Goal: Task Accomplishment & Management: Manage account settings

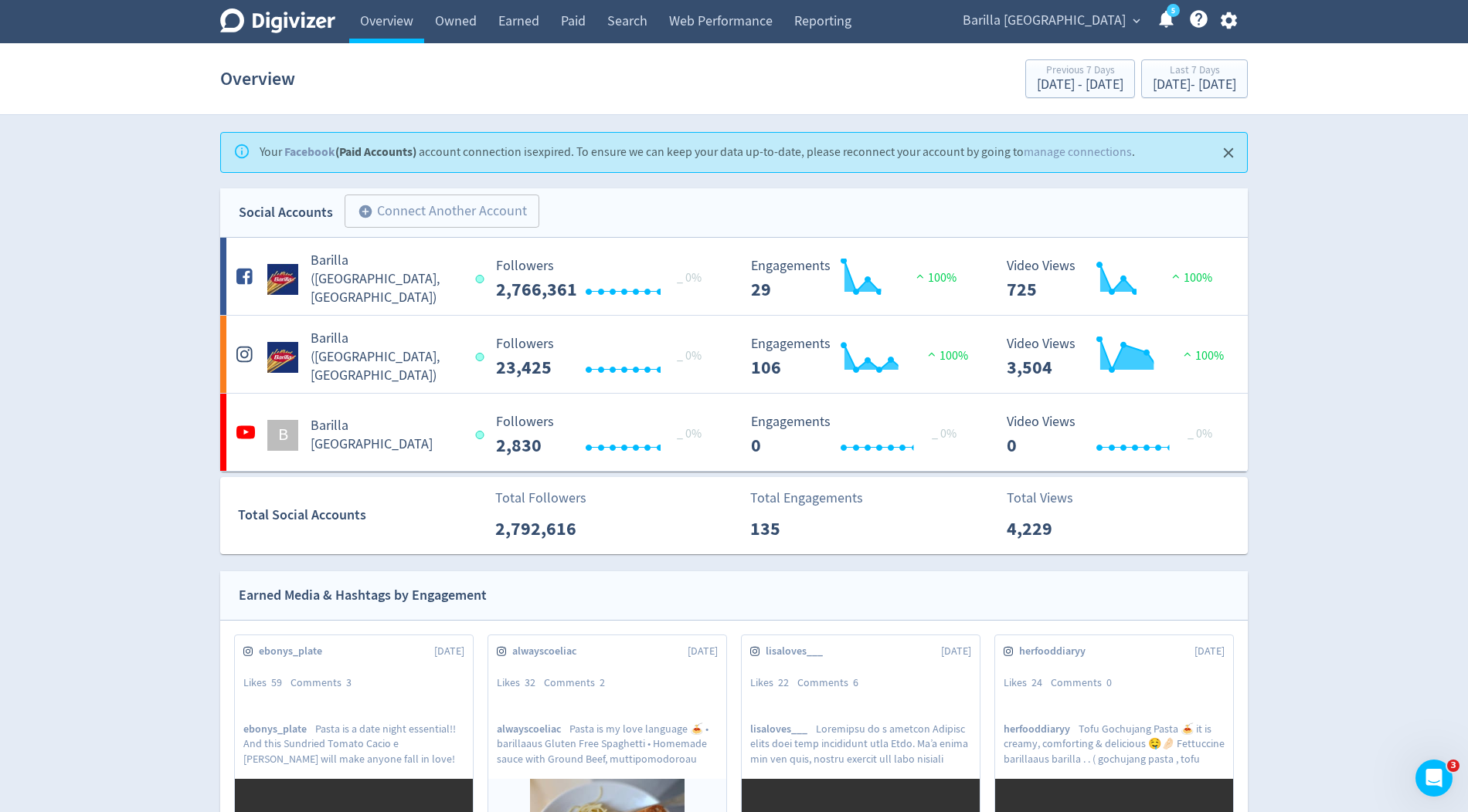
click at [1080, 24] on span "Barilla [GEOGRAPHIC_DATA]" at bounding box center [1044, 21] width 163 height 24
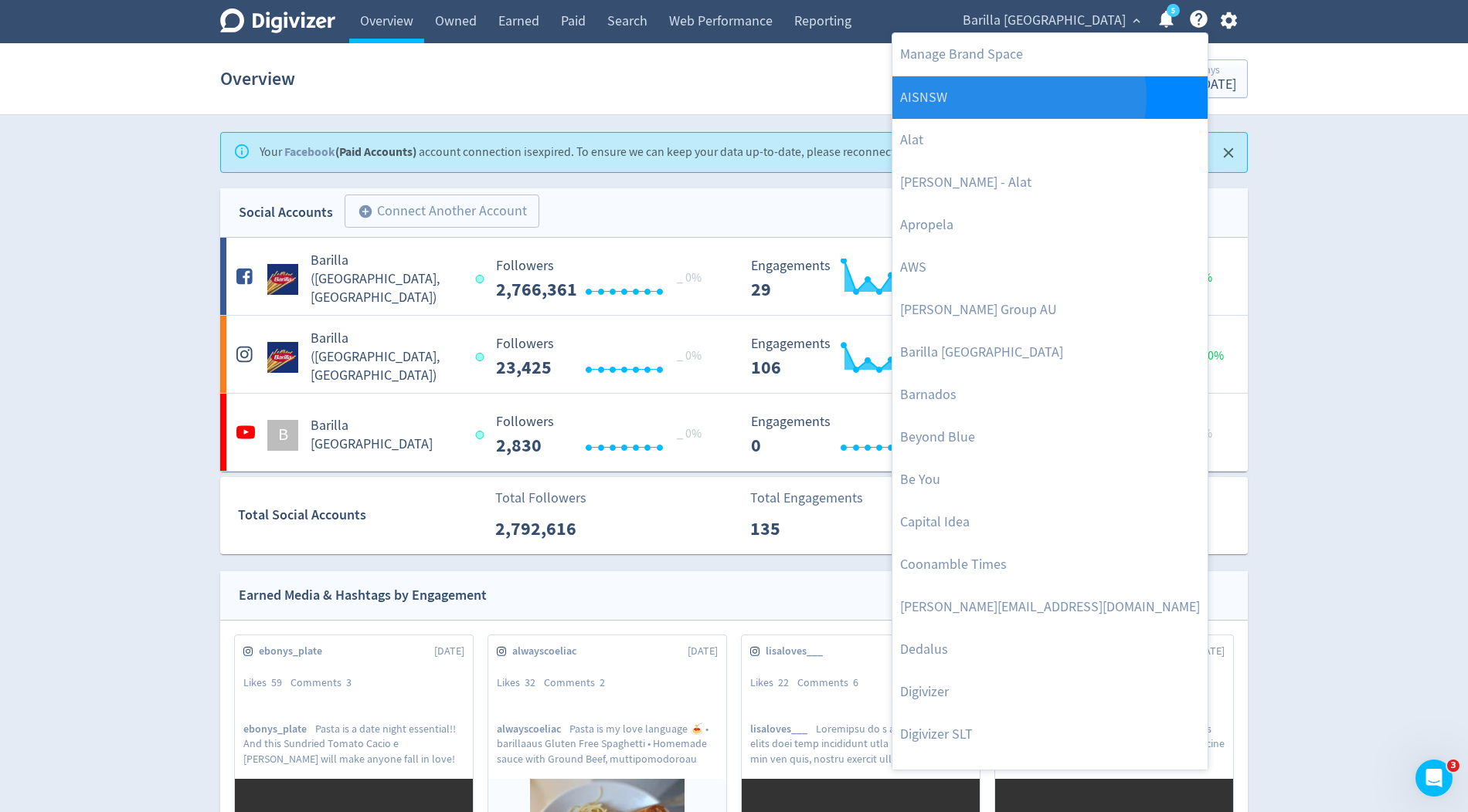
click at [1015, 96] on link "AISNSW" at bounding box center [1049, 98] width 315 height 43
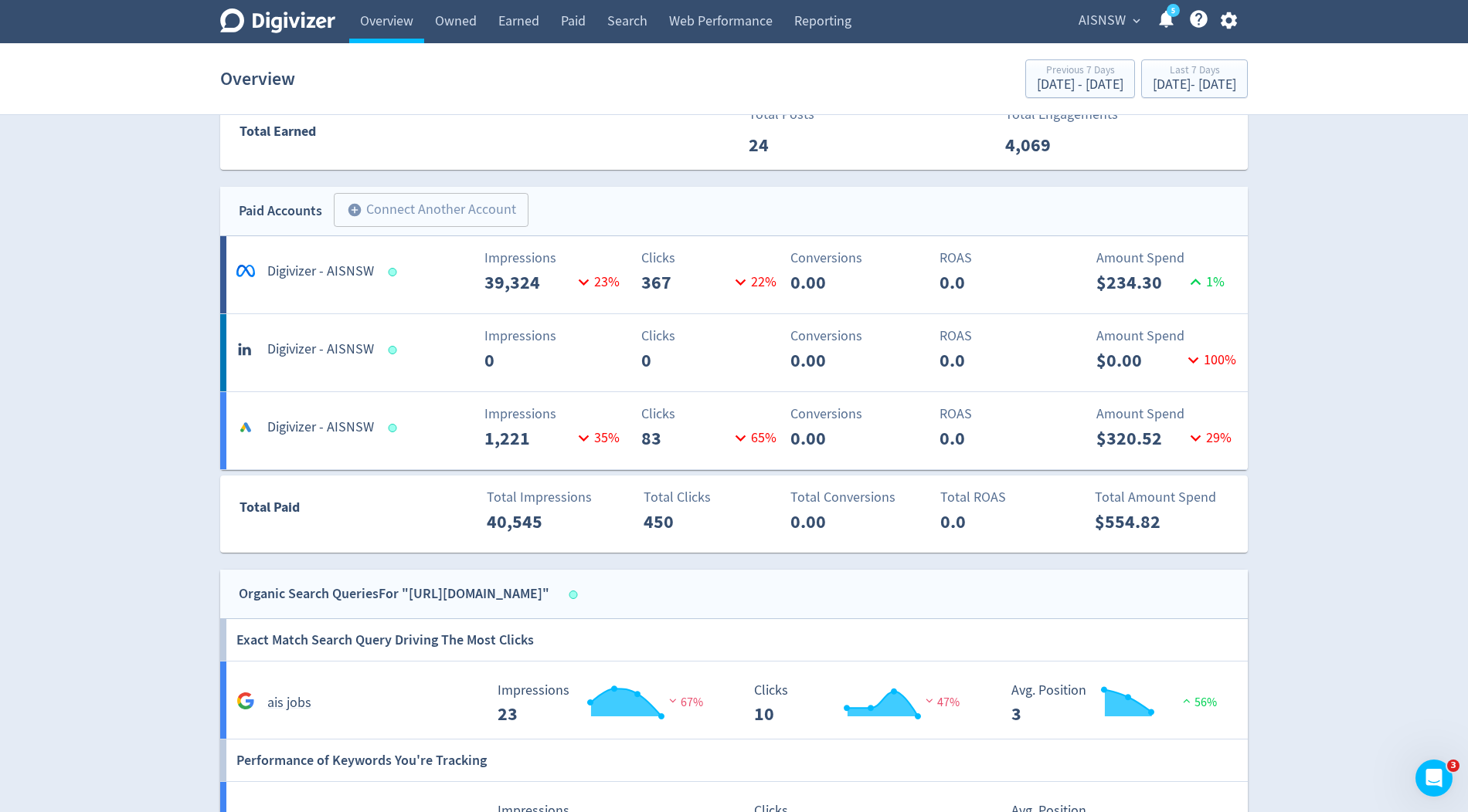
scroll to position [1002, 0]
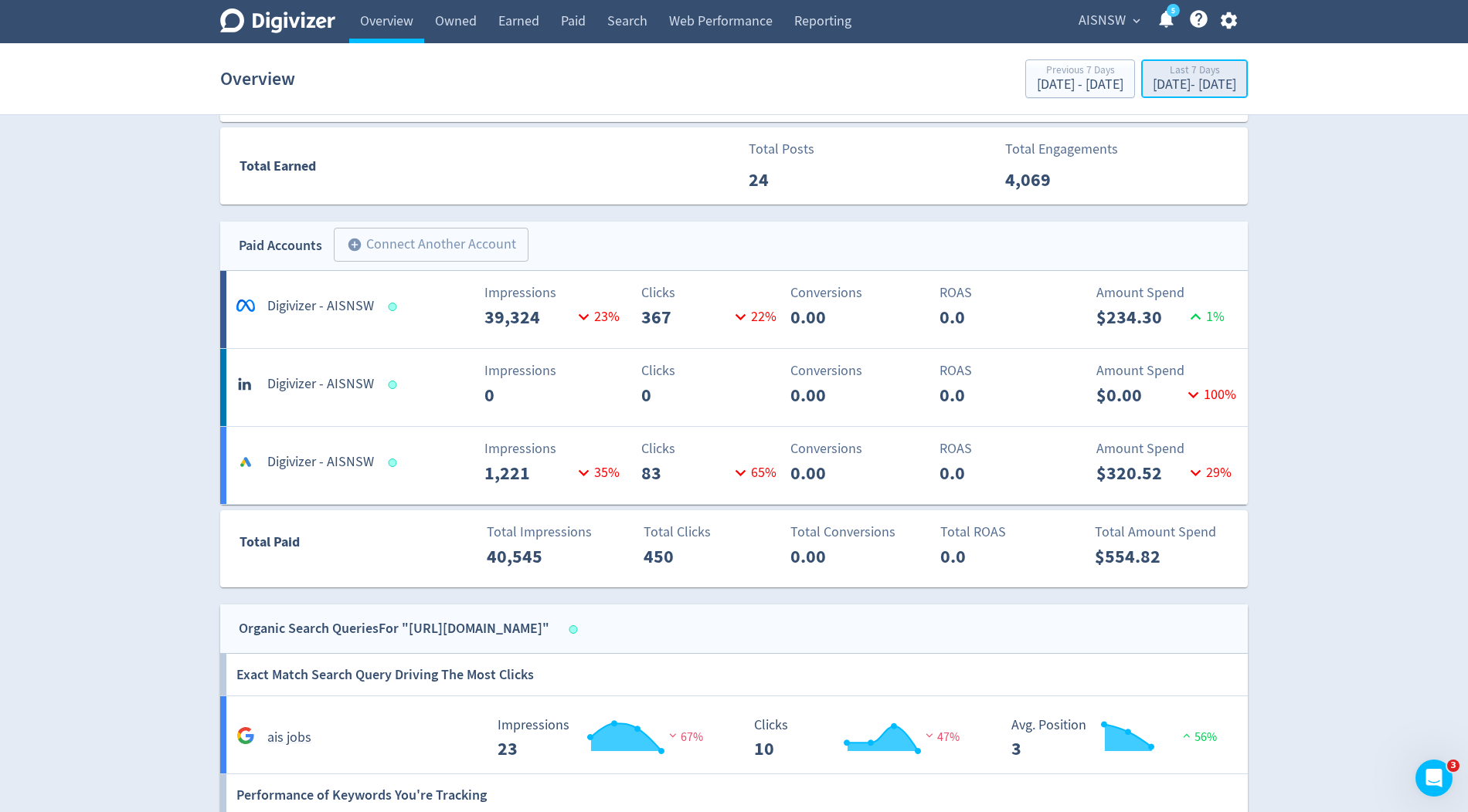
click at [1153, 86] on div "Sep 16, 2025 - Sep 22, 2025" at bounding box center [1195, 85] width 84 height 14
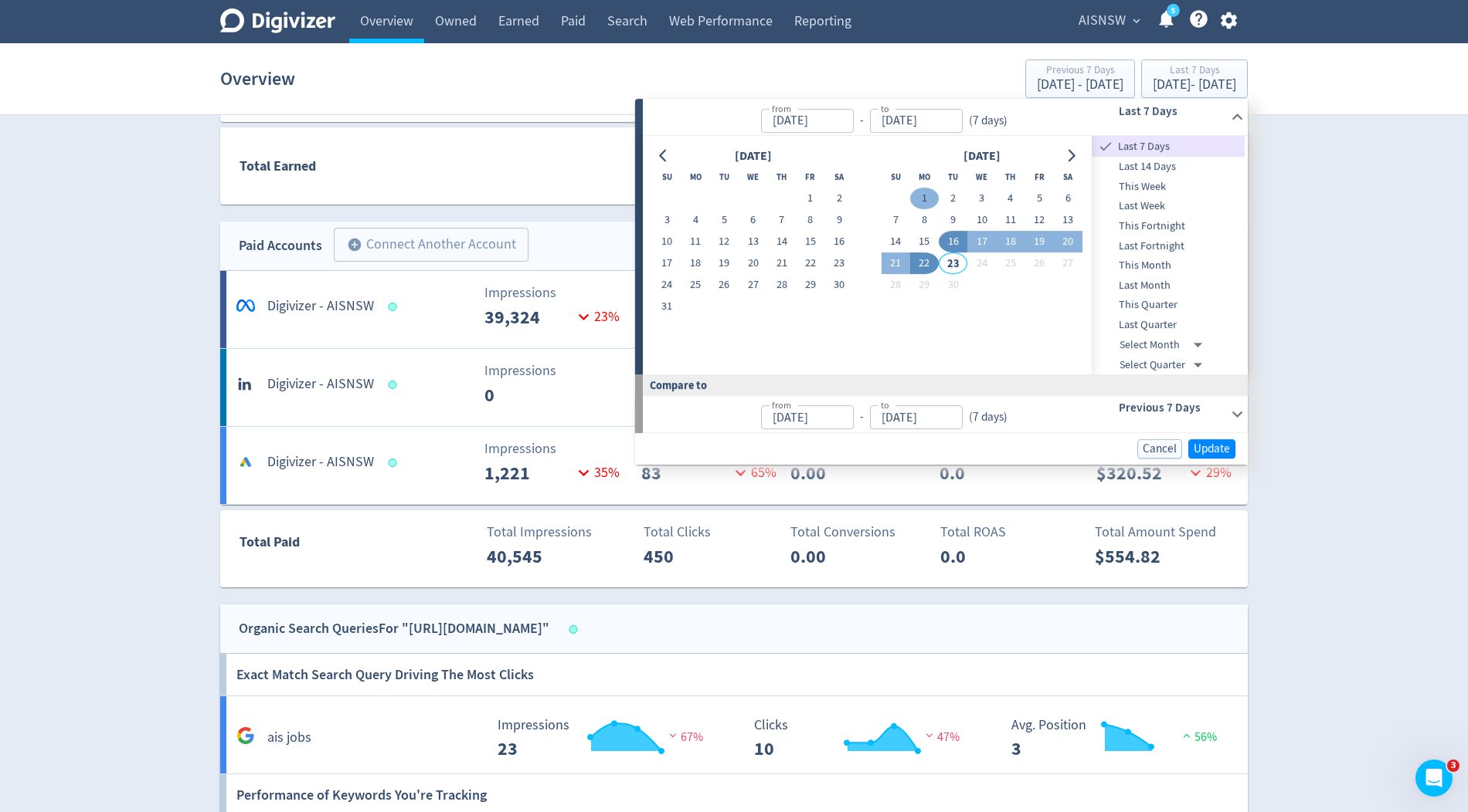
click at [932, 196] on button "1" at bounding box center [924, 199] width 28 height 21
type input "Sep 01, 2025"
click at [923, 265] on button "22" at bounding box center [924, 264] width 28 height 21
type input "[DATE]"
type input "Aug 10, 2025"
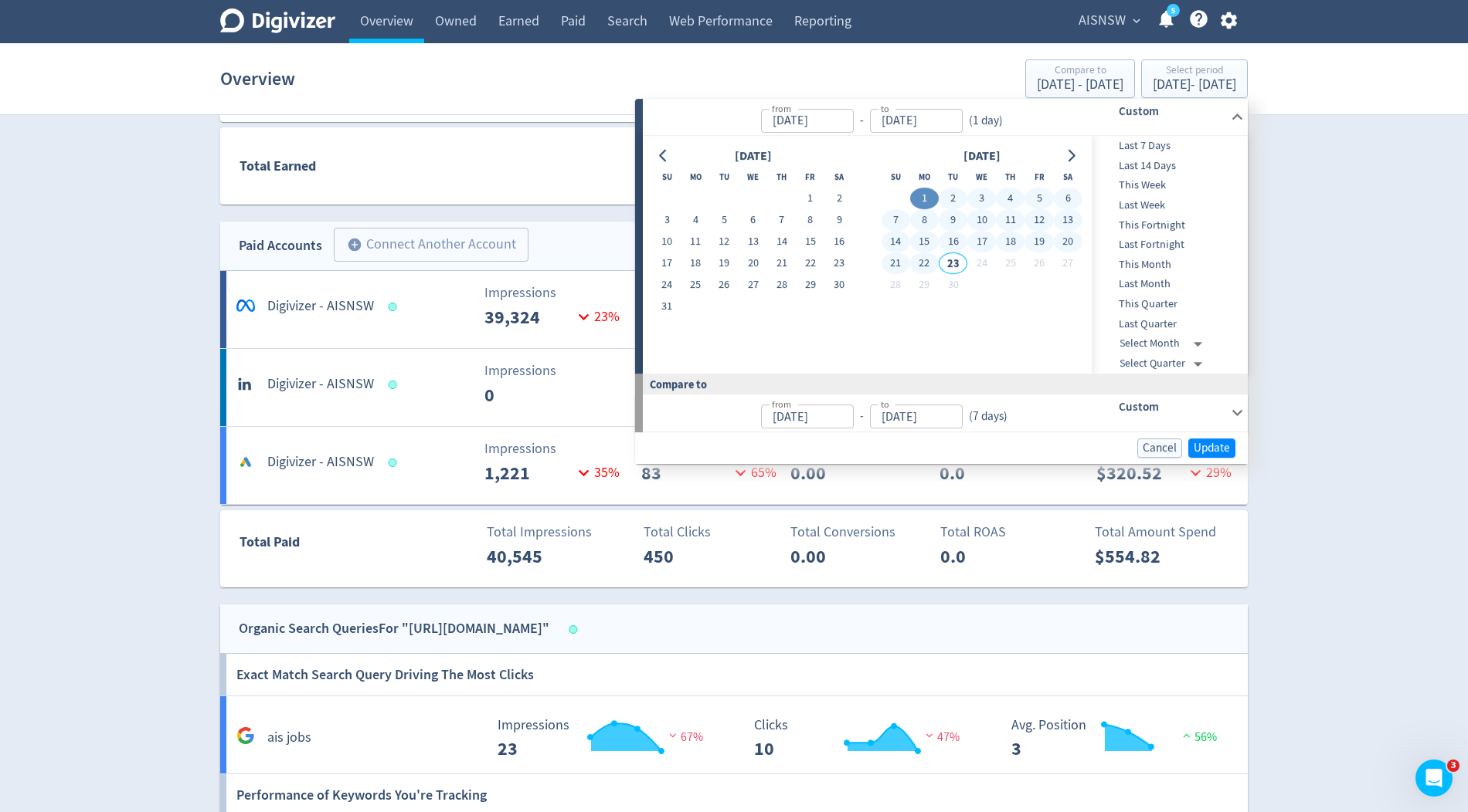
type input "Aug 31, 2025"
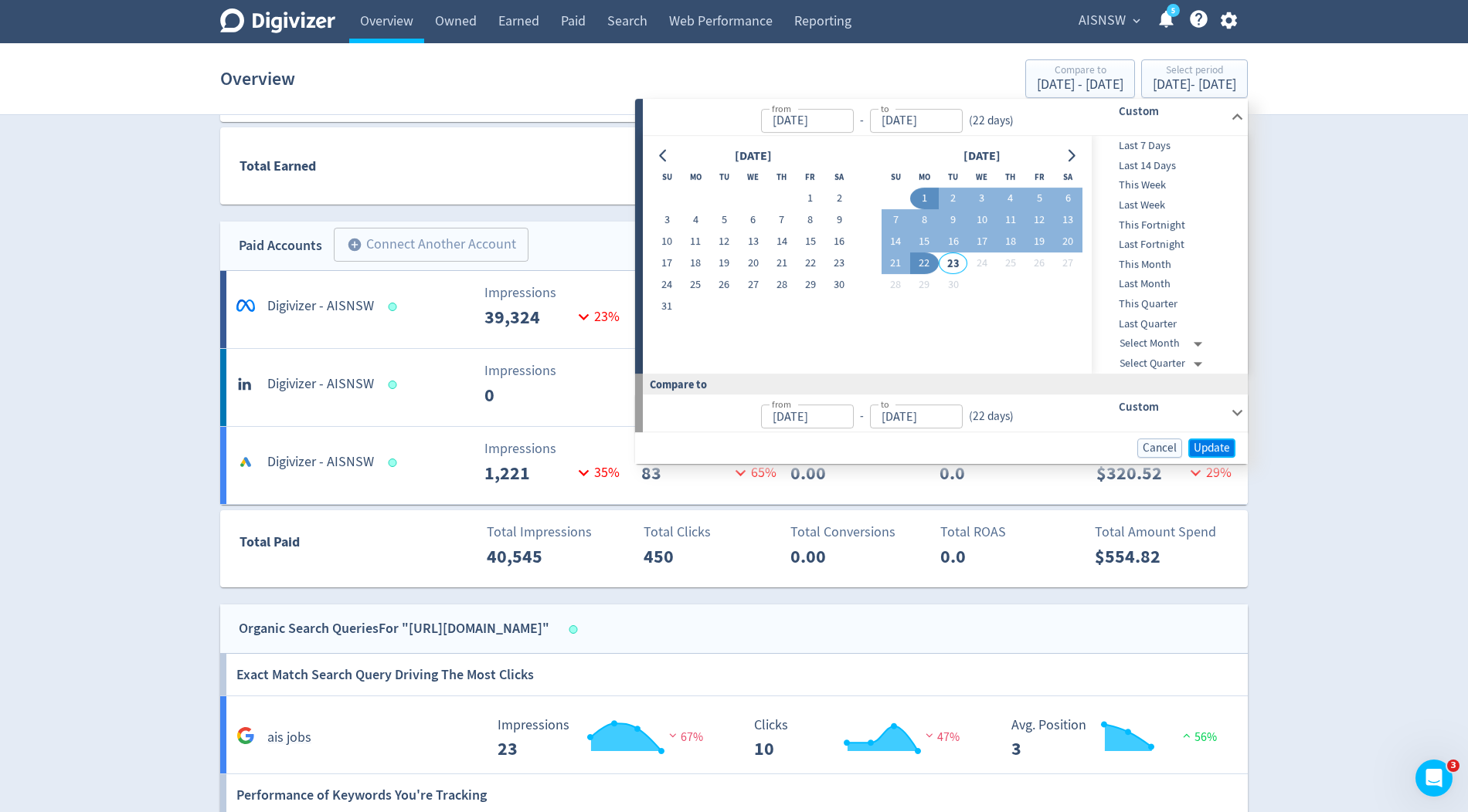
click at [1208, 445] on span "Update" at bounding box center [1211, 448] width 36 height 12
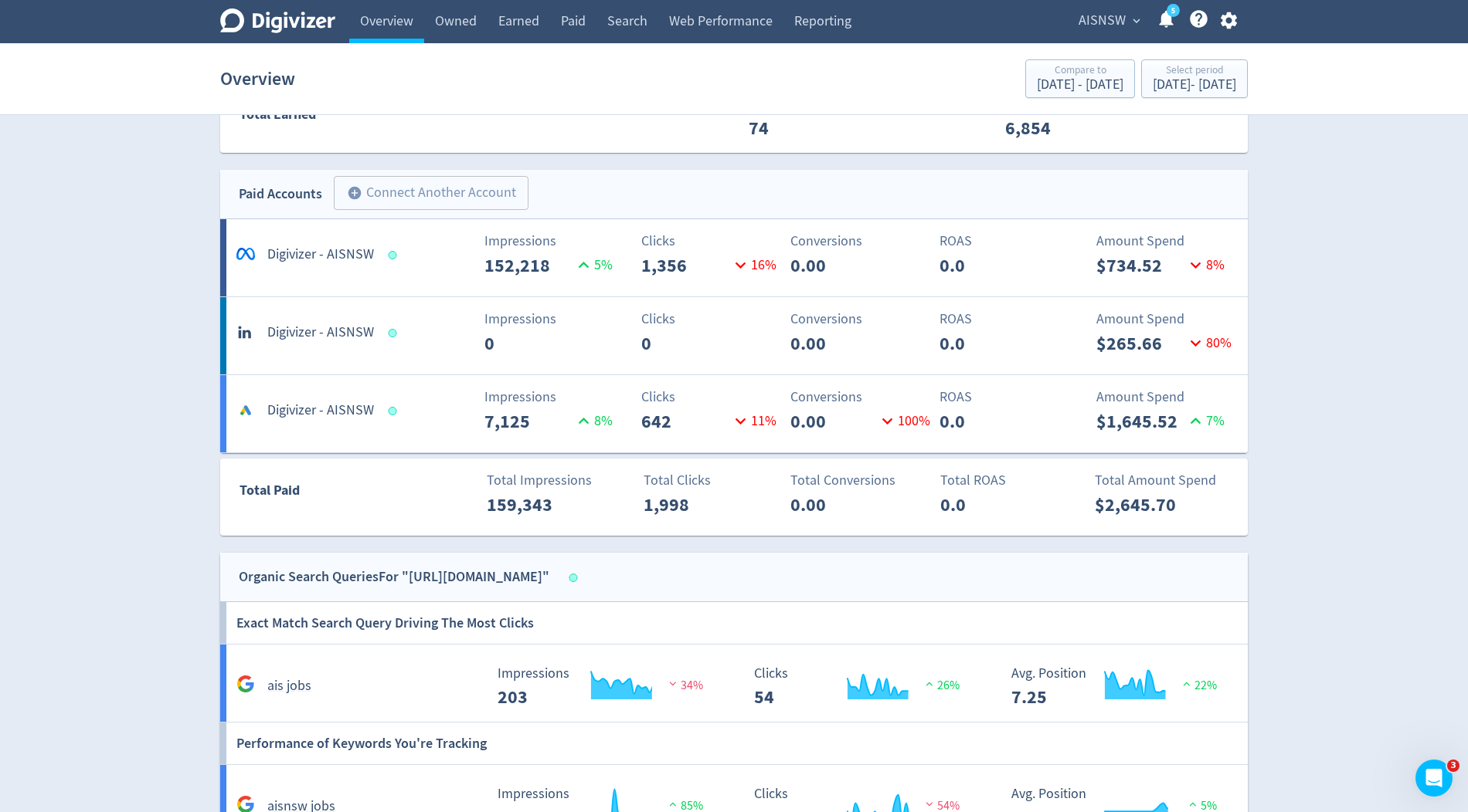
scroll to position [1052, 0]
click at [1184, 83] on div "Sep 1, 2025 - Sep 22, 2025" at bounding box center [1195, 85] width 84 height 14
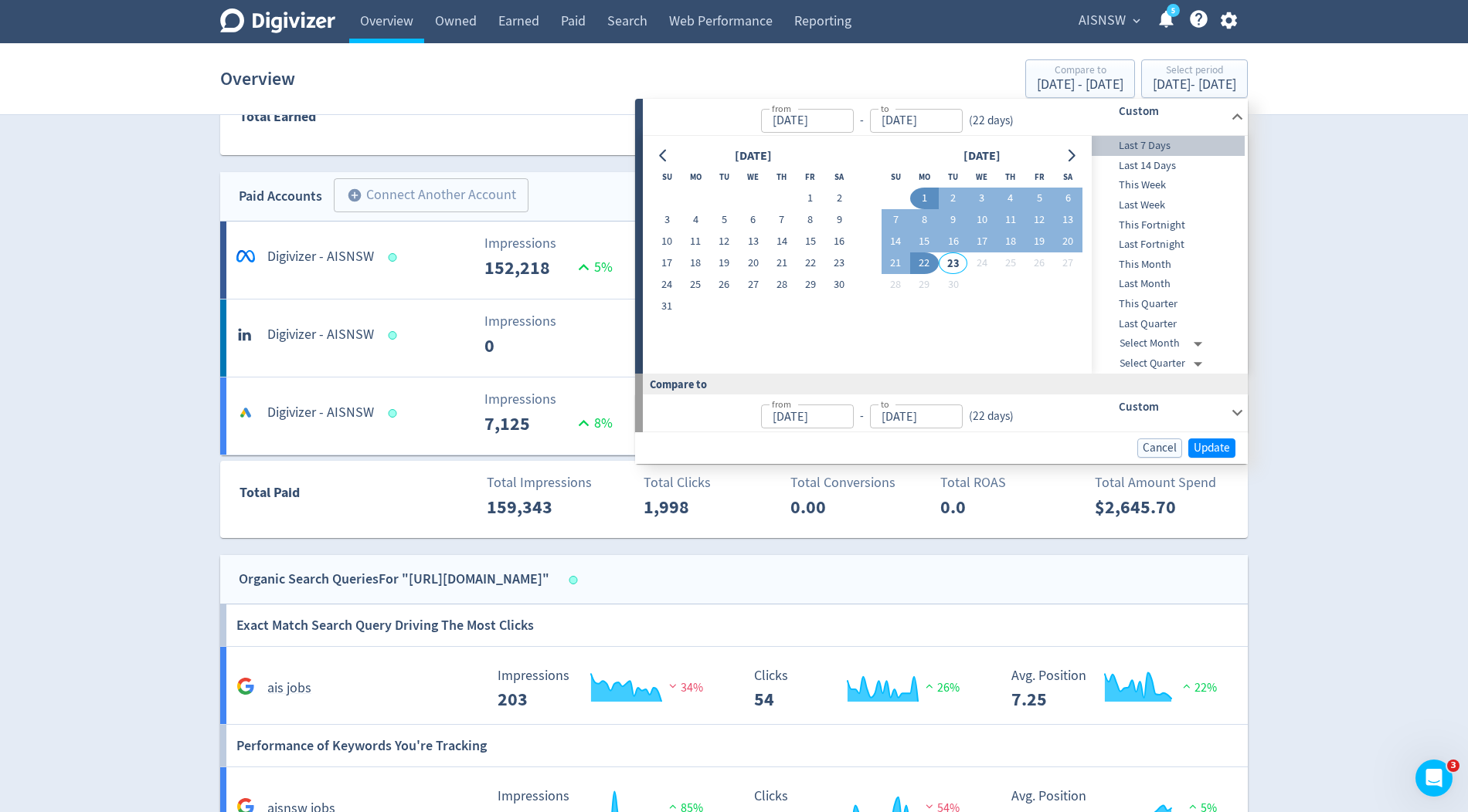
click at [1160, 148] on span "Last 7 Days" at bounding box center [1168, 146] width 153 height 17
type input "[DATE]"
type input "Sep 09, 2025"
type input "[DATE]"
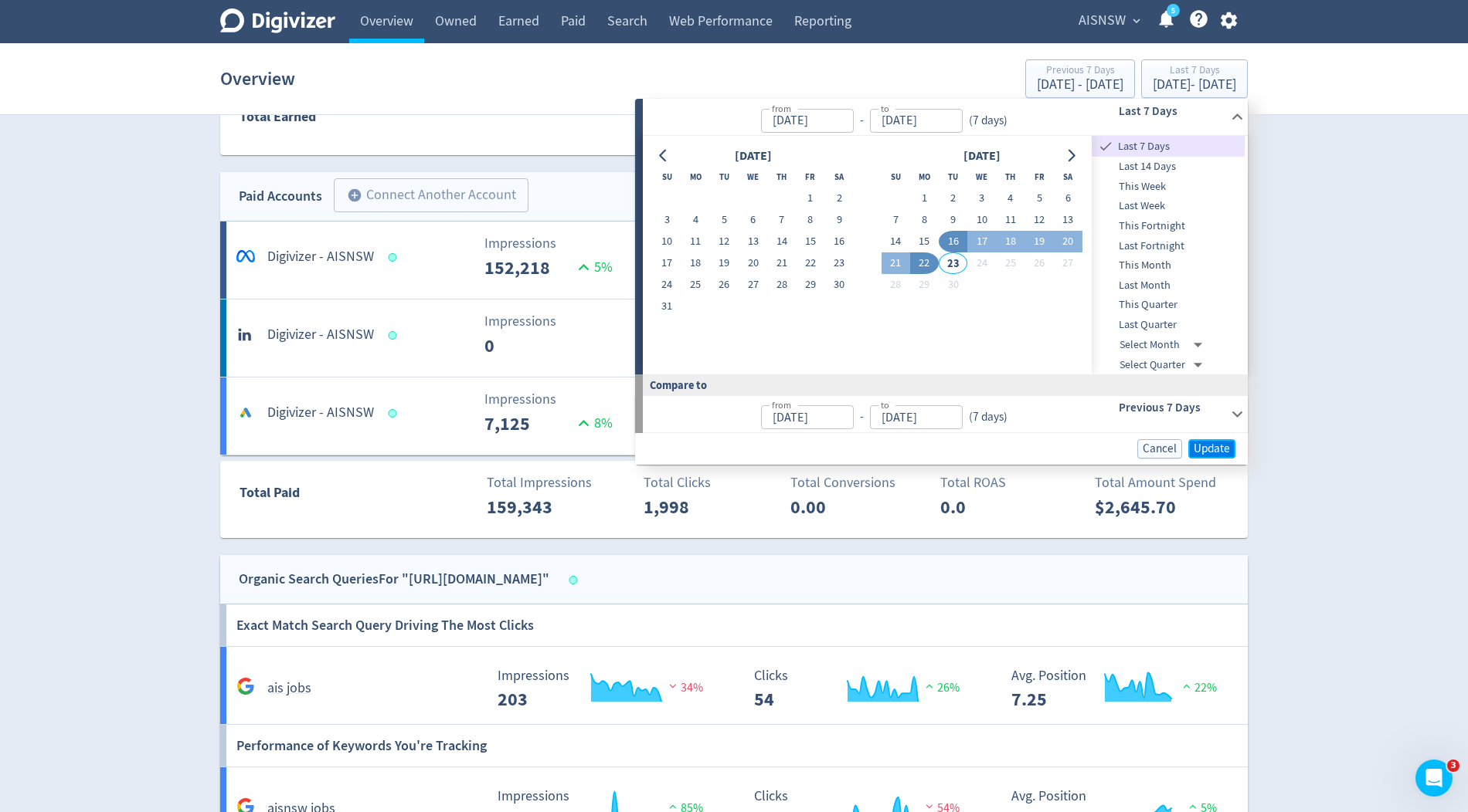
click at [1224, 445] on span "Update" at bounding box center [1211, 449] width 36 height 12
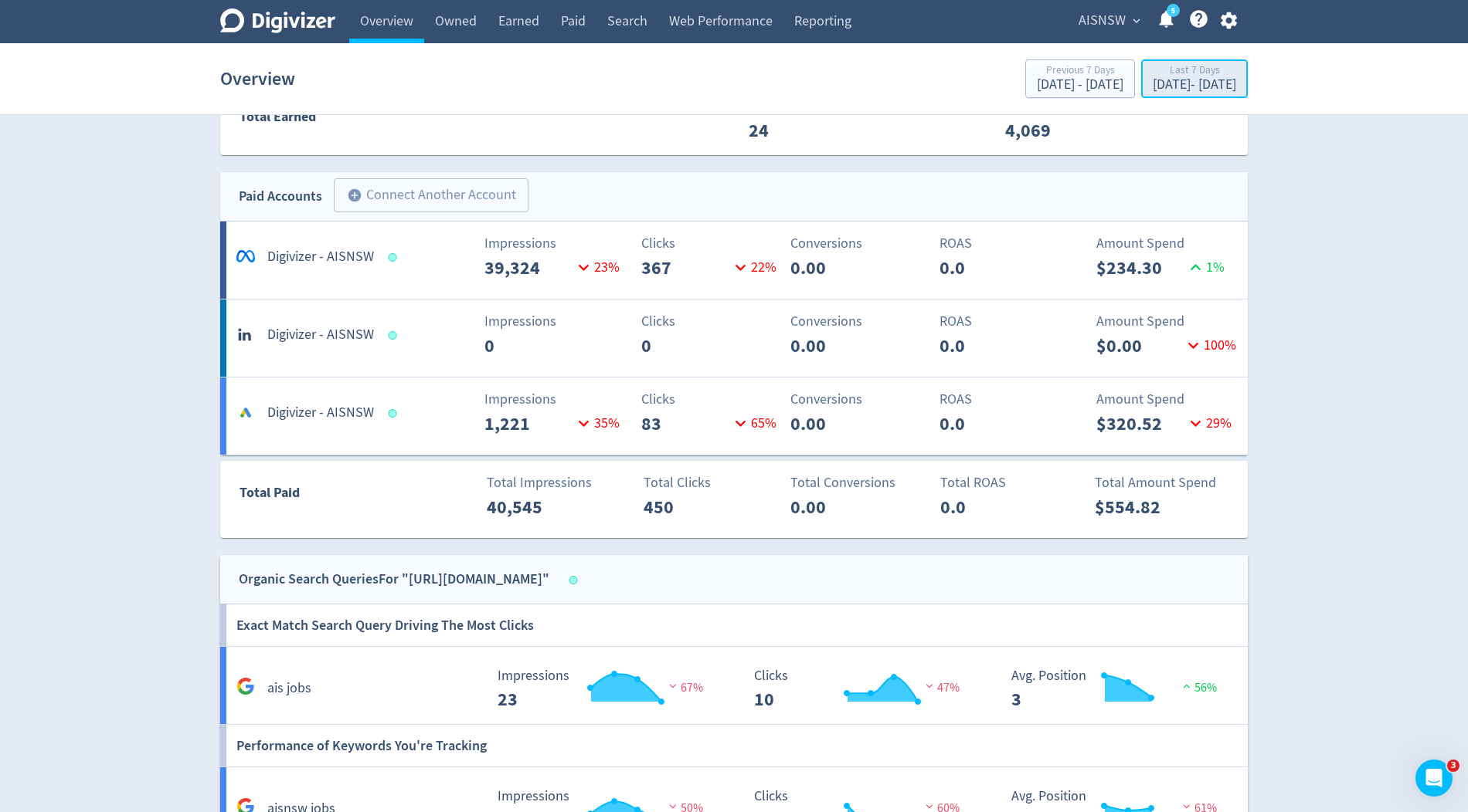
click at [1188, 92] on div "Sep 16, 2025 - Sep 22, 2025" at bounding box center [1195, 85] width 84 height 14
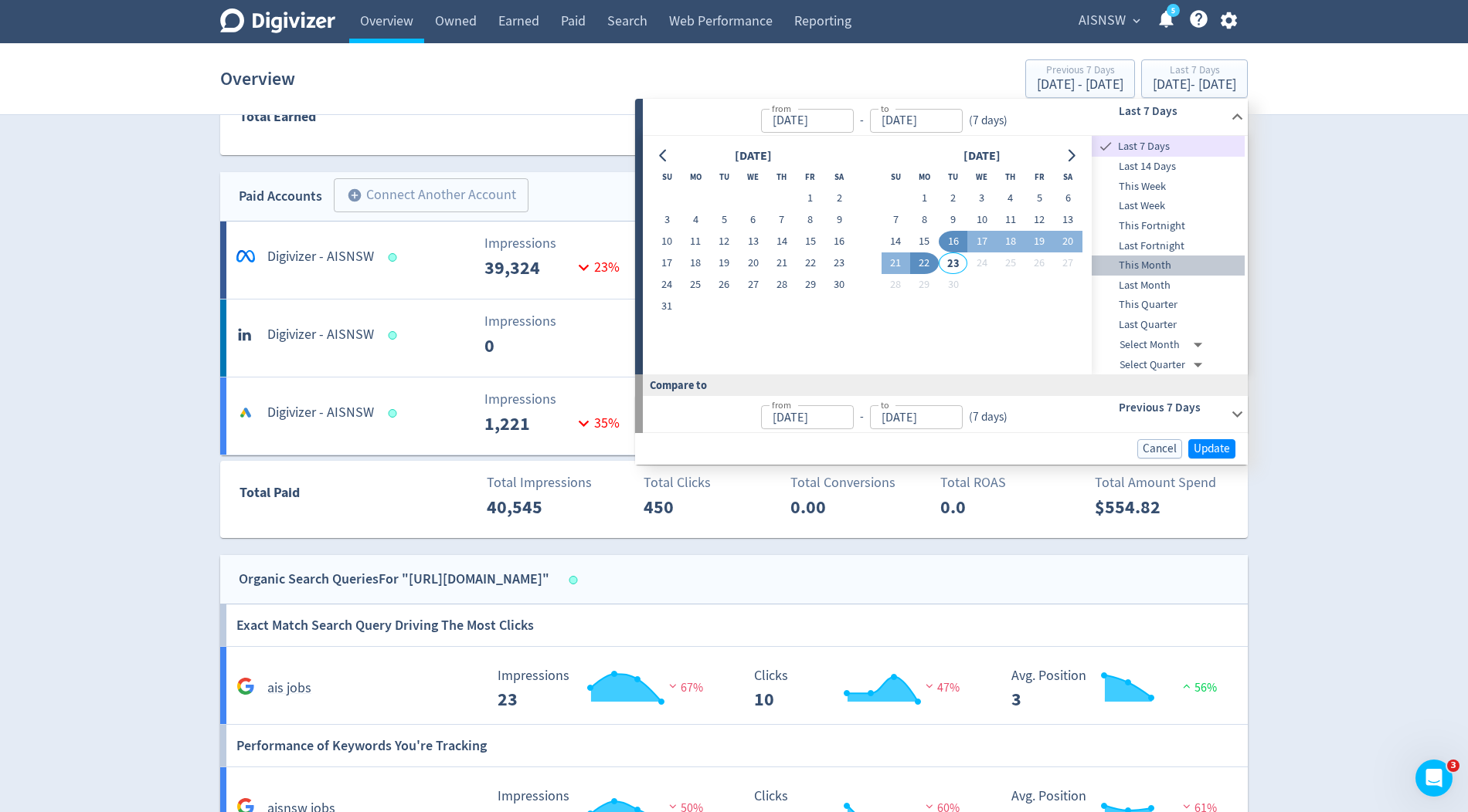
click at [1150, 263] on span "This Month" at bounding box center [1168, 266] width 153 height 17
type input "Sep 01, 2025"
type input "Aug 01, 2025"
type input "Aug 22, 2025"
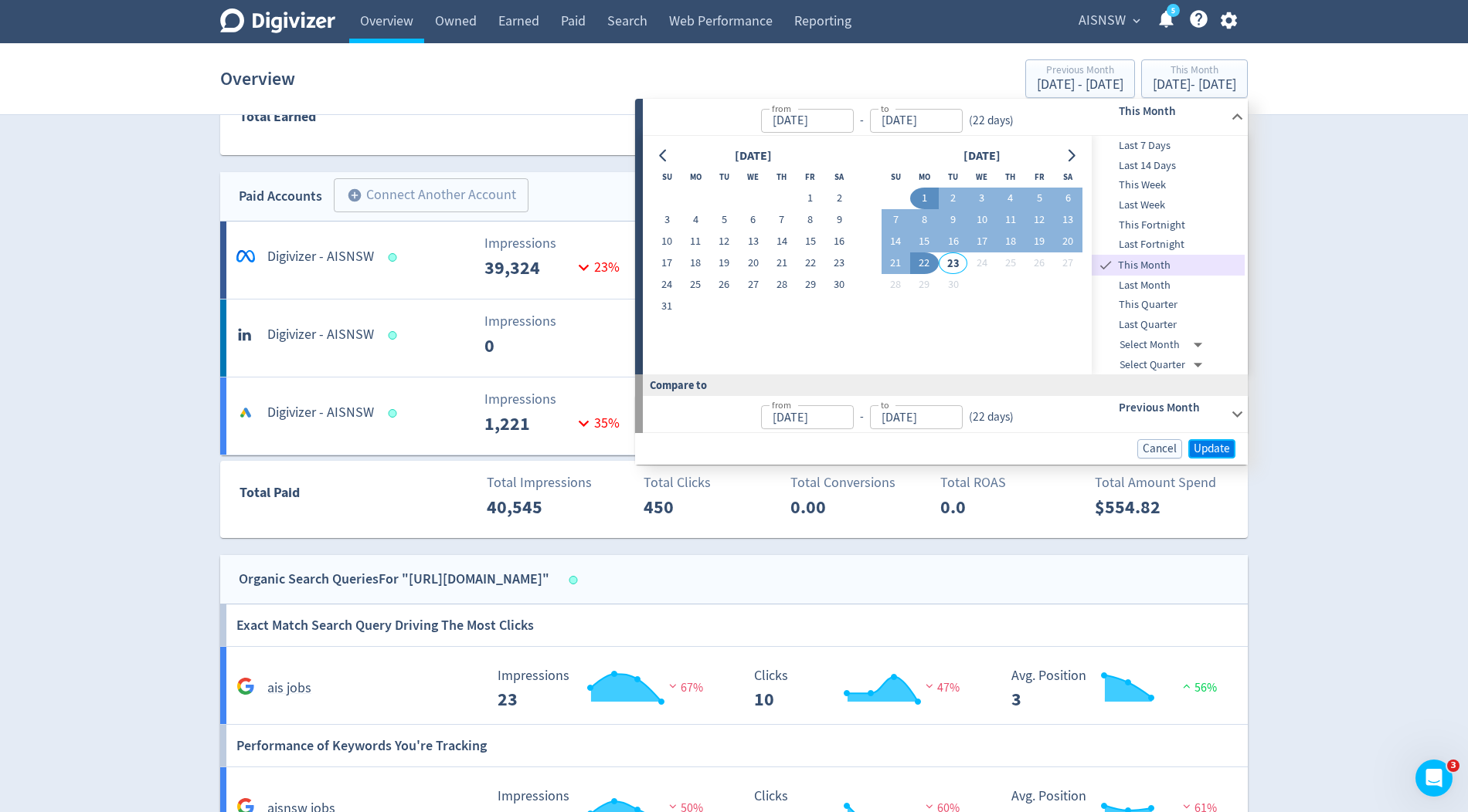
click at [1217, 445] on span "Update" at bounding box center [1211, 449] width 36 height 12
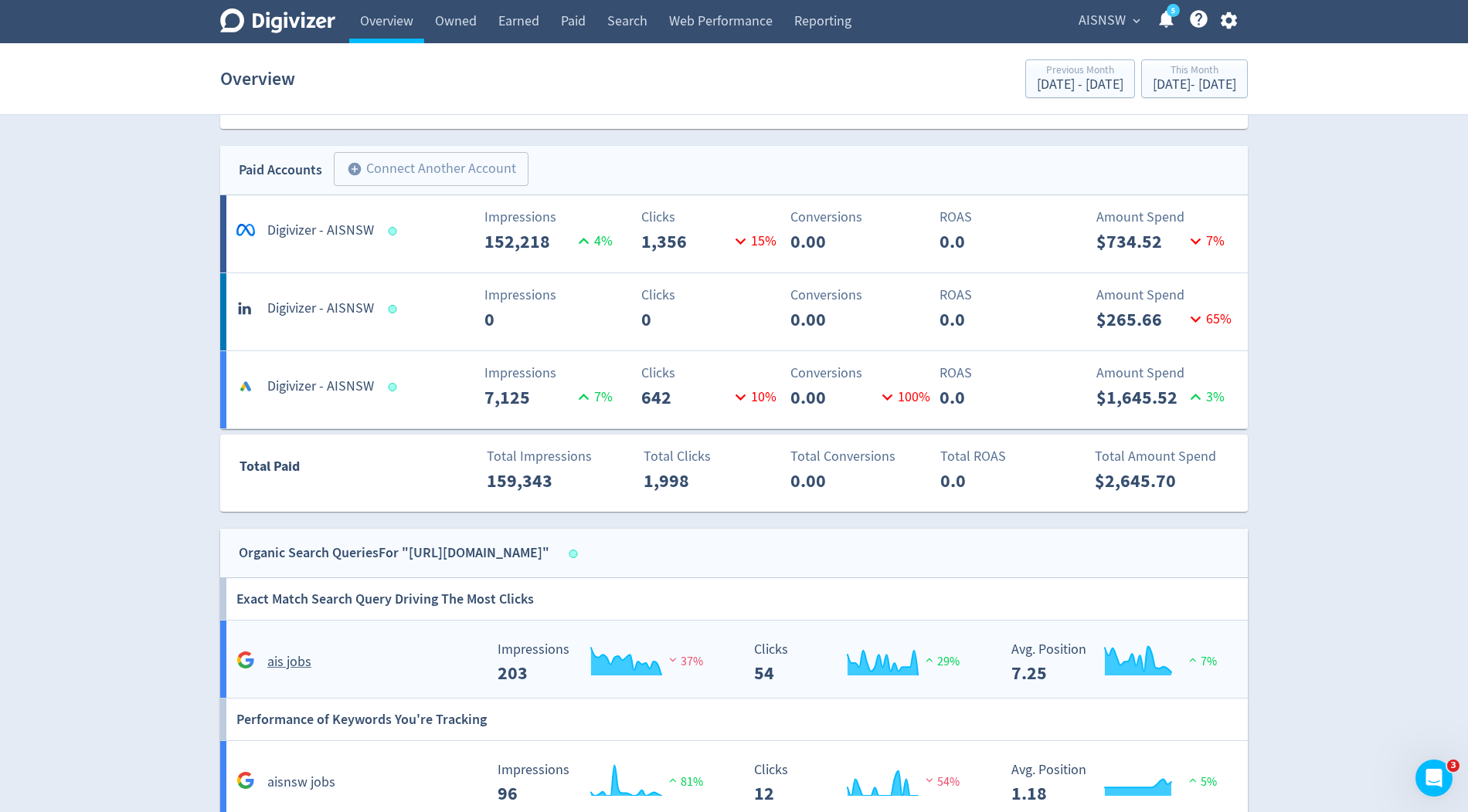
scroll to position [1084, 0]
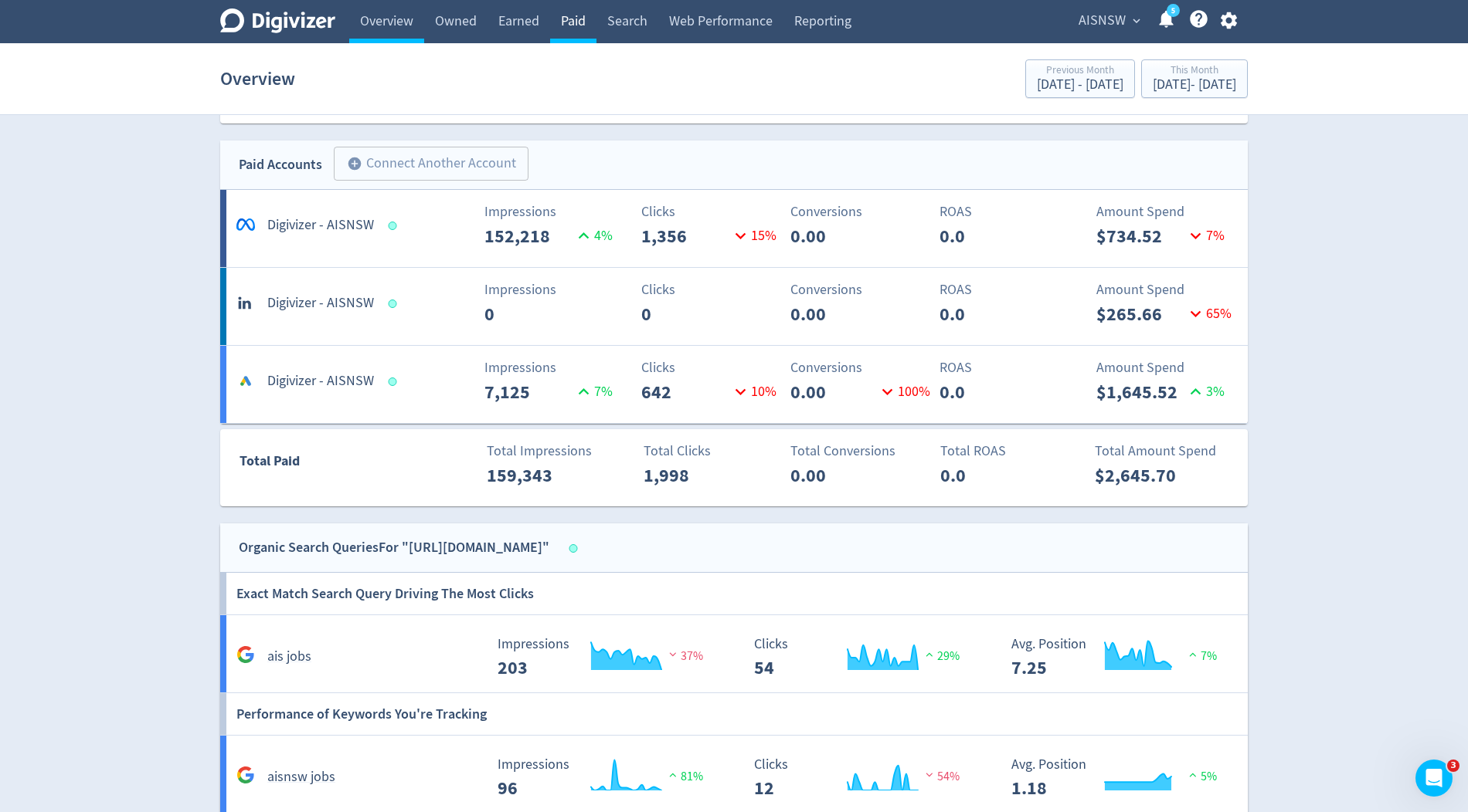
click at [580, 18] on link "Paid" at bounding box center [573, 21] width 47 height 43
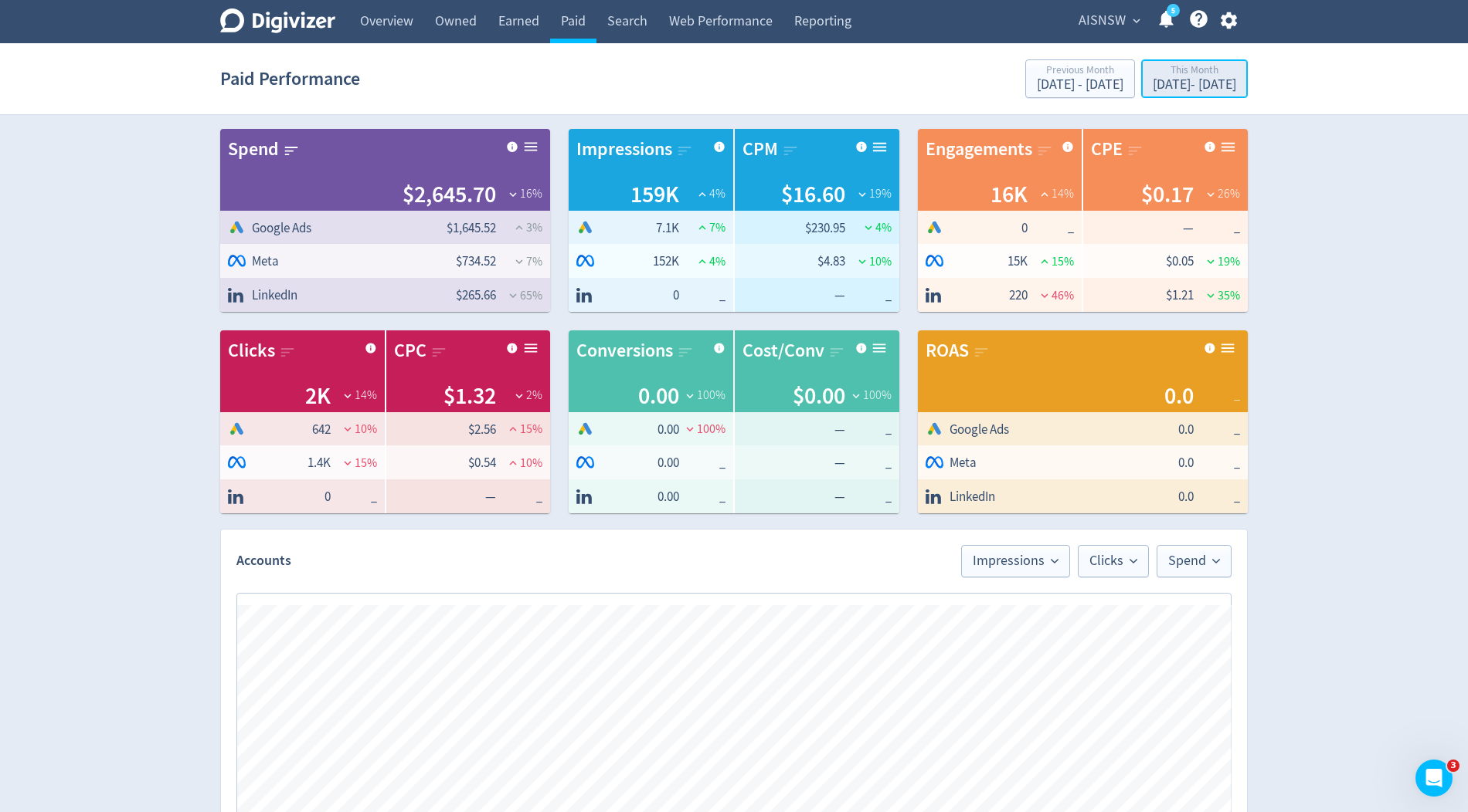
click at [1153, 85] on div "Sep 1, 2025 - Sep 22, 2025" at bounding box center [1195, 85] width 84 height 14
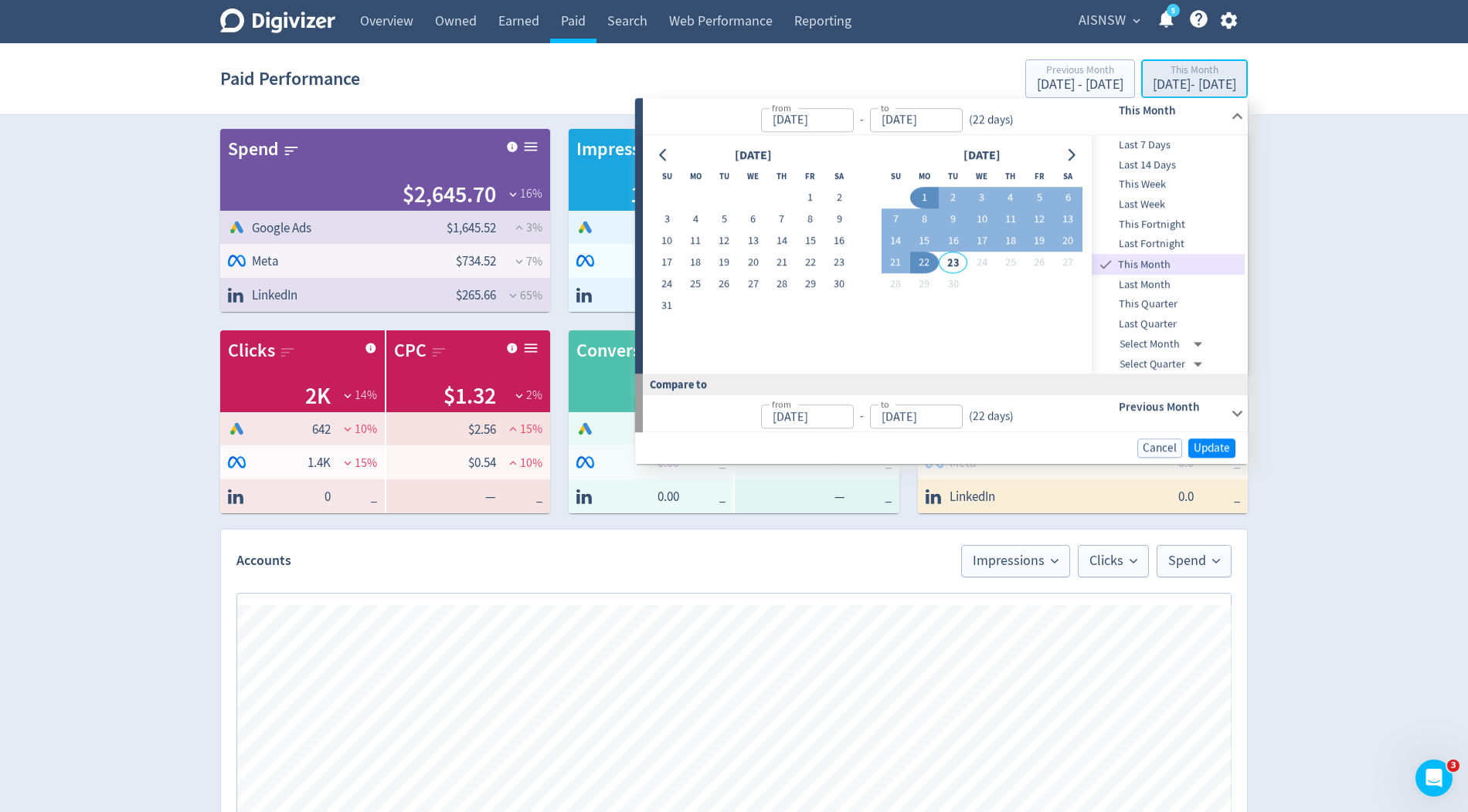
type input "Sep 01, 2025"
type input "[DATE]"
type input "Aug 01, 2025"
type input "Aug 22, 2025"
click at [1160, 141] on span "Last 7 Days" at bounding box center [1168, 145] width 153 height 17
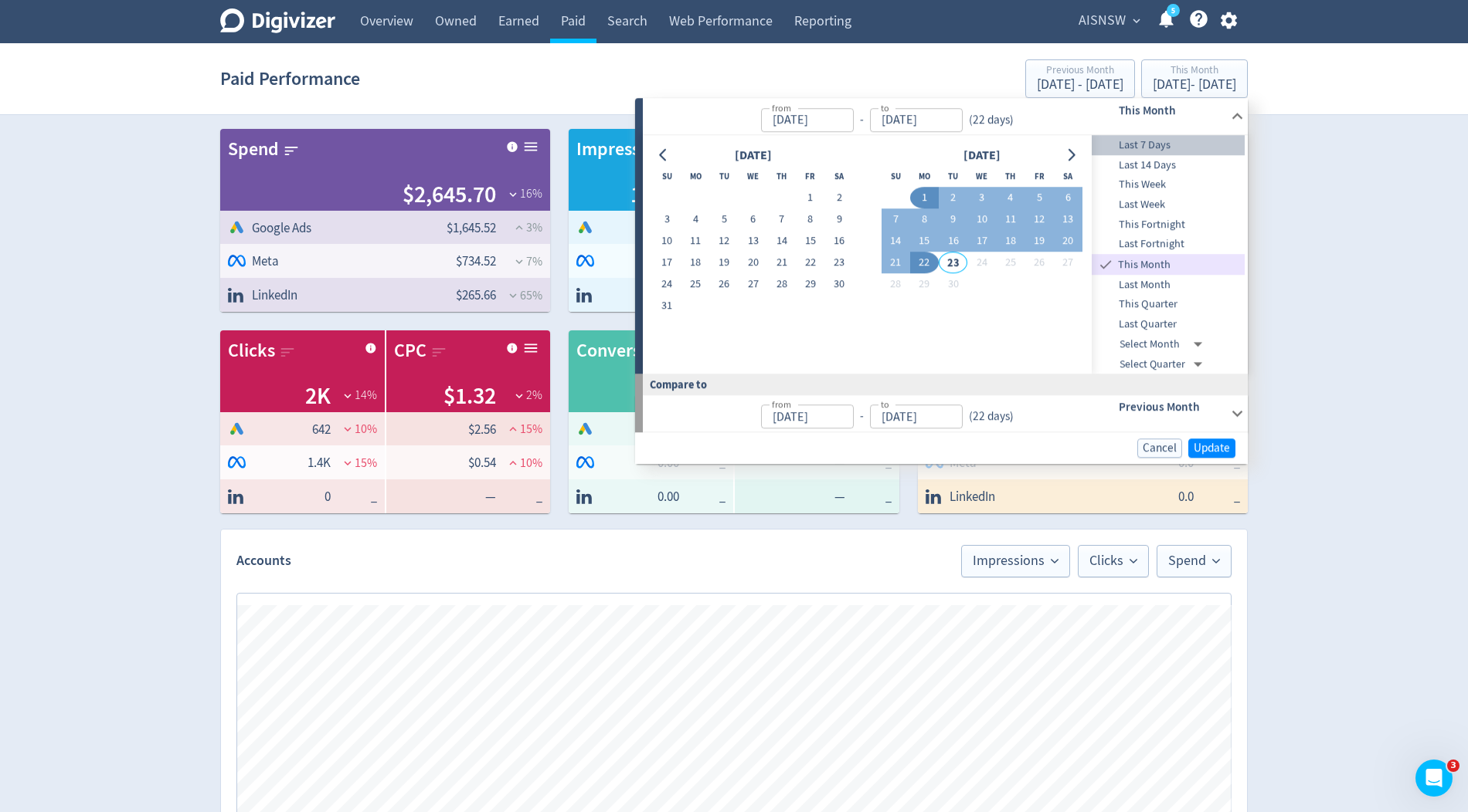
type input "[DATE]"
type input "Sep 09, 2025"
type input "[DATE]"
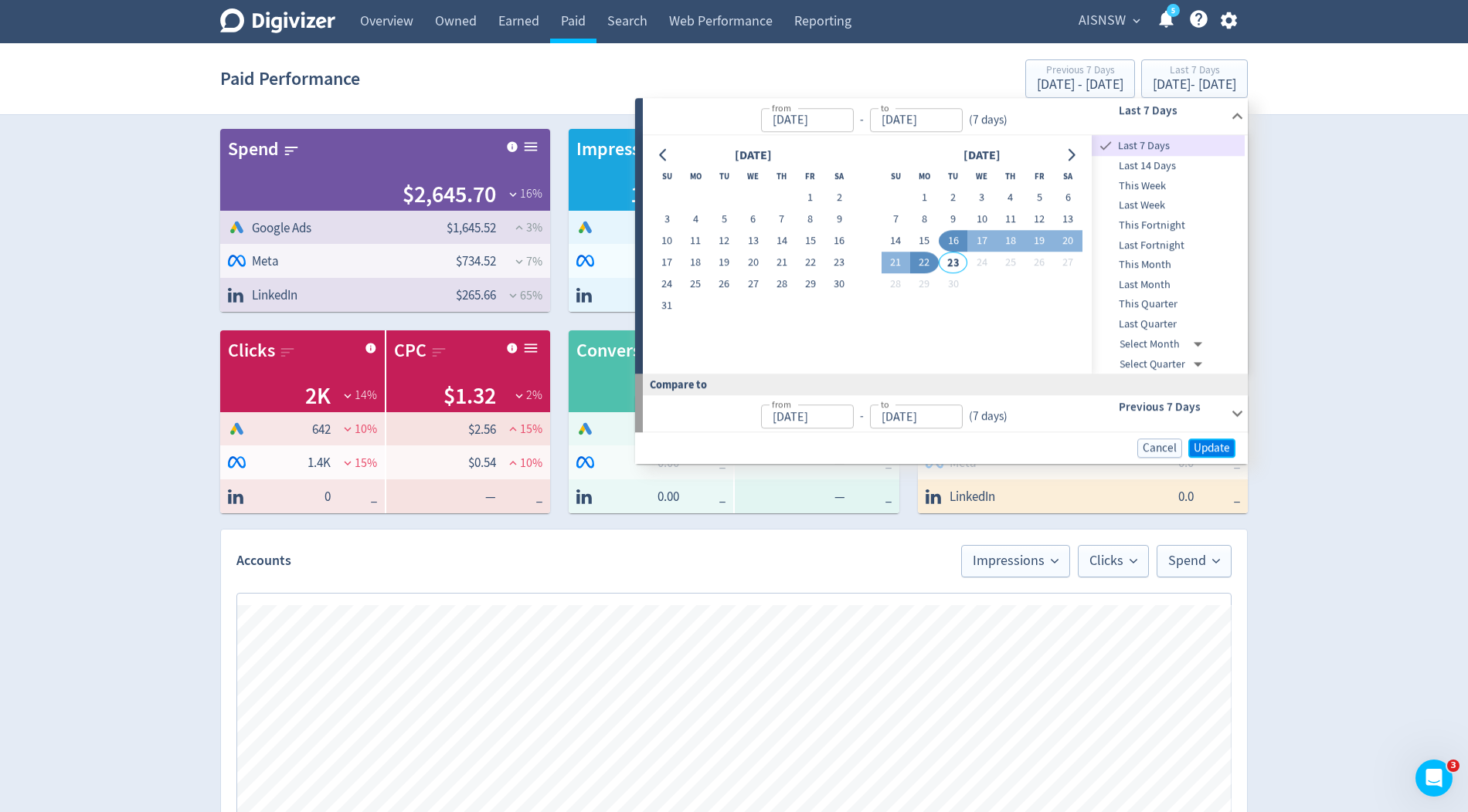
click at [1207, 442] on span "Update" at bounding box center [1211, 448] width 36 height 12
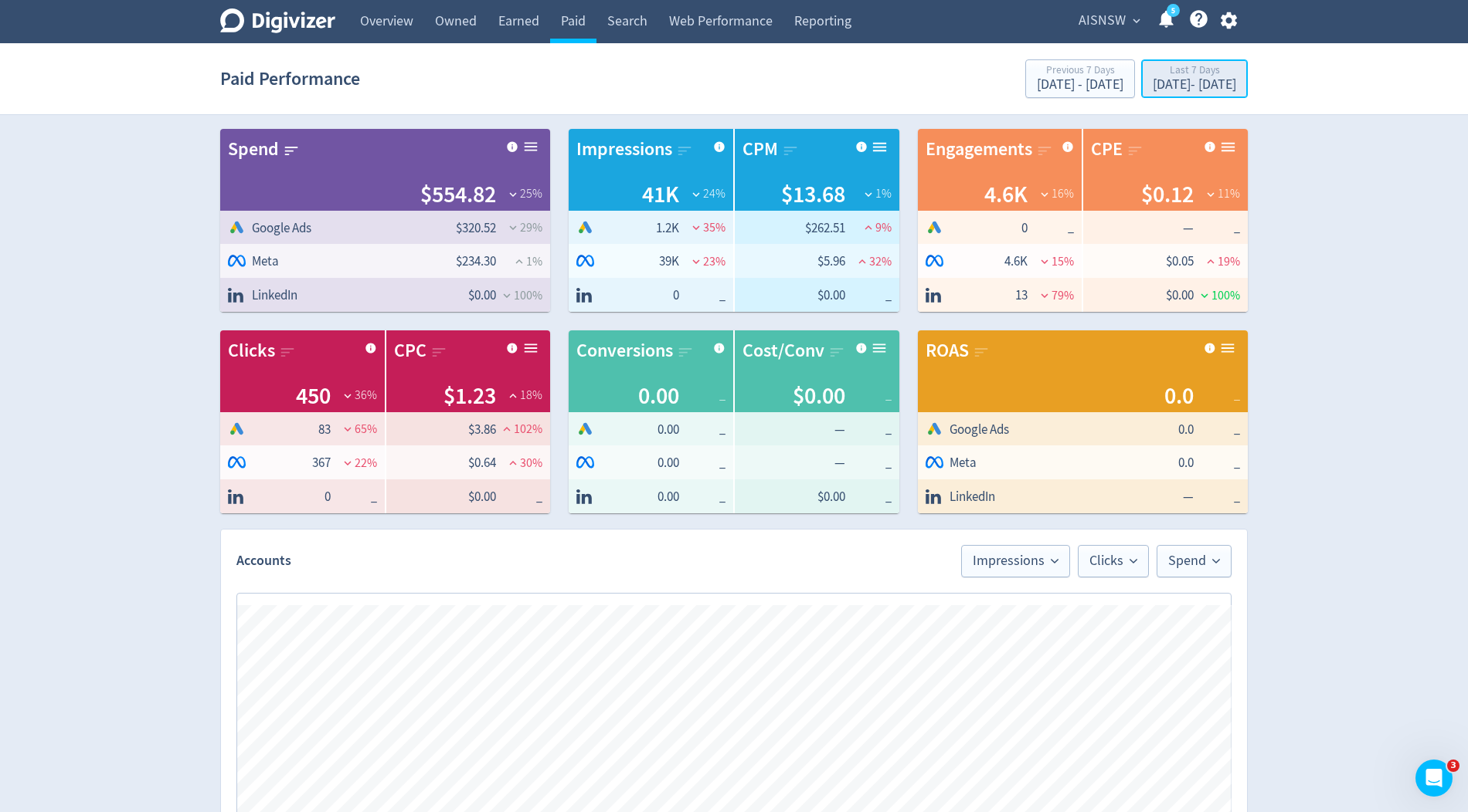
click at [1186, 81] on div "Sep 16, 2025 - Sep 22, 2025" at bounding box center [1195, 85] width 84 height 14
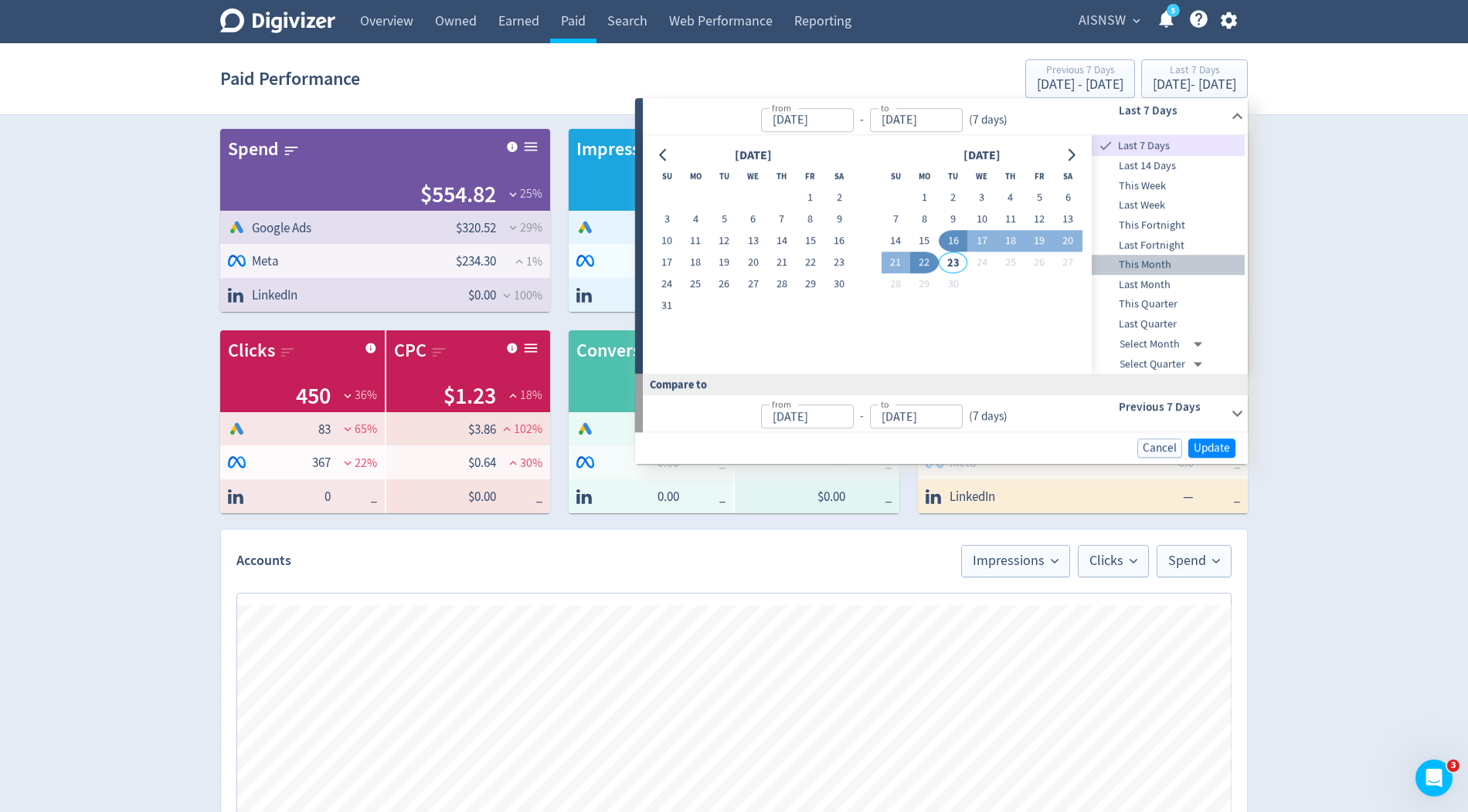
click at [1146, 266] on span "This Month" at bounding box center [1168, 265] width 153 height 17
type input "Sep 01, 2025"
type input "Aug 01, 2025"
type input "Aug 22, 2025"
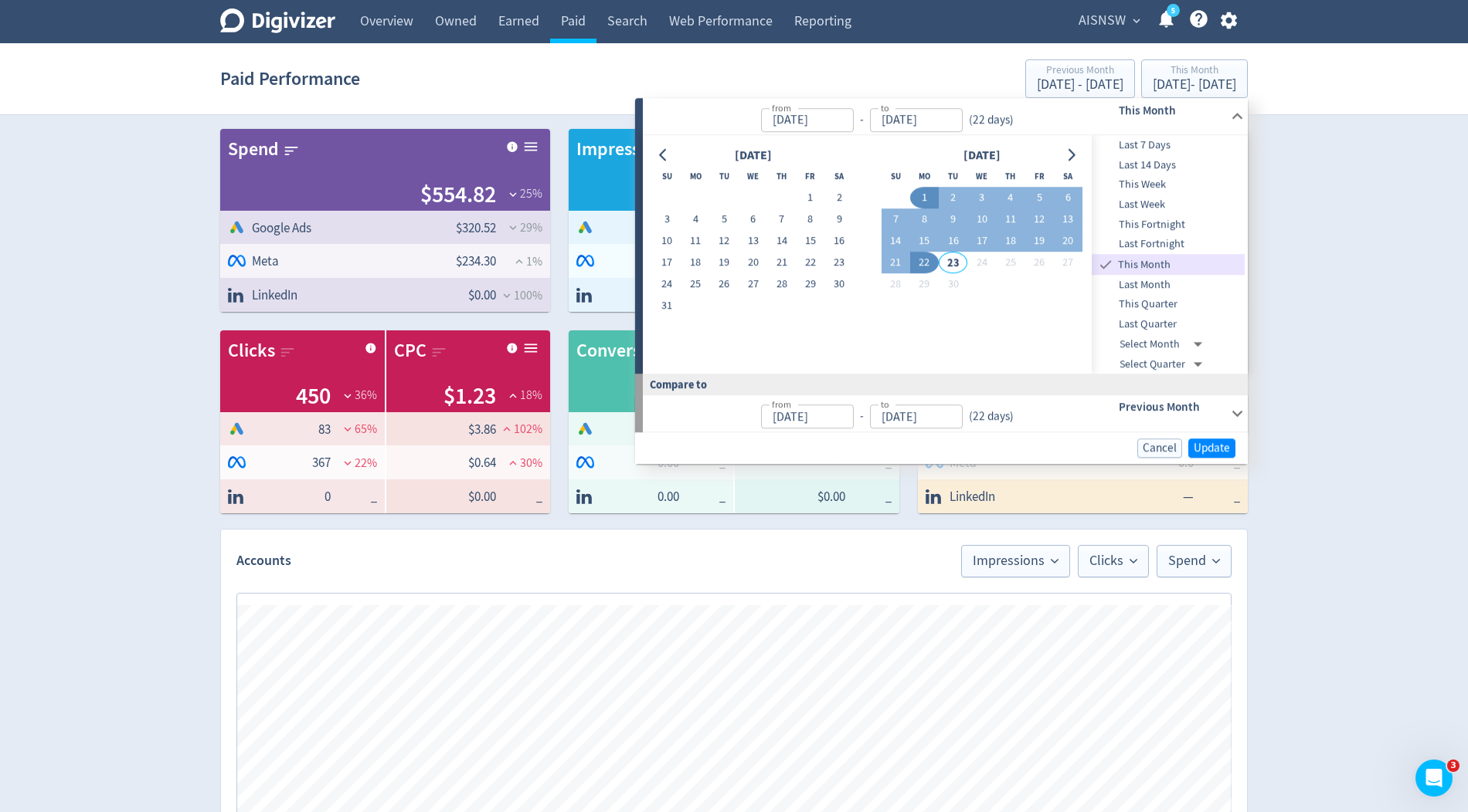
click at [1211, 458] on div "Cancel Update" at bounding box center [941, 448] width 612 height 32
click at [1201, 442] on span "Update" at bounding box center [1211, 448] width 36 height 12
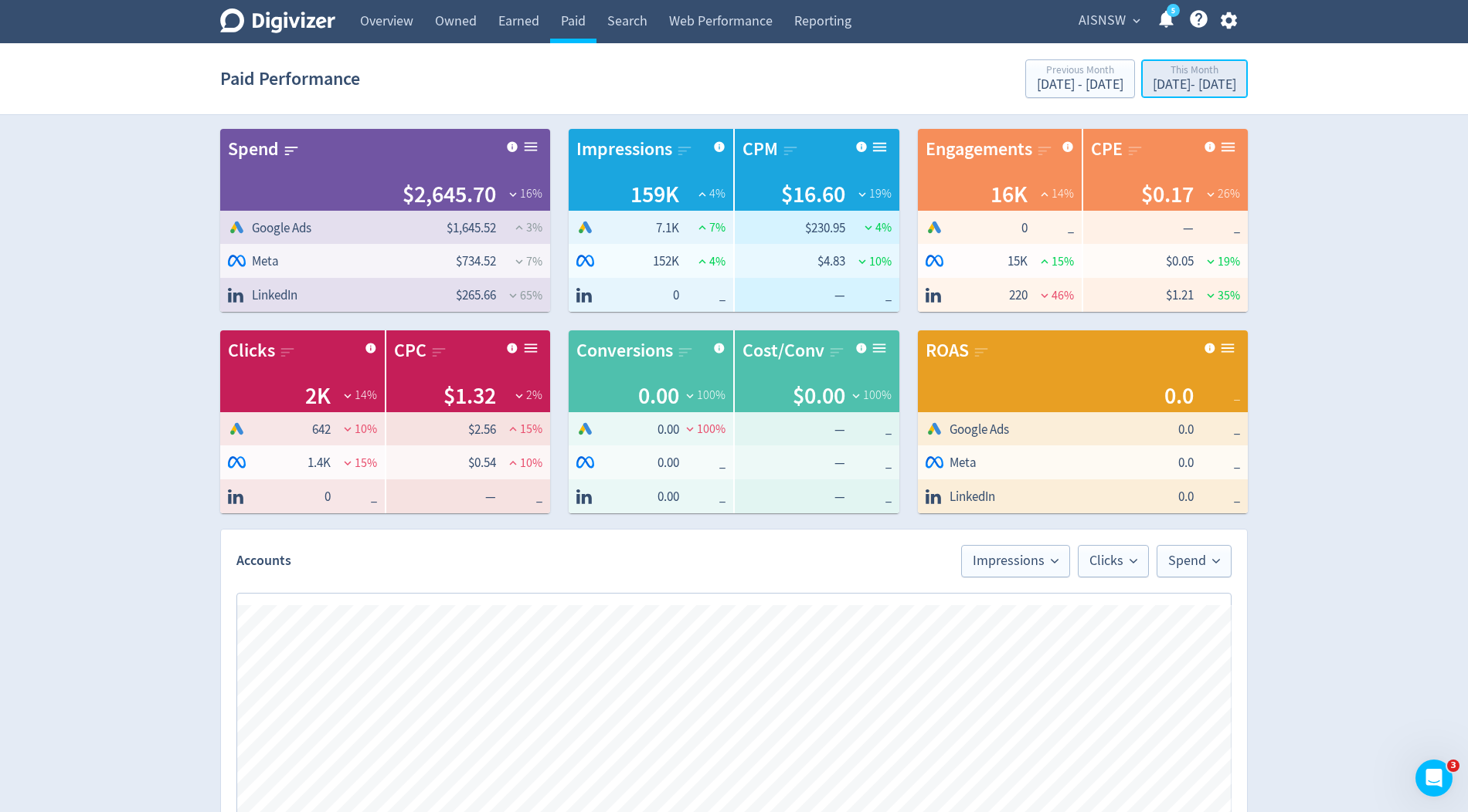
click at [1212, 67] on div "This Month" at bounding box center [1195, 71] width 84 height 13
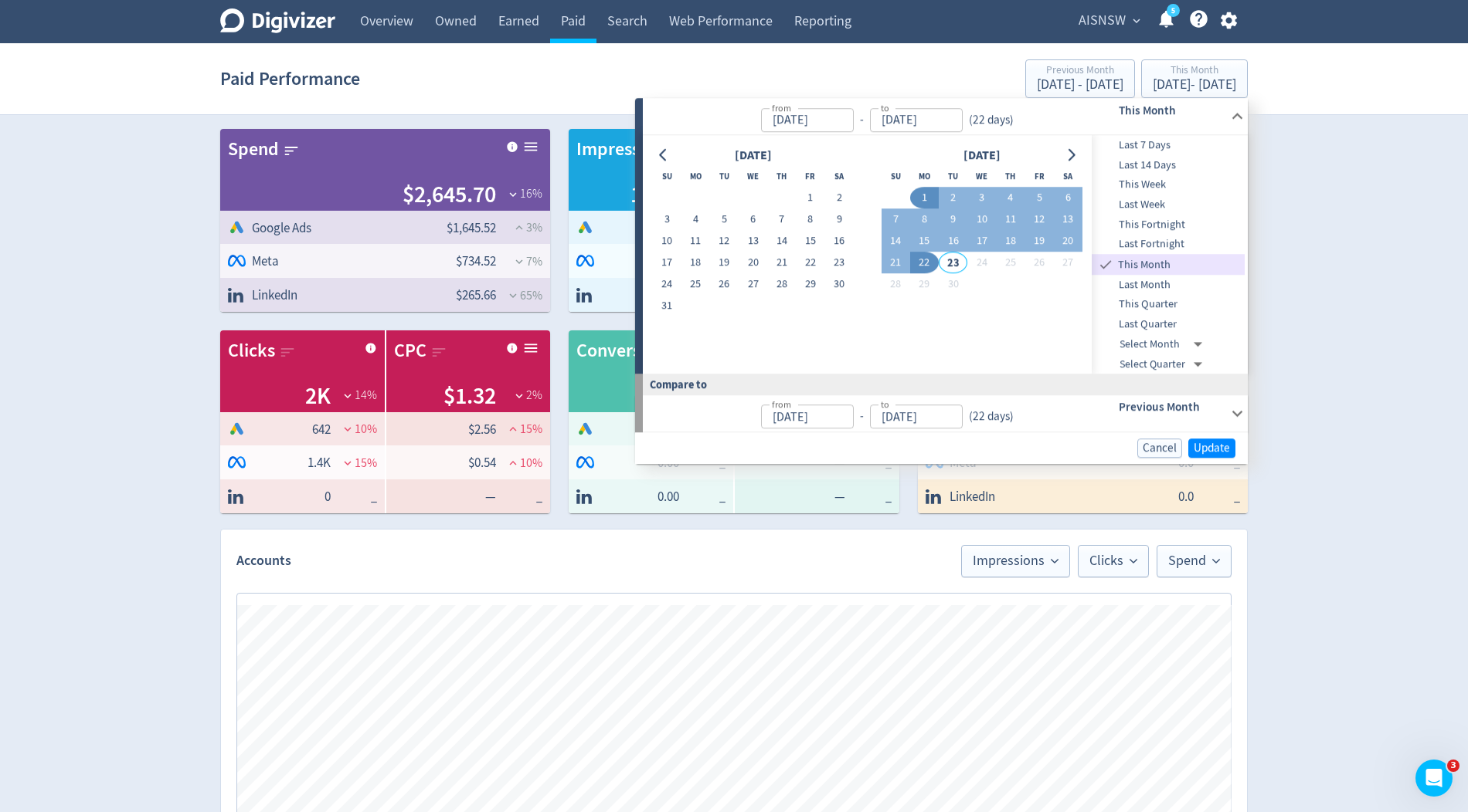
click at [1160, 133] on div "This Month" at bounding box center [1150, 116] width 153 height 36
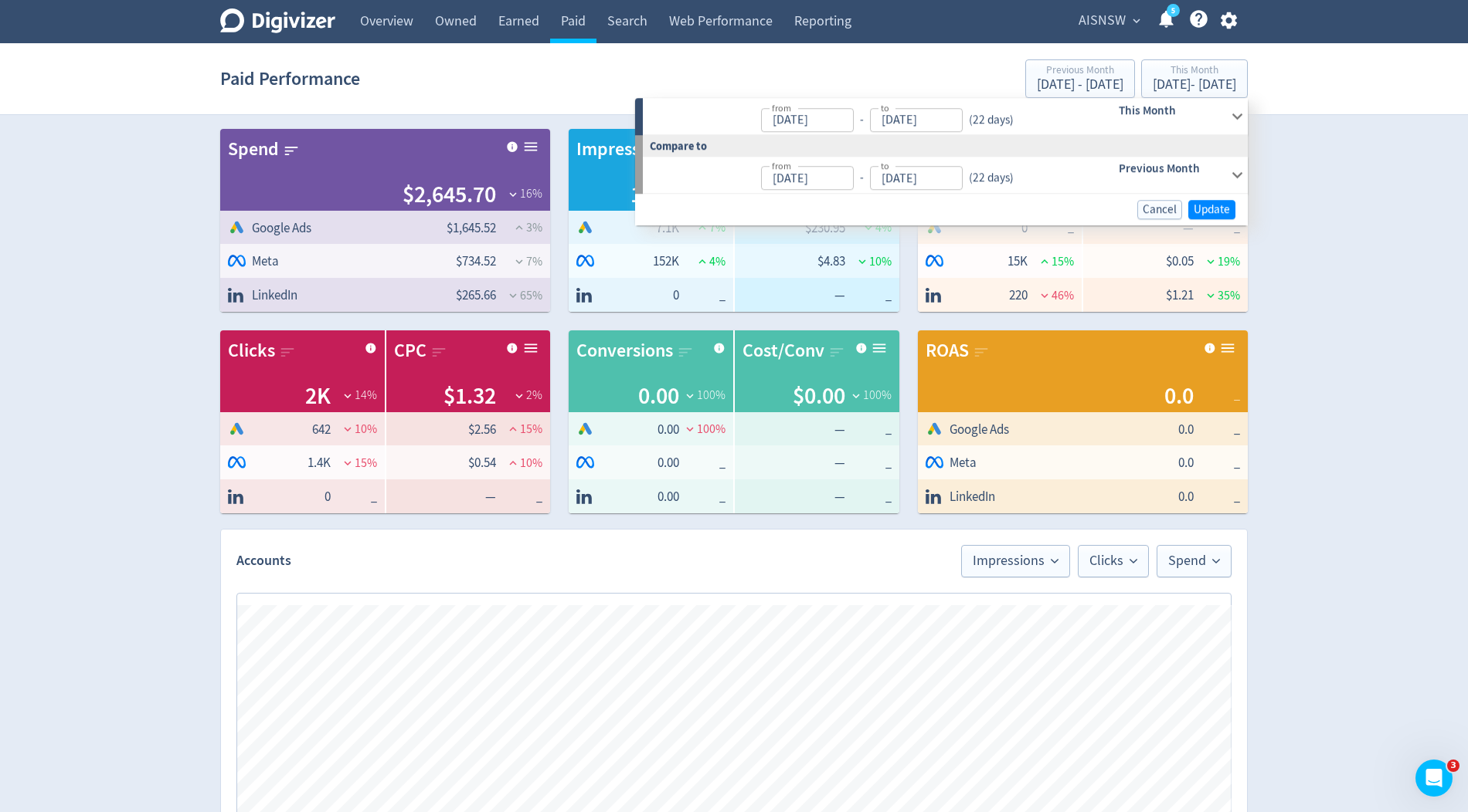
click at [1306, 100] on section "Paid Performance Previous Month Aug 1, 2025 - Aug 22, 2025 This Month Sep 1, 20…" at bounding box center [734, 79] width 1468 height 72
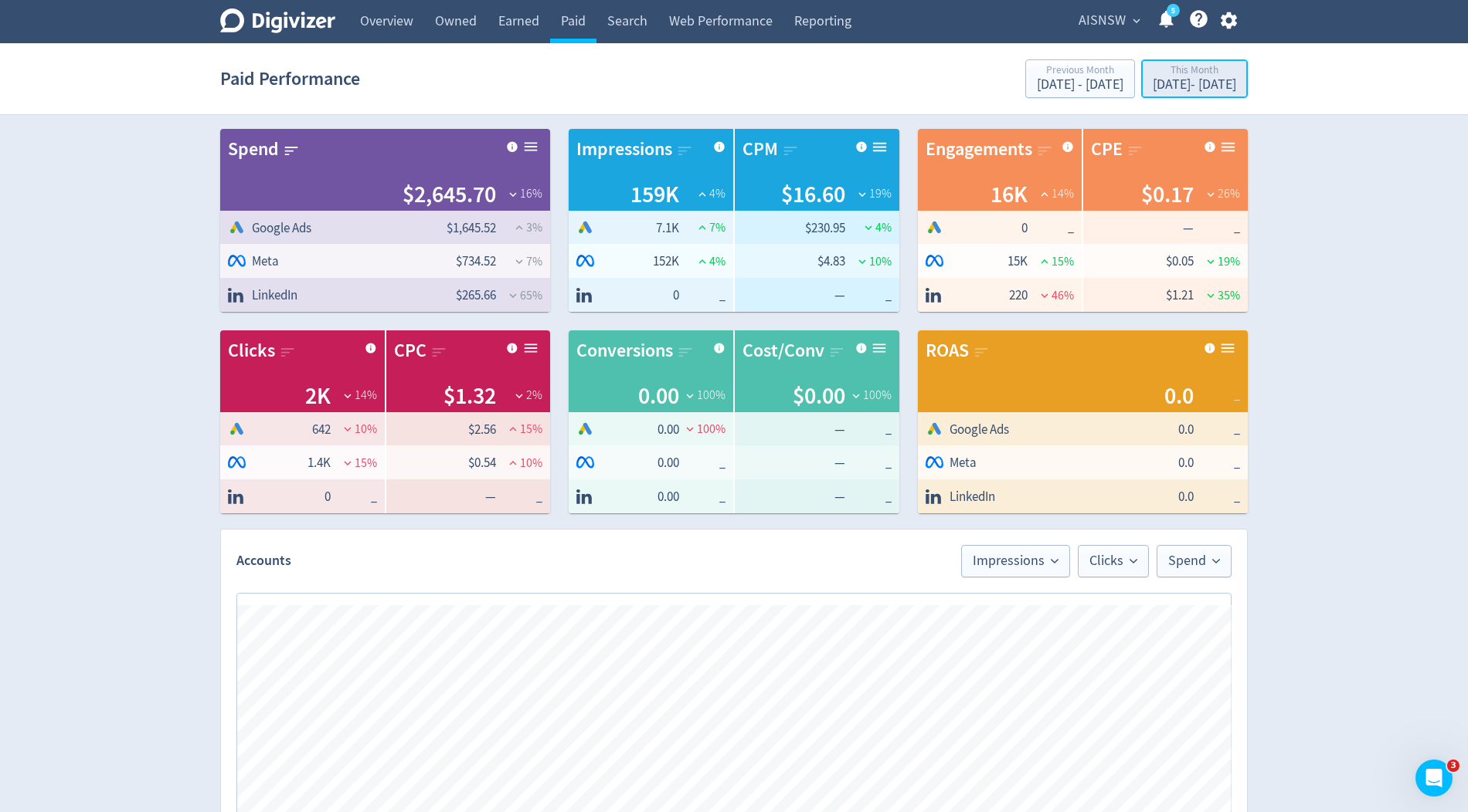
click at [1157, 86] on div "Sep 1, 2025 - Sep 22, 2025" at bounding box center [1195, 85] width 84 height 14
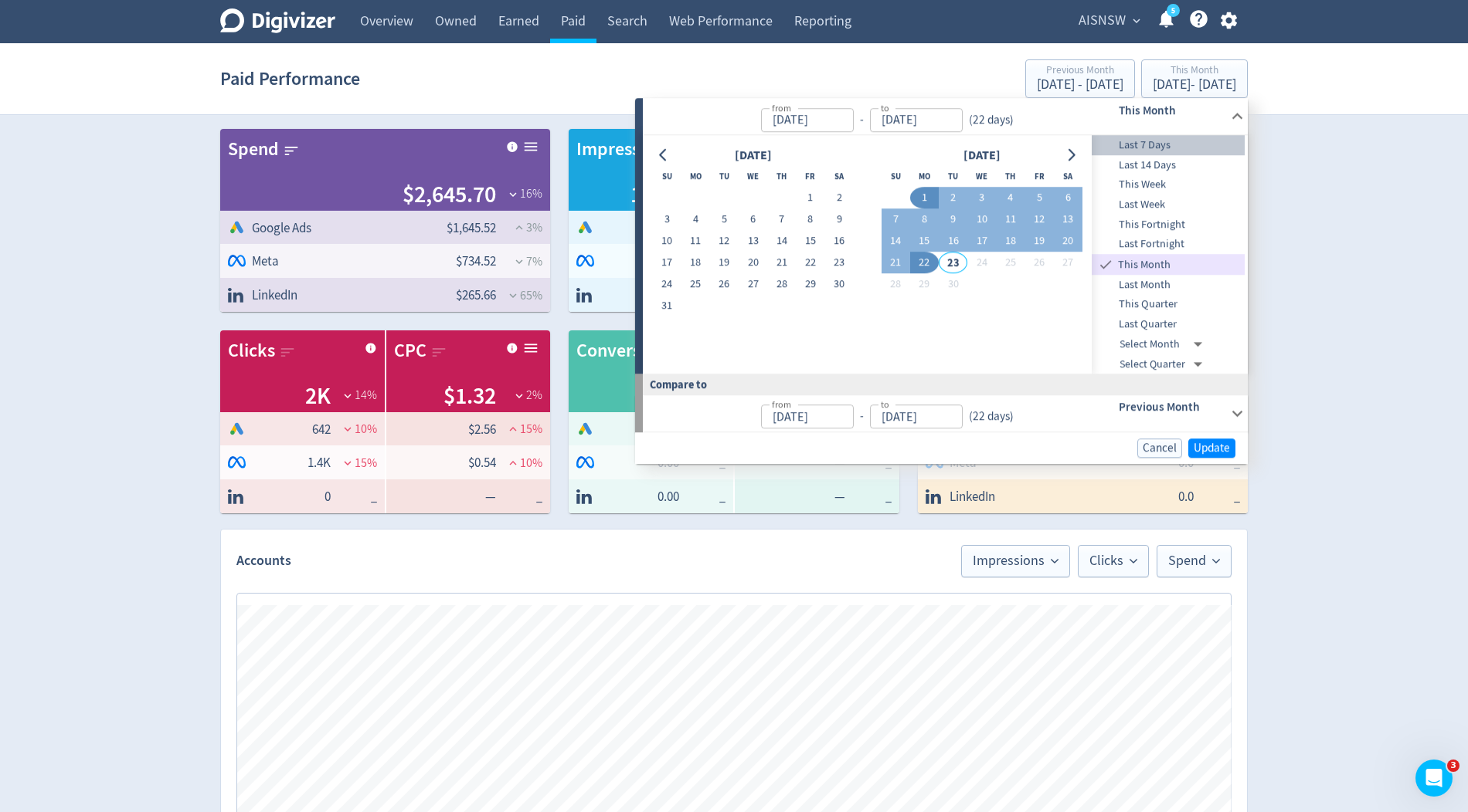
click at [1147, 148] on span "Last 7 Days" at bounding box center [1168, 145] width 153 height 17
type input "[DATE]"
type input "Sep 09, 2025"
type input "[DATE]"
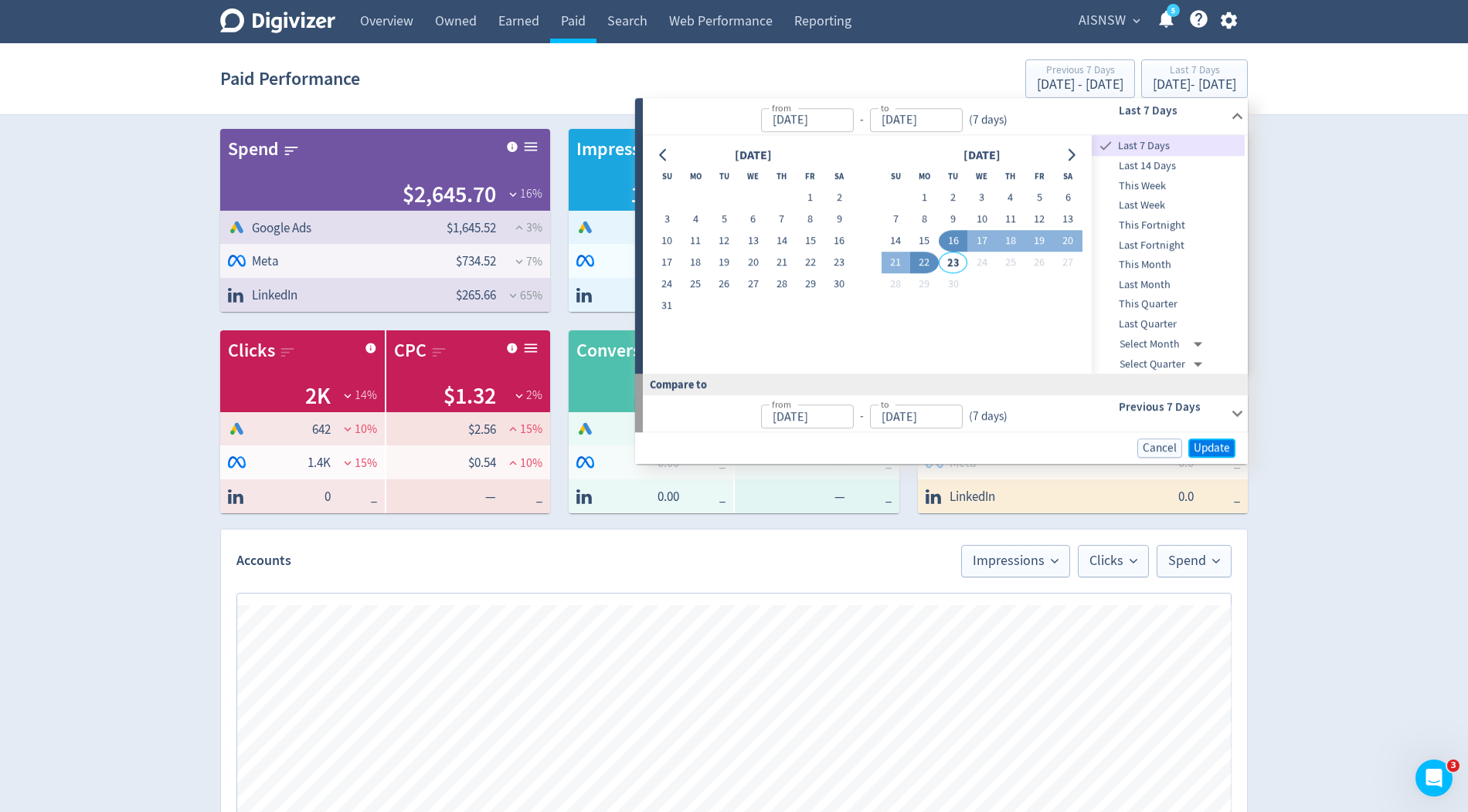
click at [1209, 452] on span "Update" at bounding box center [1211, 448] width 36 height 12
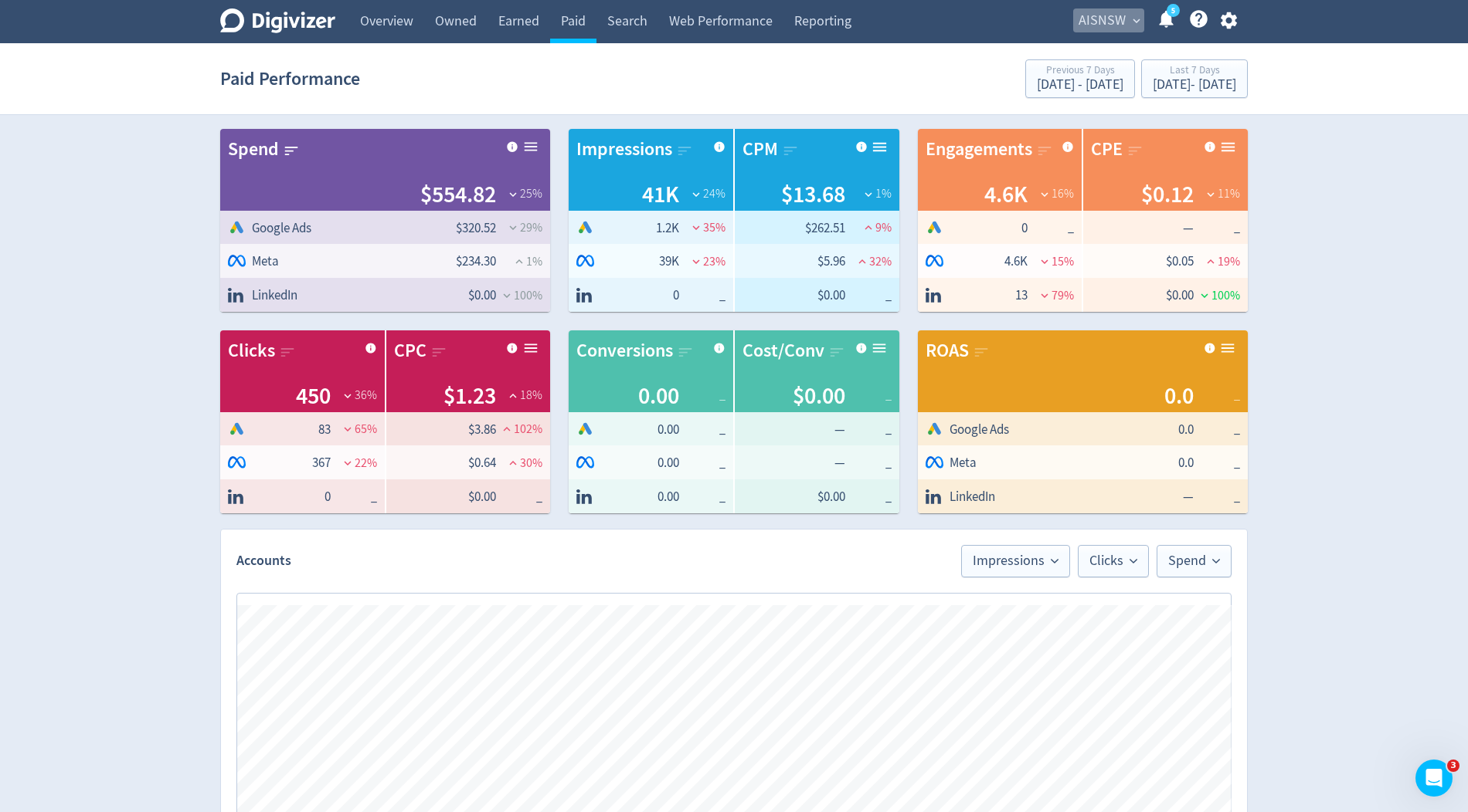
click at [1090, 25] on span "AISNSW" at bounding box center [1102, 21] width 47 height 24
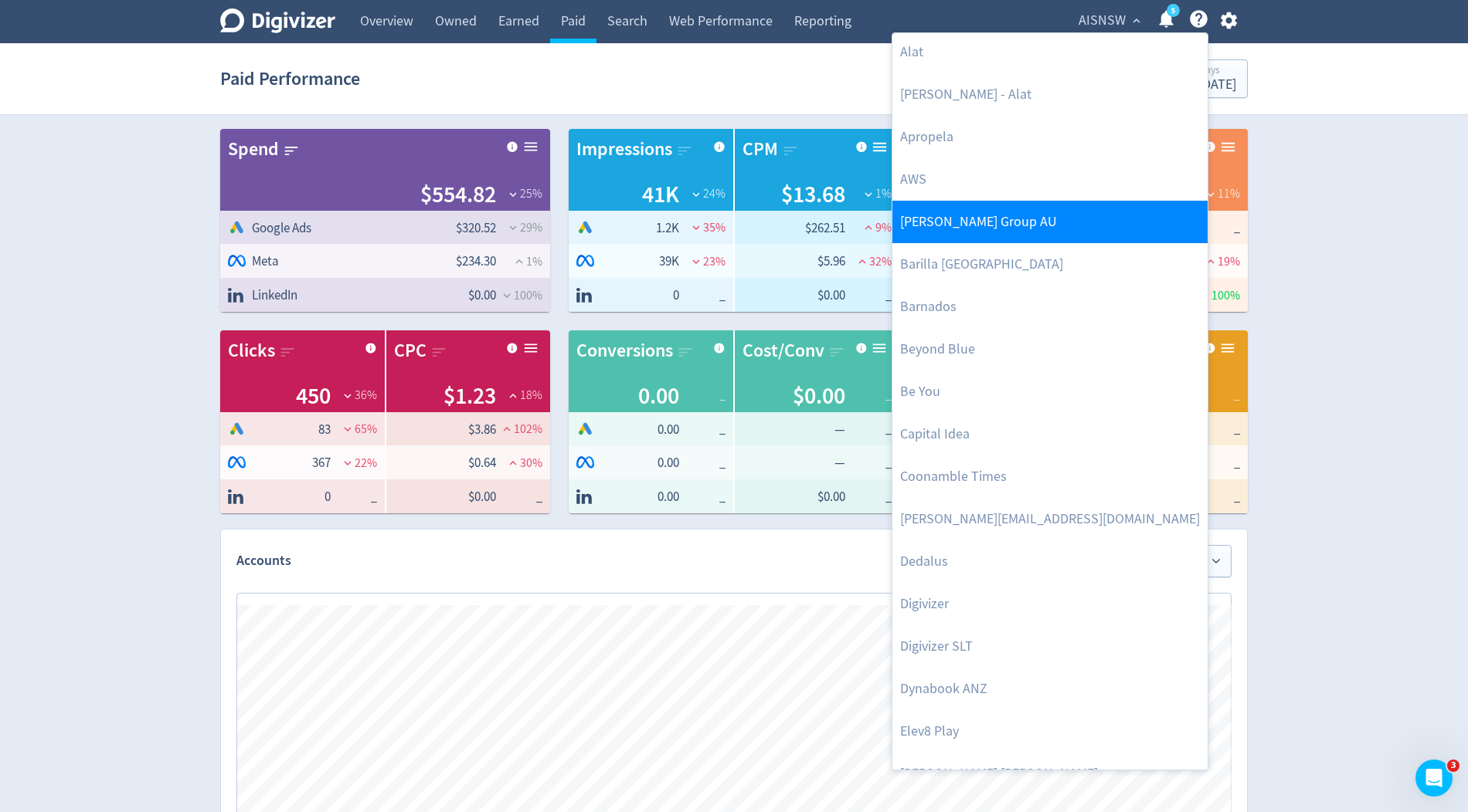
scroll to position [111, 0]
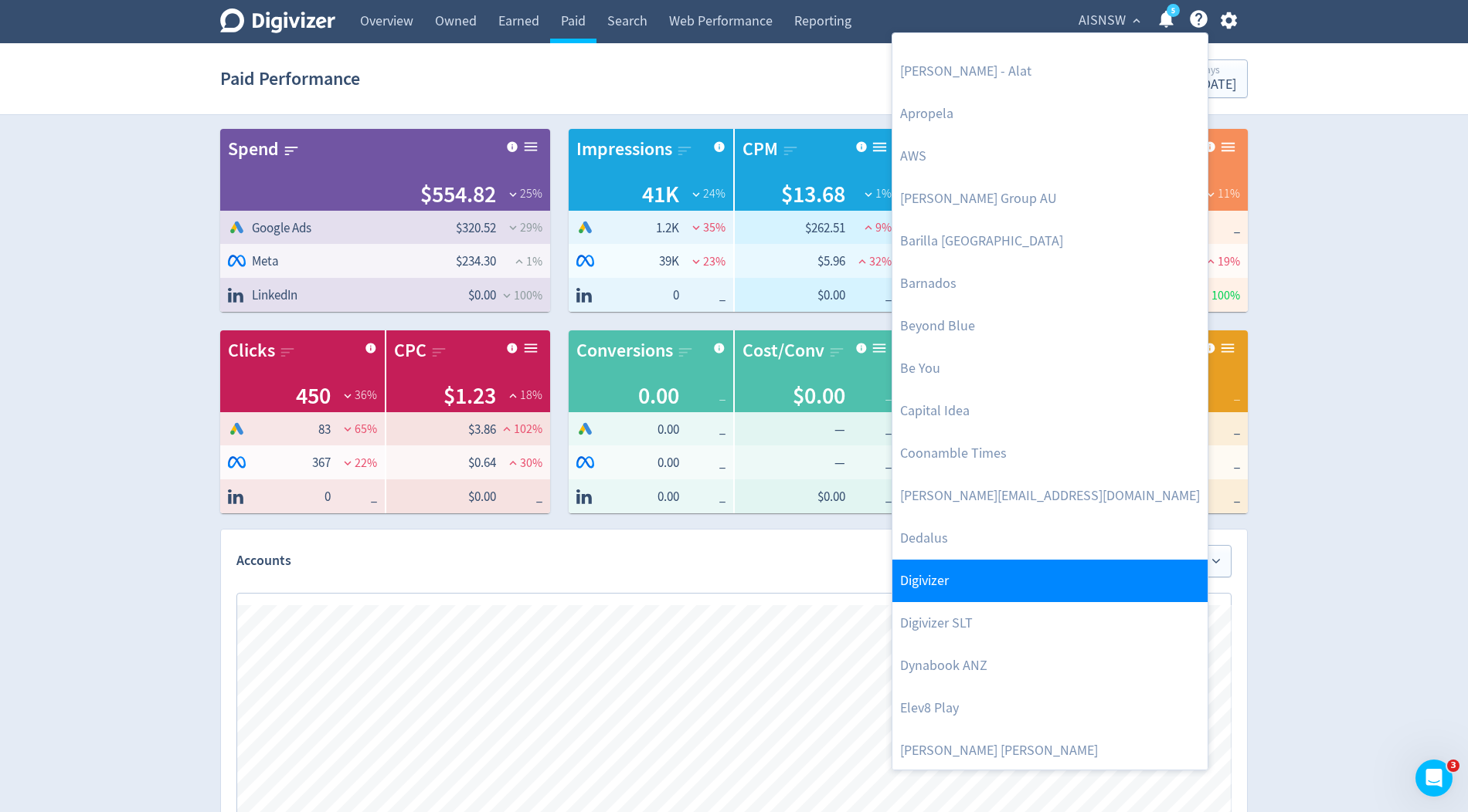
click at [911, 575] on link "Digivizer" at bounding box center [1049, 581] width 315 height 43
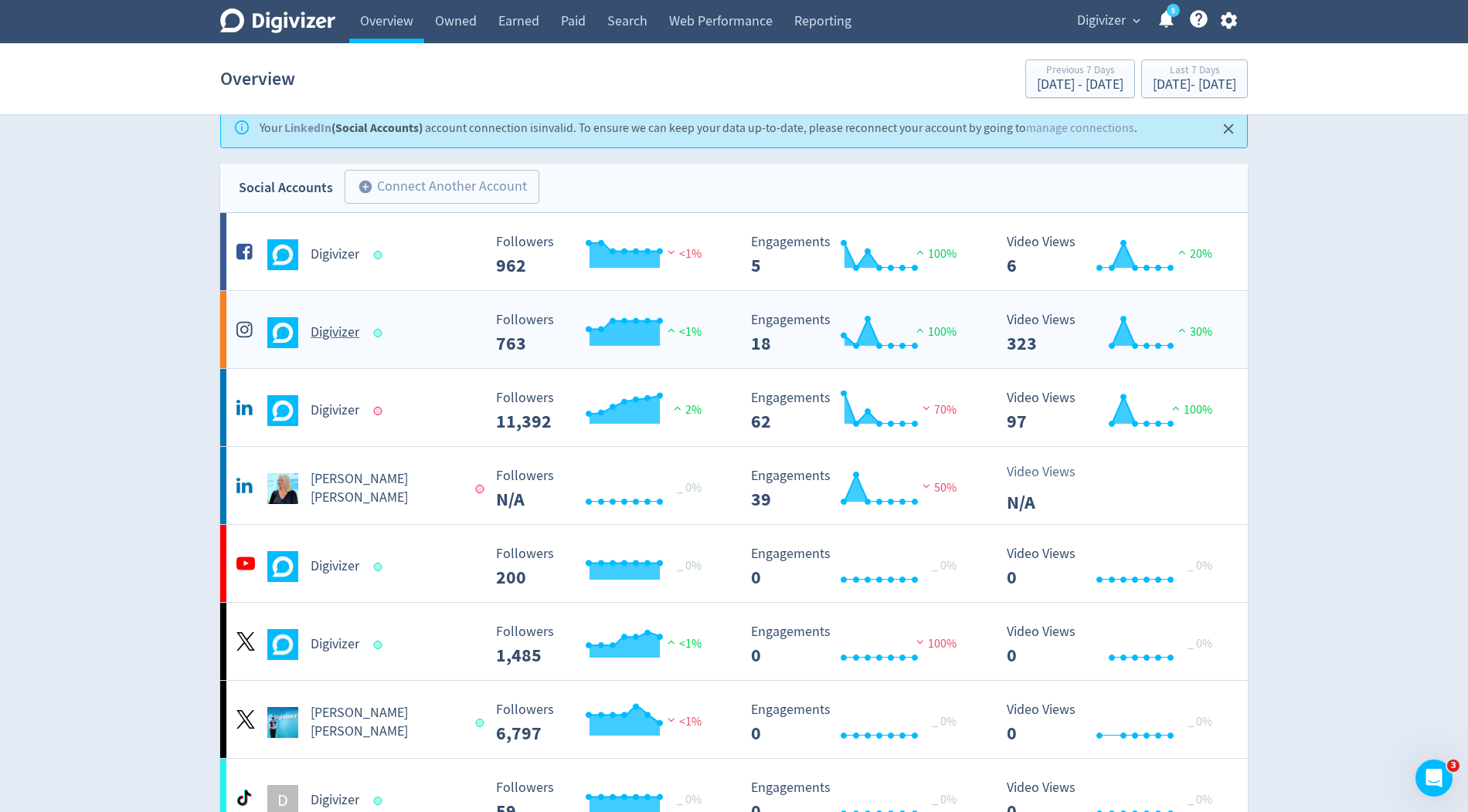
scroll to position [84, 0]
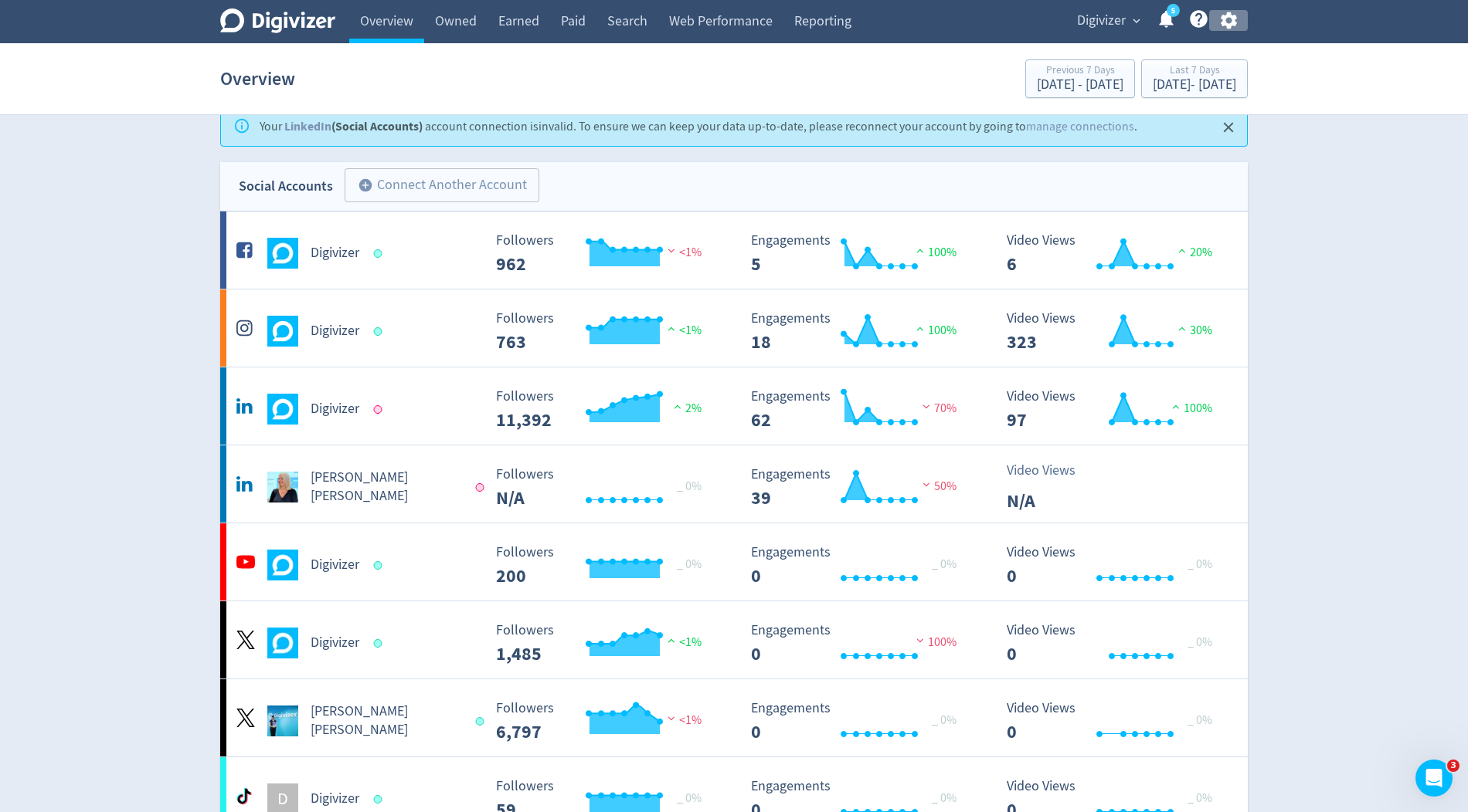
click at [1230, 12] on icon "button" at bounding box center [1229, 21] width 21 height 21
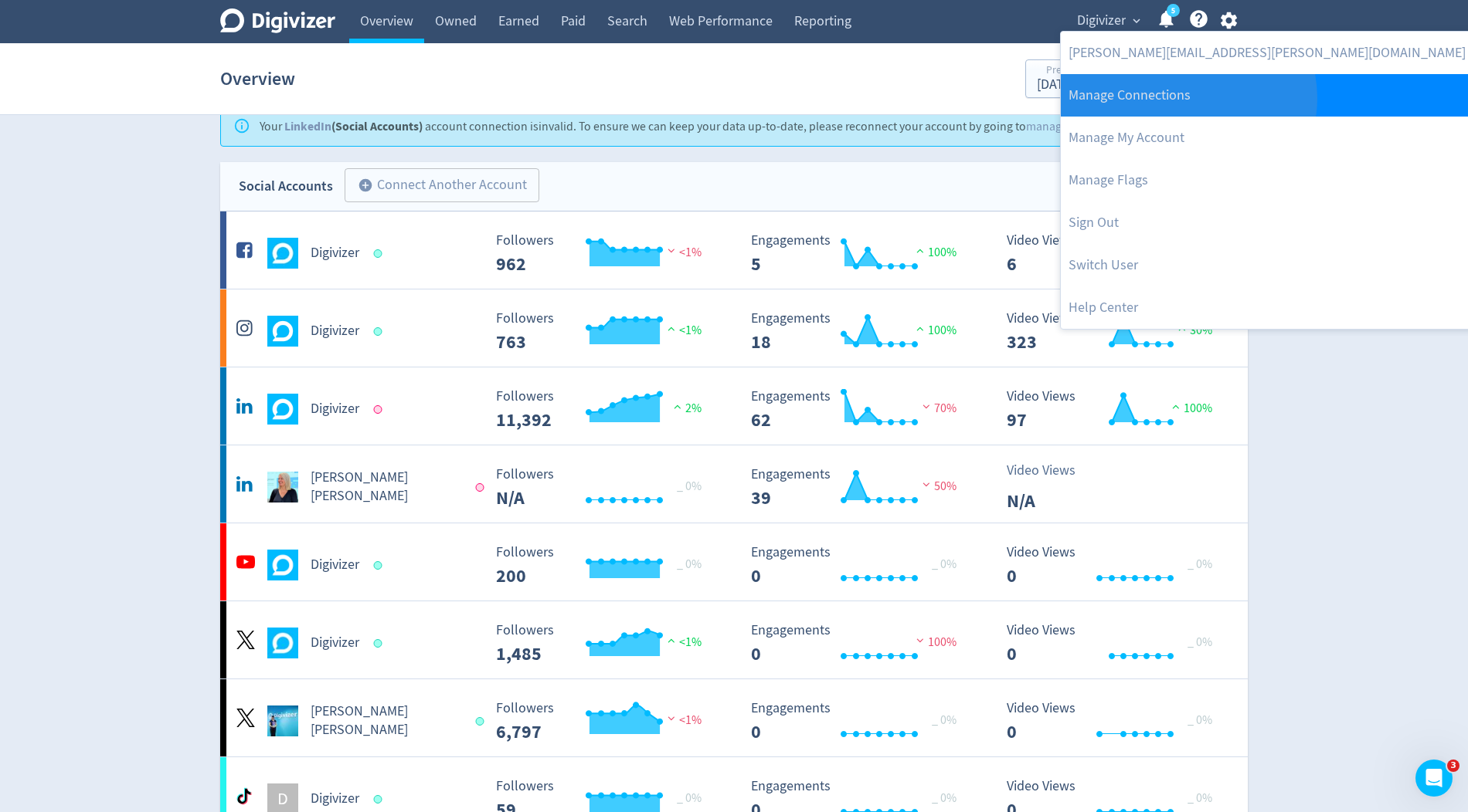
click at [1188, 98] on link "Manage Connections" at bounding box center [1267, 96] width 412 height 43
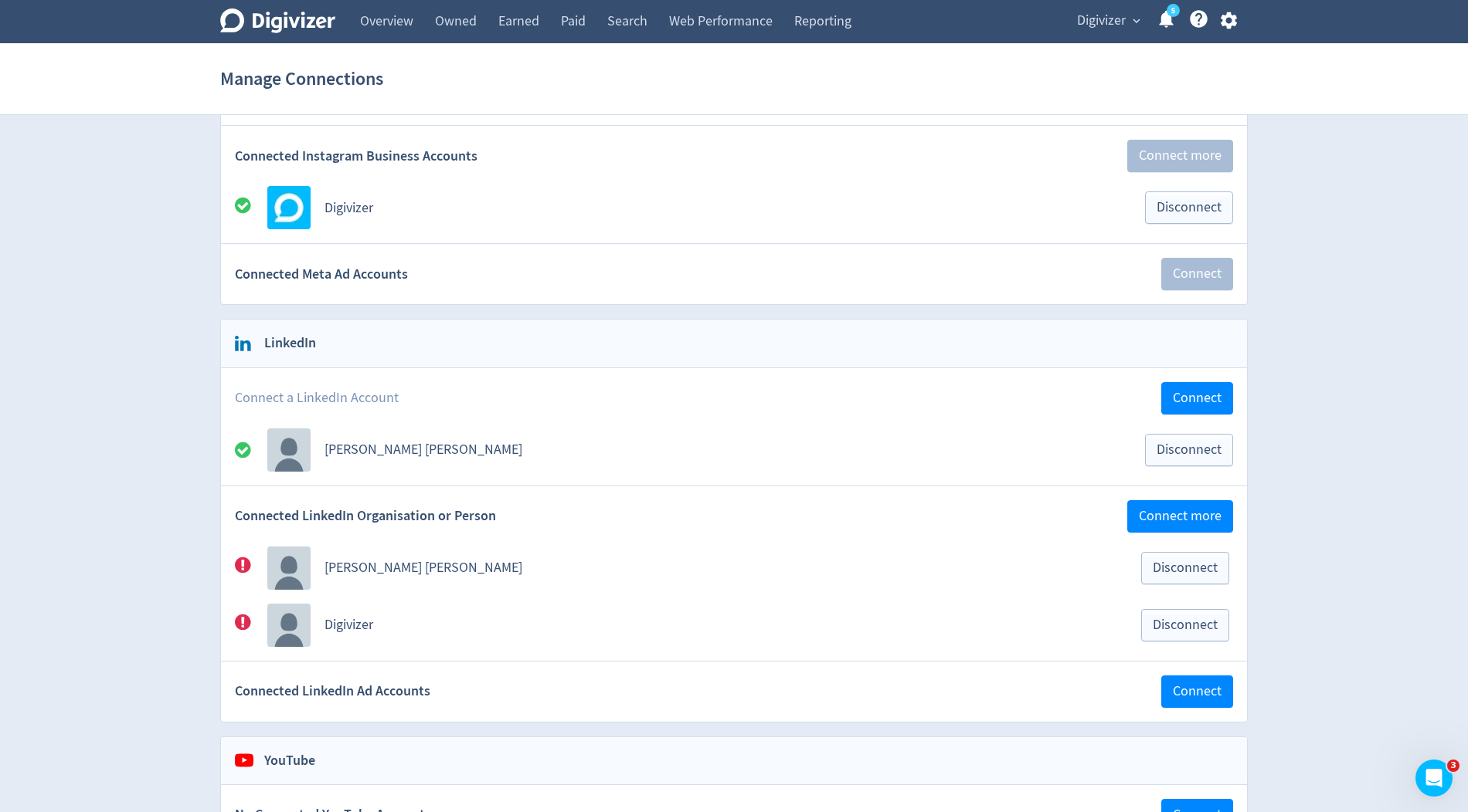
scroll to position [328, 0]
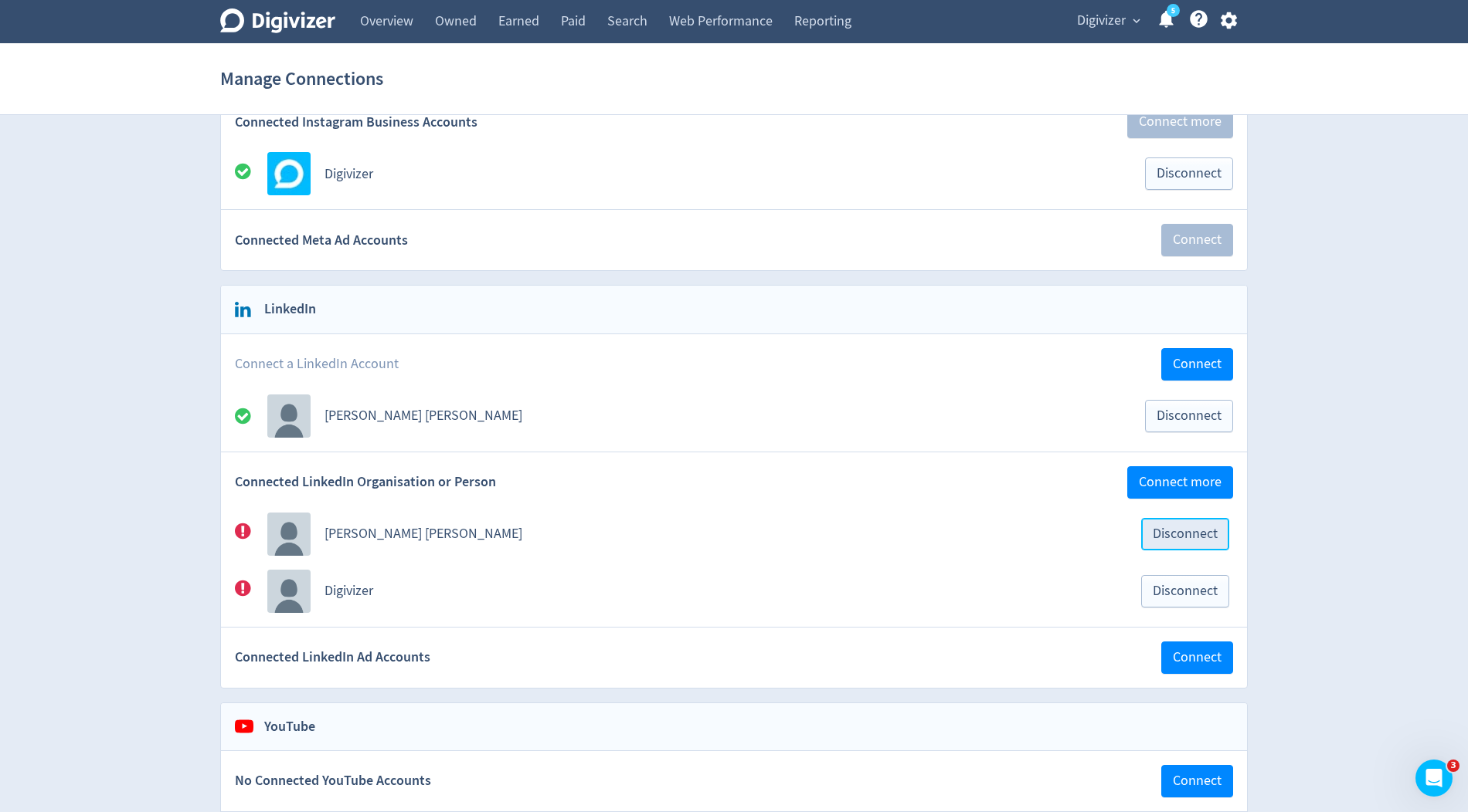
click at [1220, 524] on button "Disconnect" at bounding box center [1184, 534] width 88 height 32
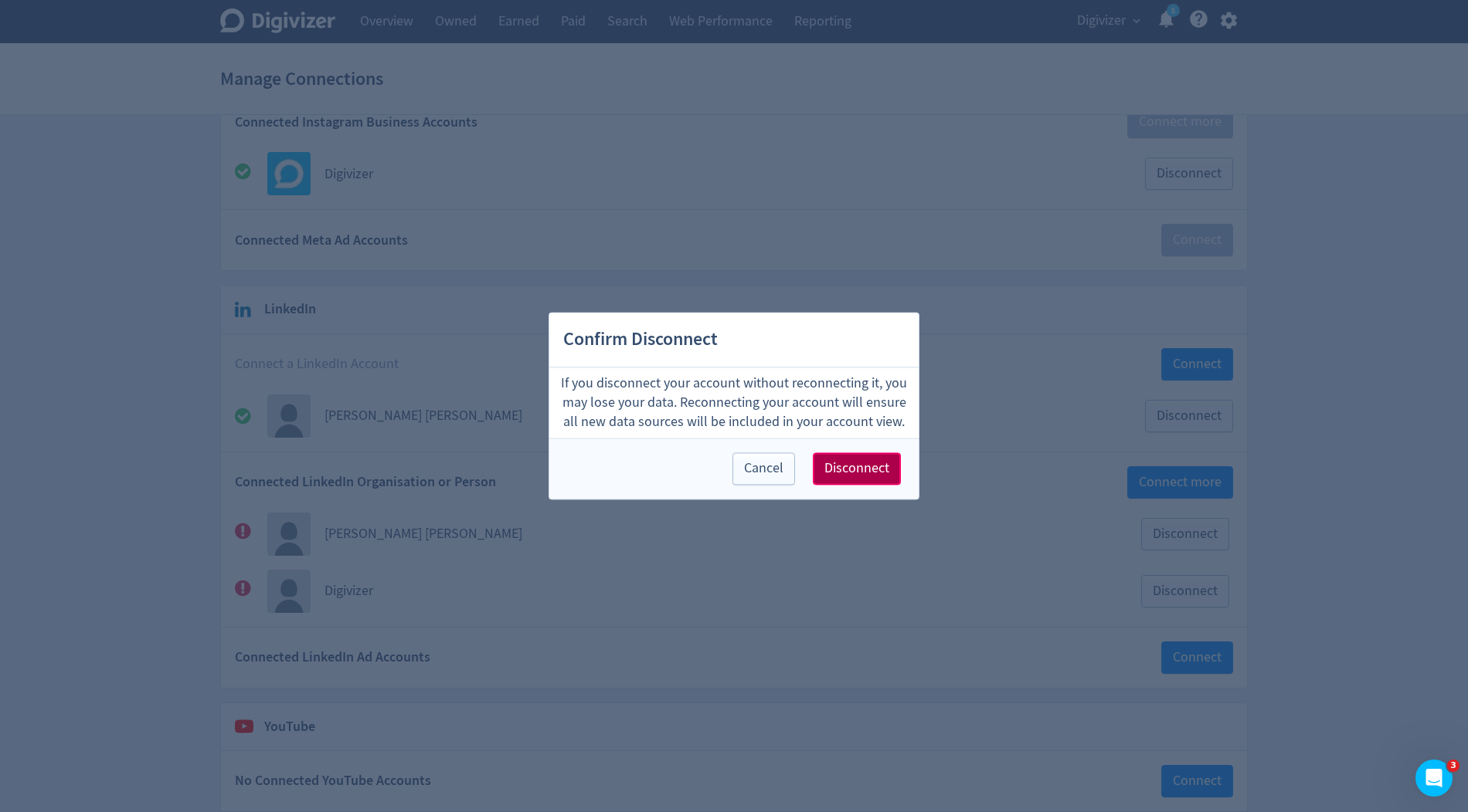
click at [864, 468] on span "Disconnect" at bounding box center [856, 470] width 65 height 14
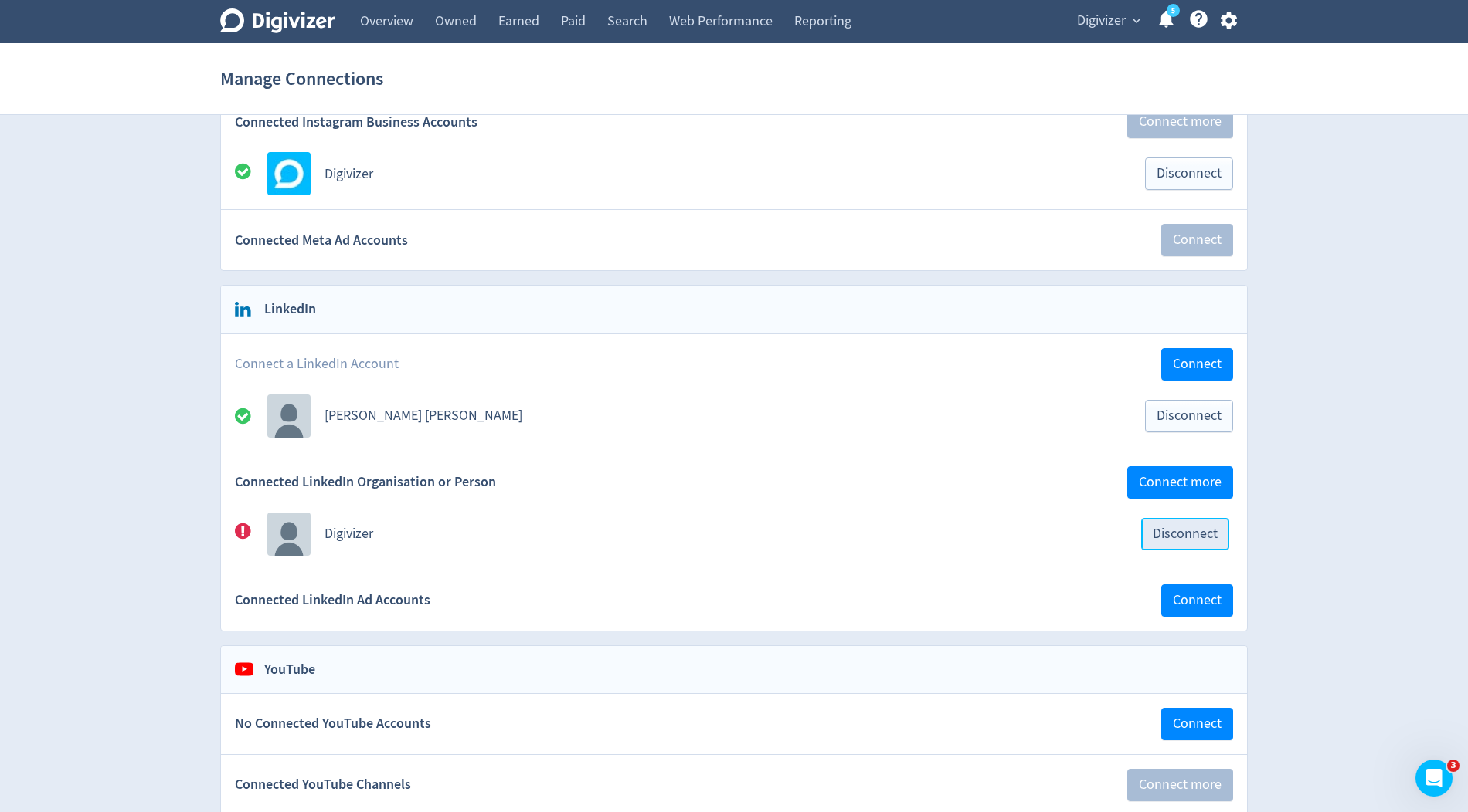
click at [1194, 531] on span "Disconnect" at bounding box center [1185, 535] width 65 height 14
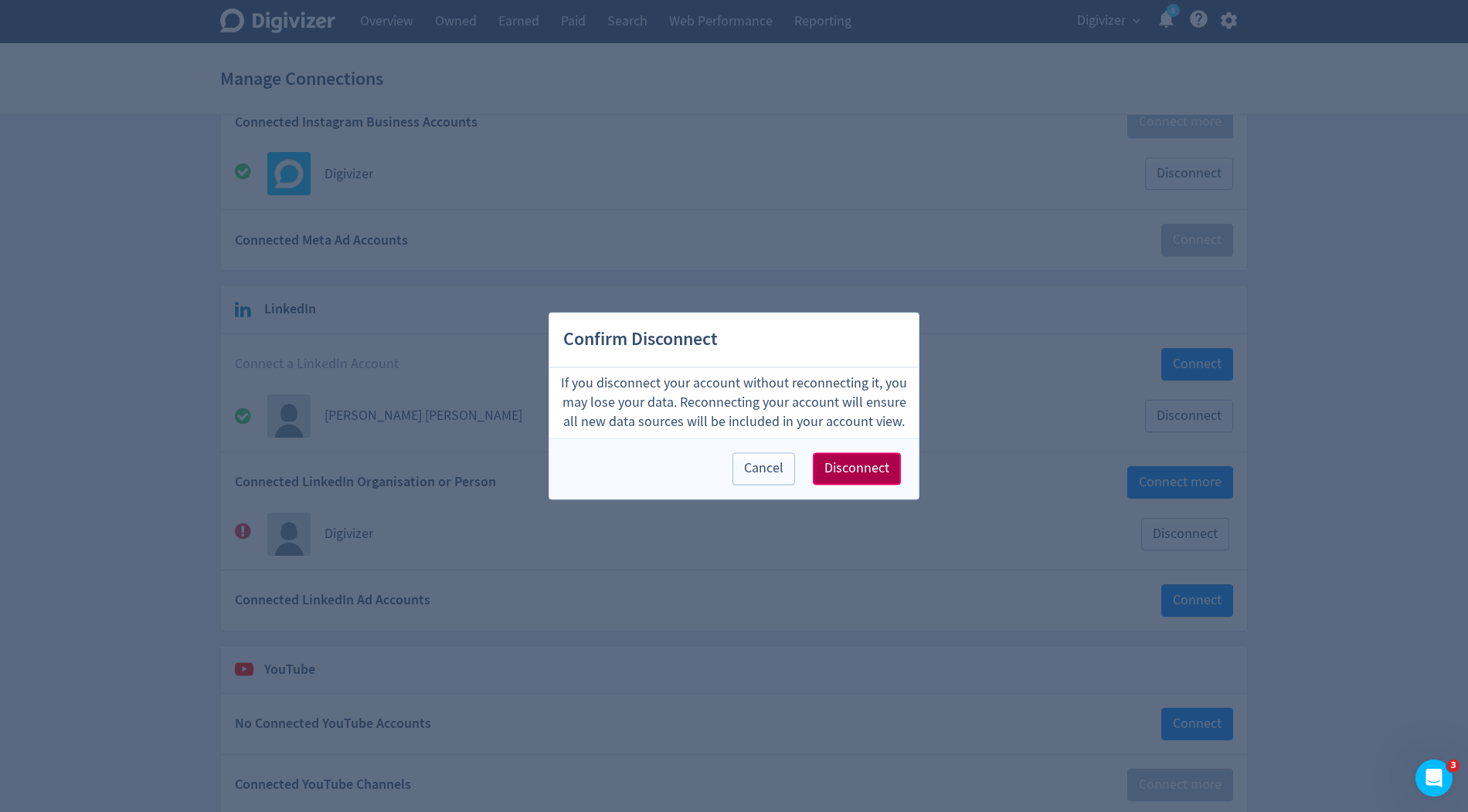
click at [884, 468] on span "Disconnect" at bounding box center [856, 470] width 65 height 14
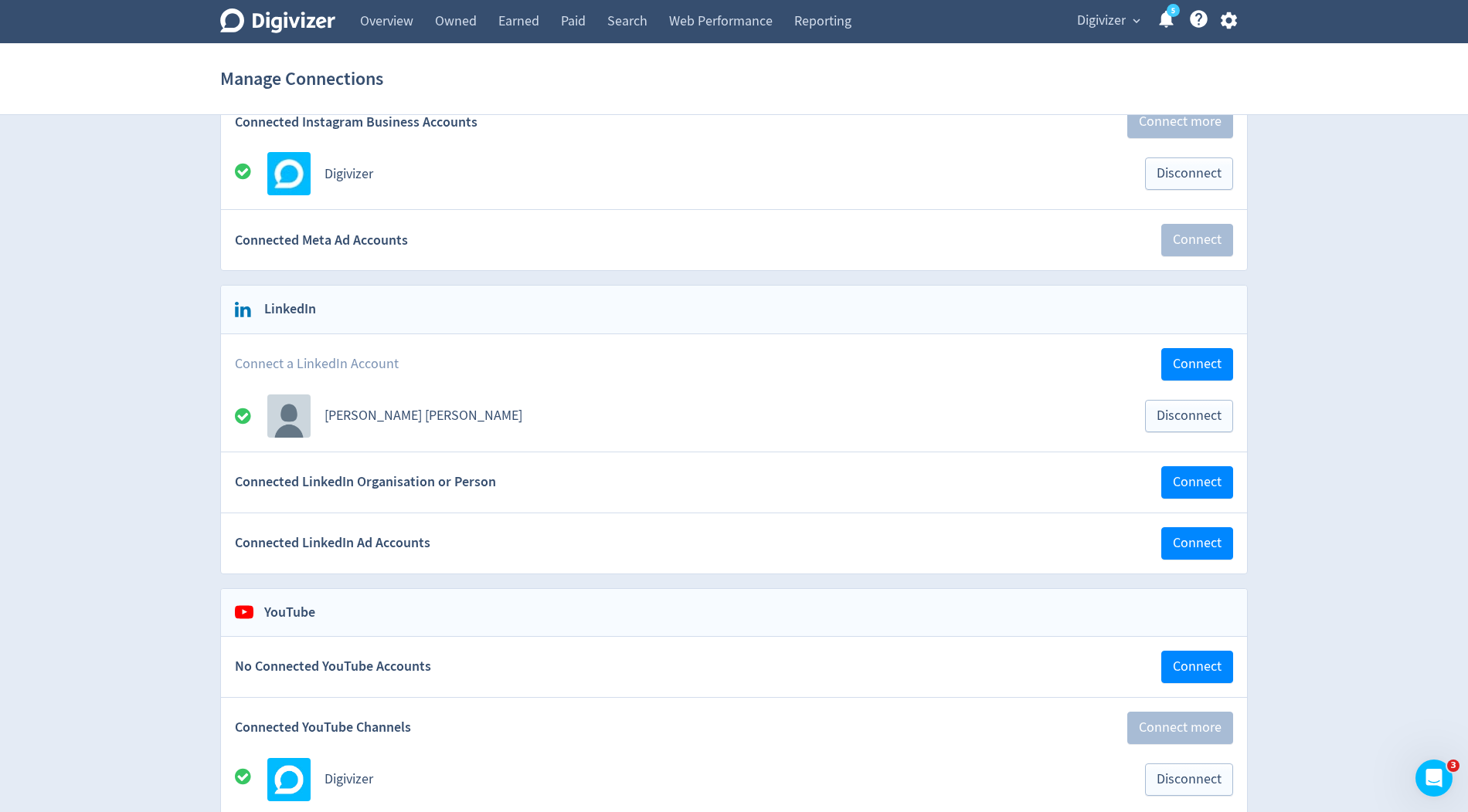
click at [1227, 491] on div "Connected LinkedIn Organisation or Person Connect" at bounding box center [734, 483] width 1026 height 60
click at [1198, 479] on span "Connect" at bounding box center [1197, 483] width 49 height 14
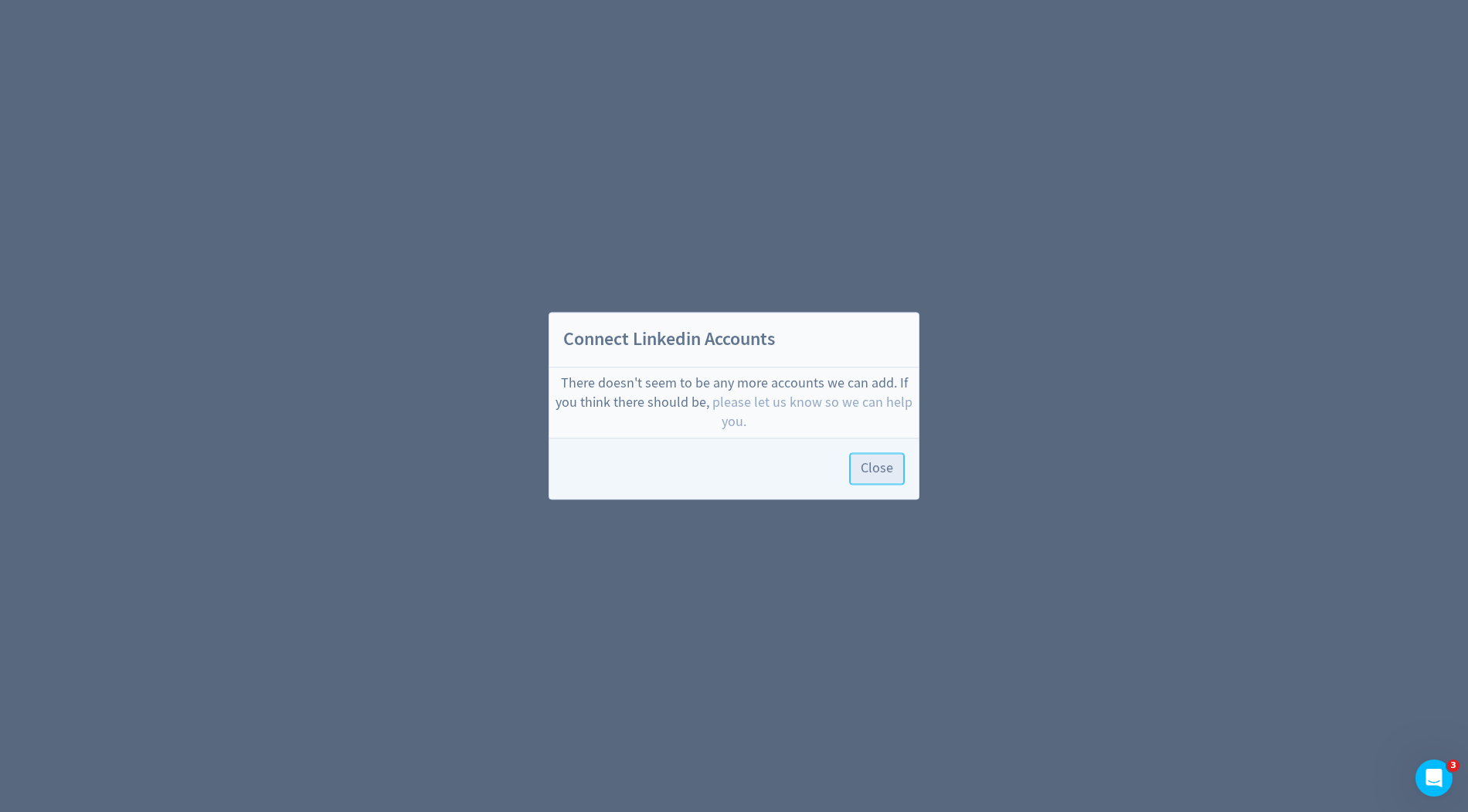
click at [882, 474] on span "Close" at bounding box center [876, 470] width 32 height 14
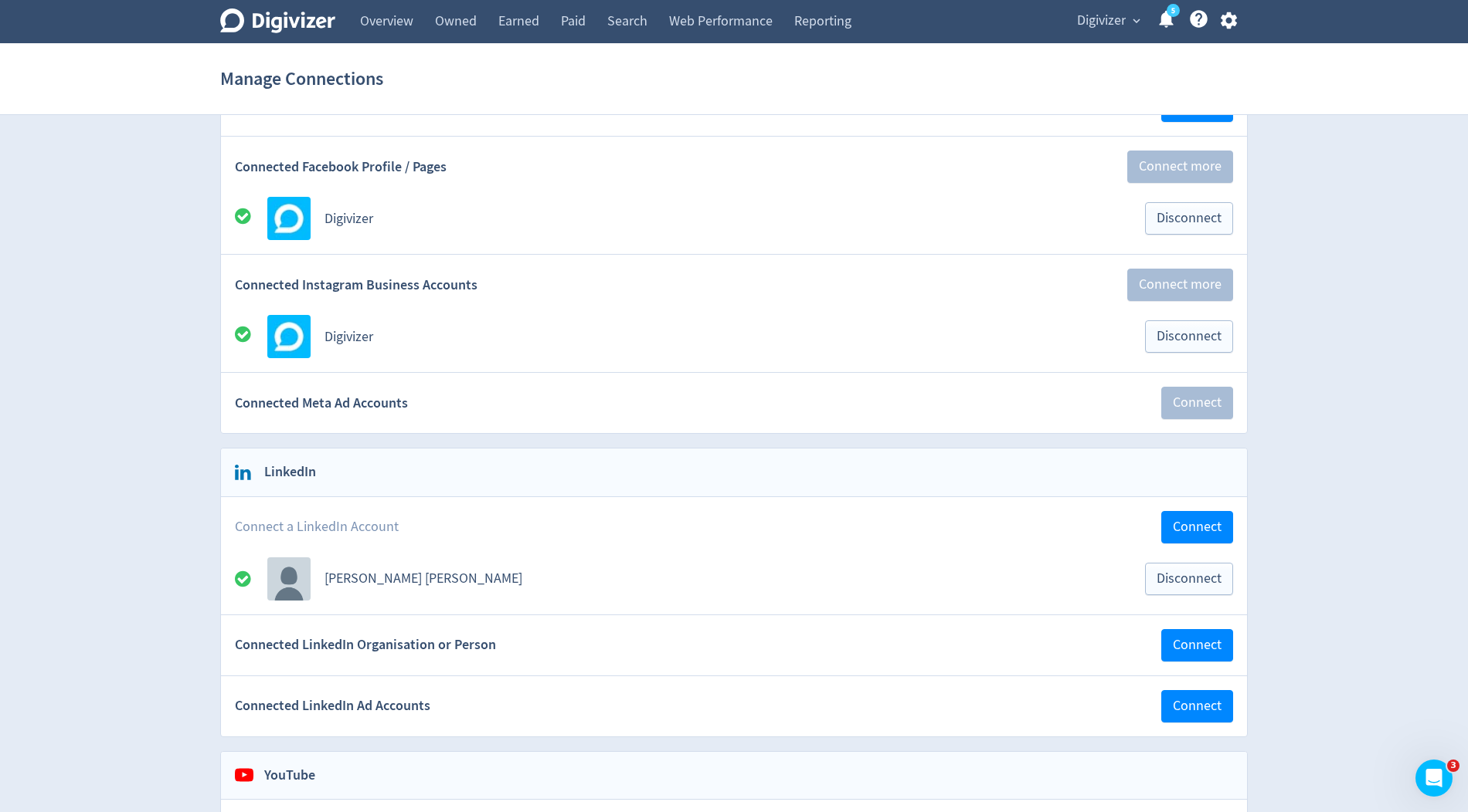
scroll to position [211, 0]
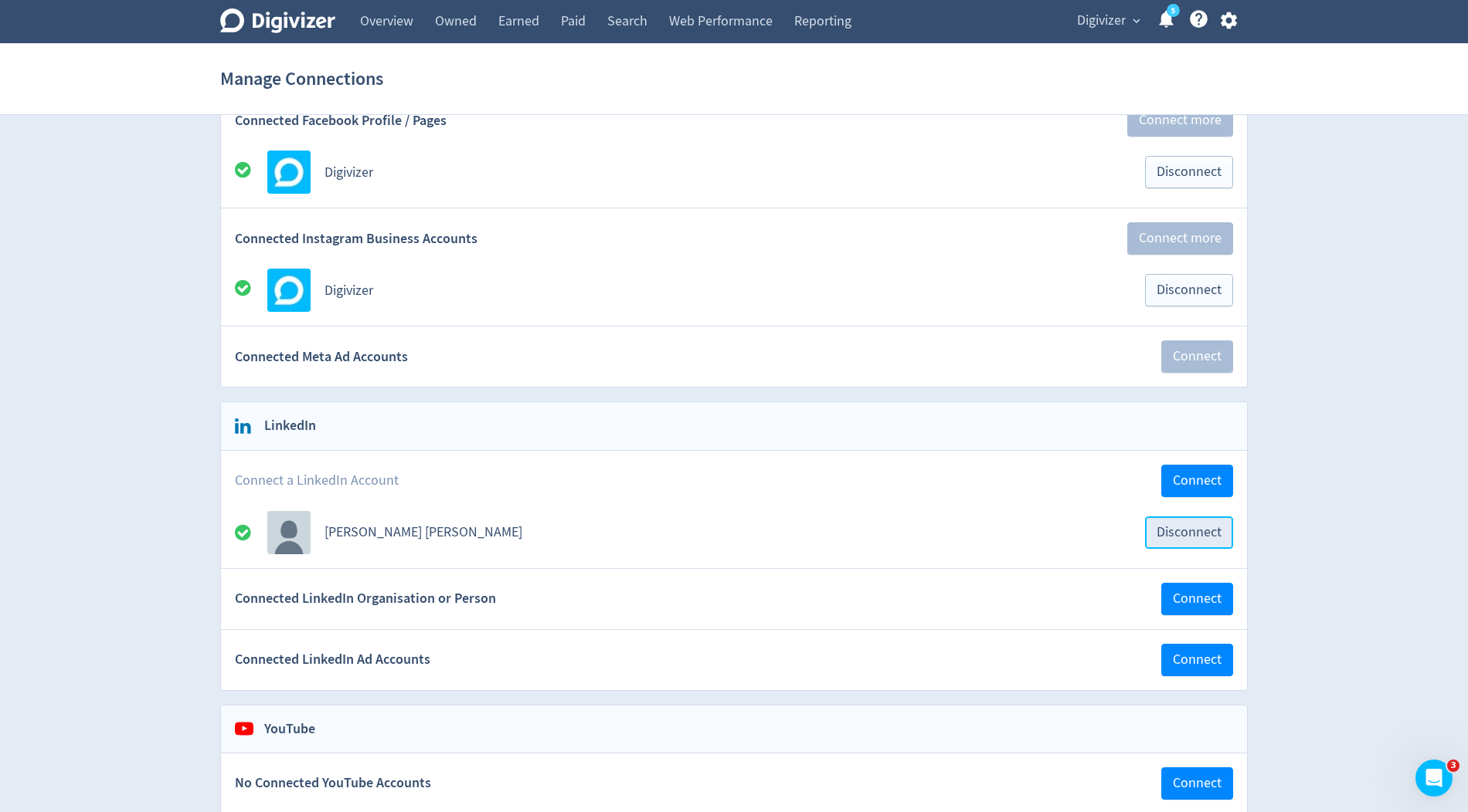
click at [1189, 536] on button "Disconnect" at bounding box center [1188, 532] width 88 height 32
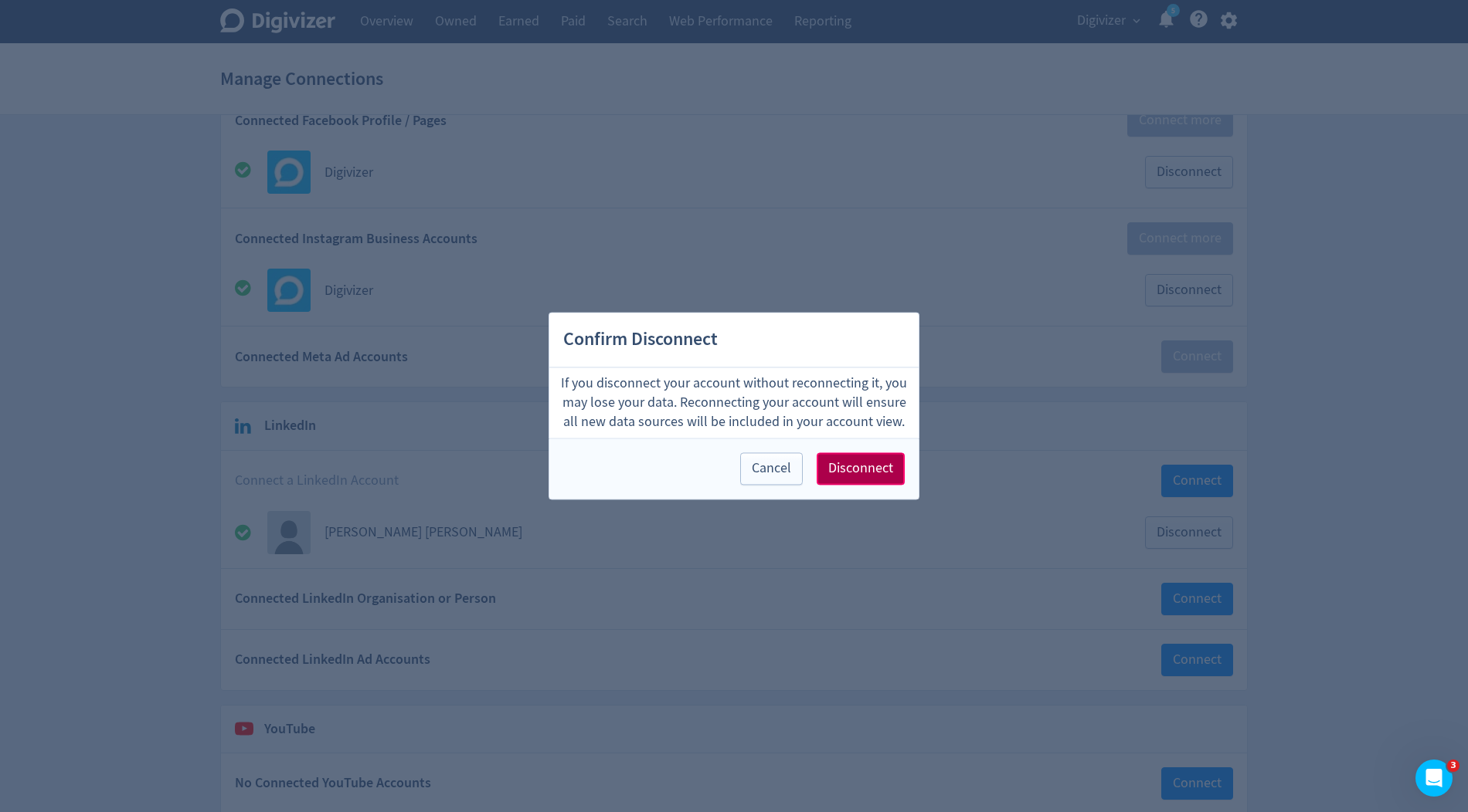
click at [874, 468] on span "Disconnect" at bounding box center [860, 470] width 65 height 14
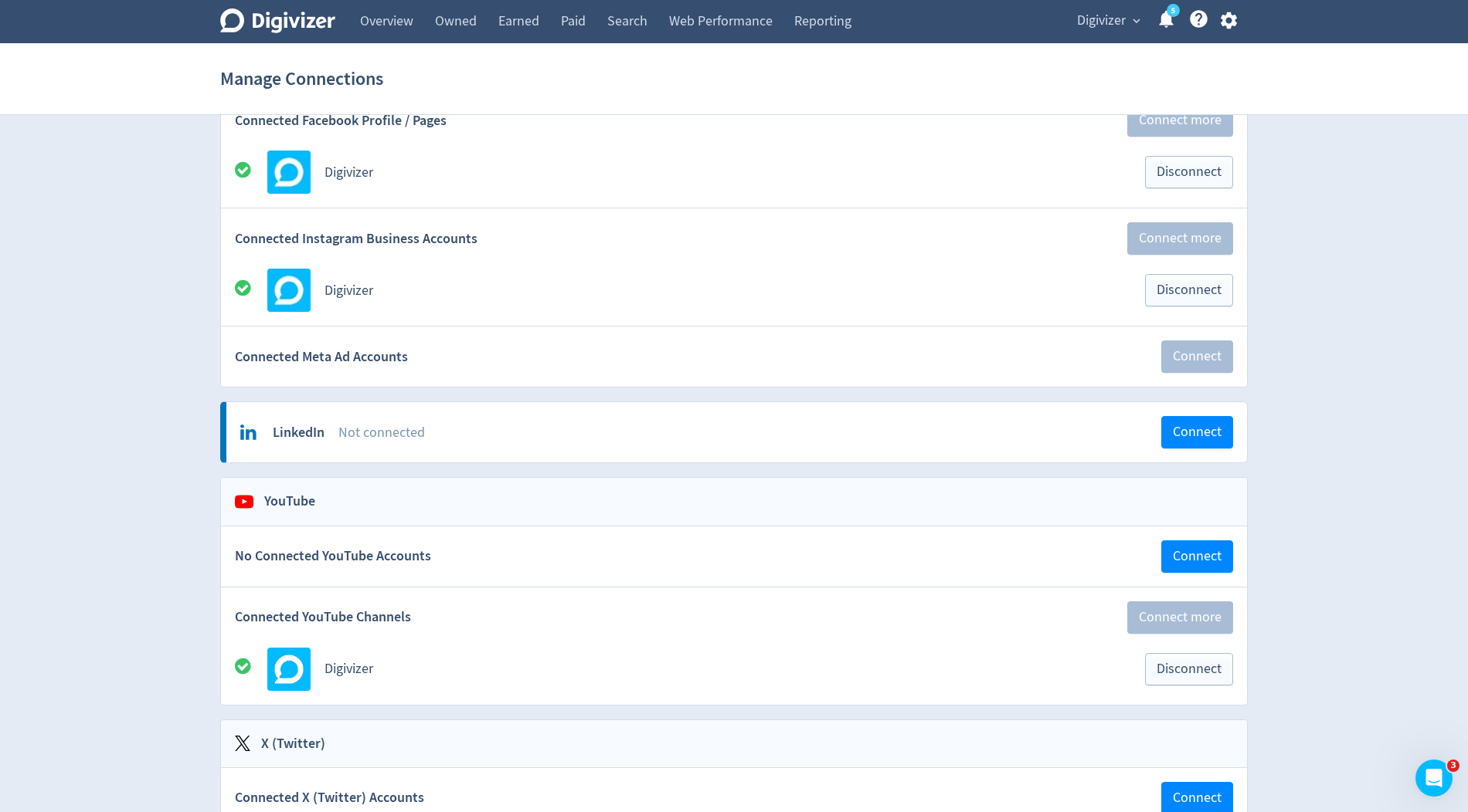
scroll to position [240, 0]
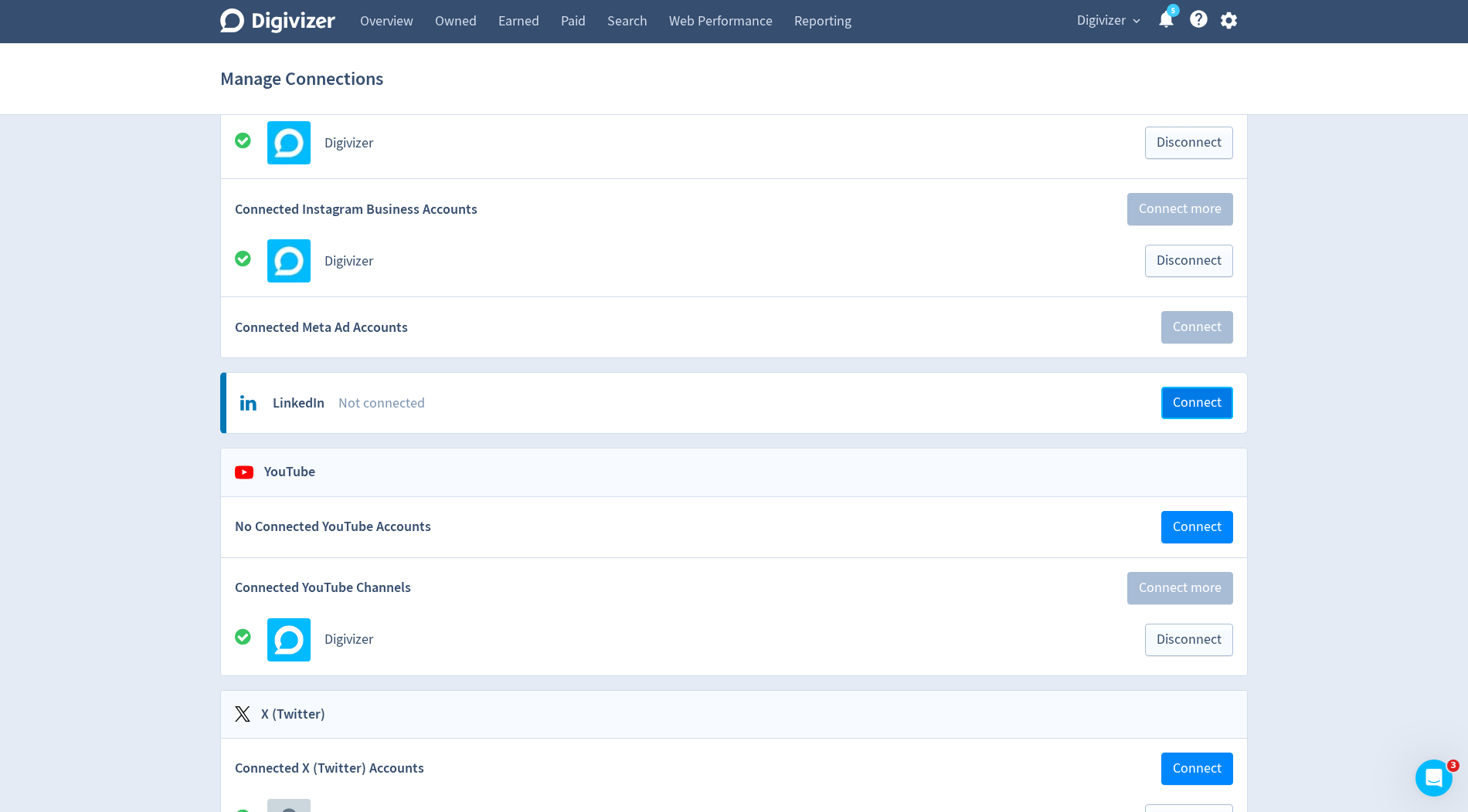
click at [1188, 397] on span "Connect" at bounding box center [1197, 404] width 49 height 14
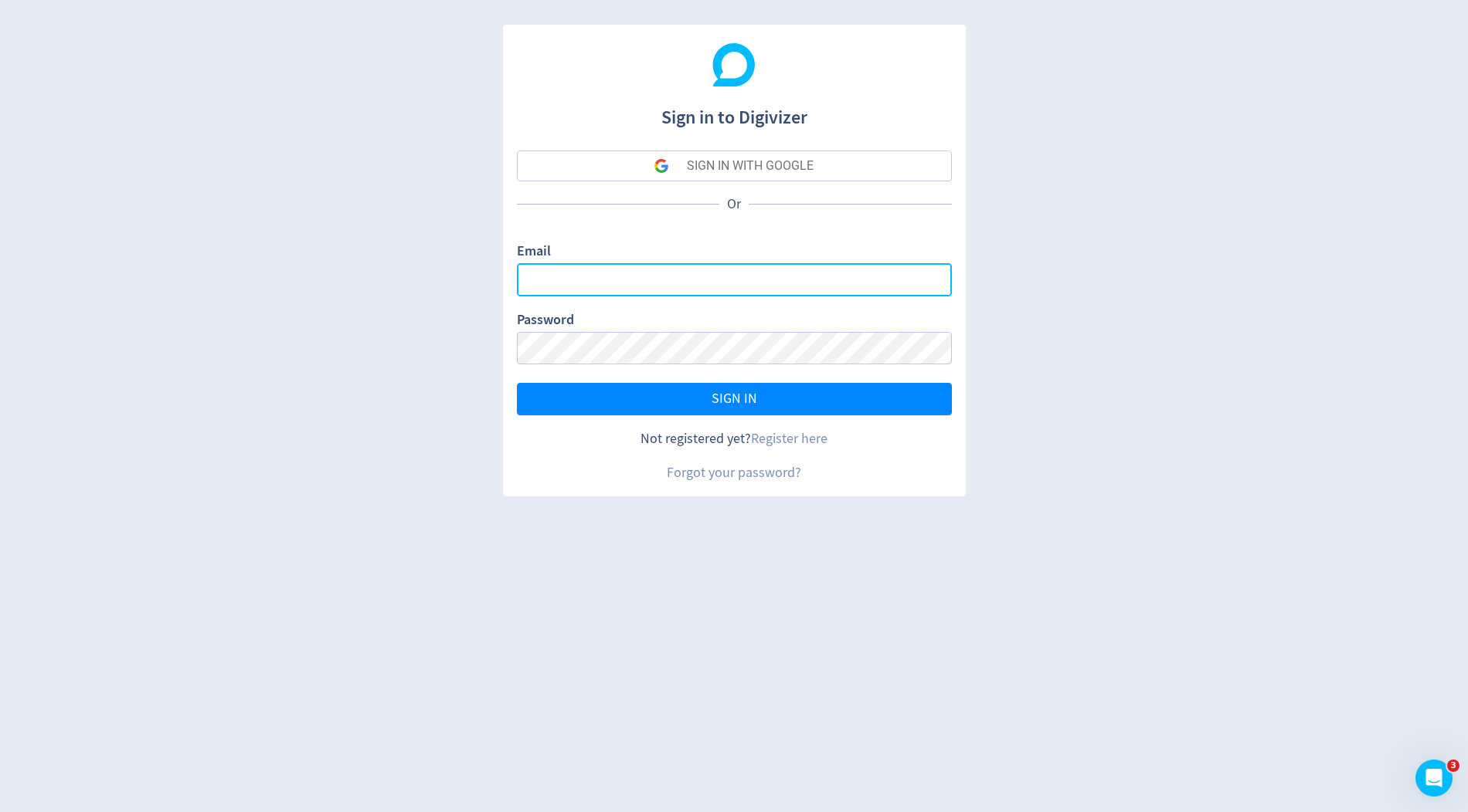
click at [604, 288] on input "Email" at bounding box center [734, 280] width 435 height 33
click at [810, 165] on div "SIGN IN WITH GOOGLE" at bounding box center [750, 166] width 126 height 31
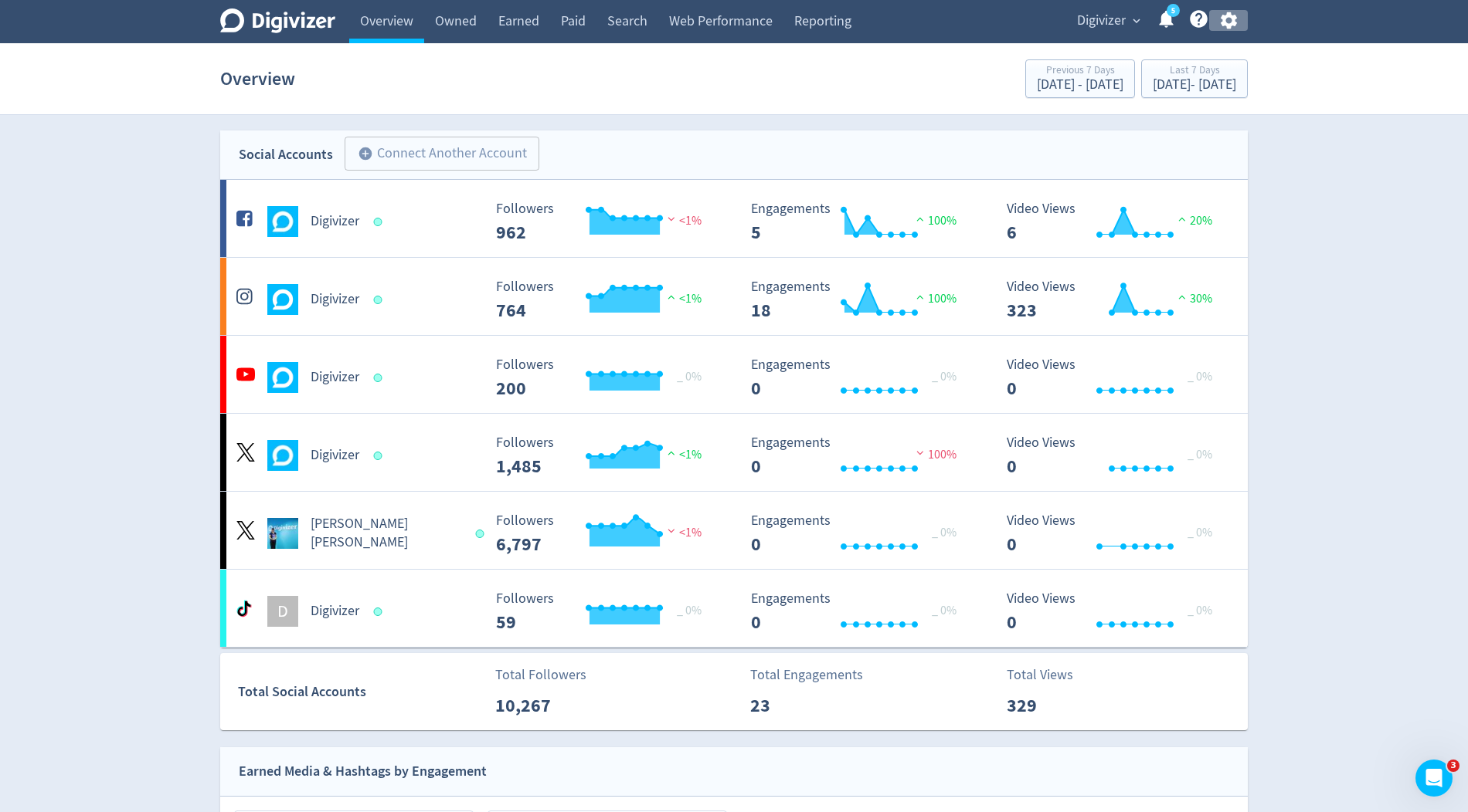
click at [1227, 27] on icon "button" at bounding box center [1228, 21] width 17 height 17
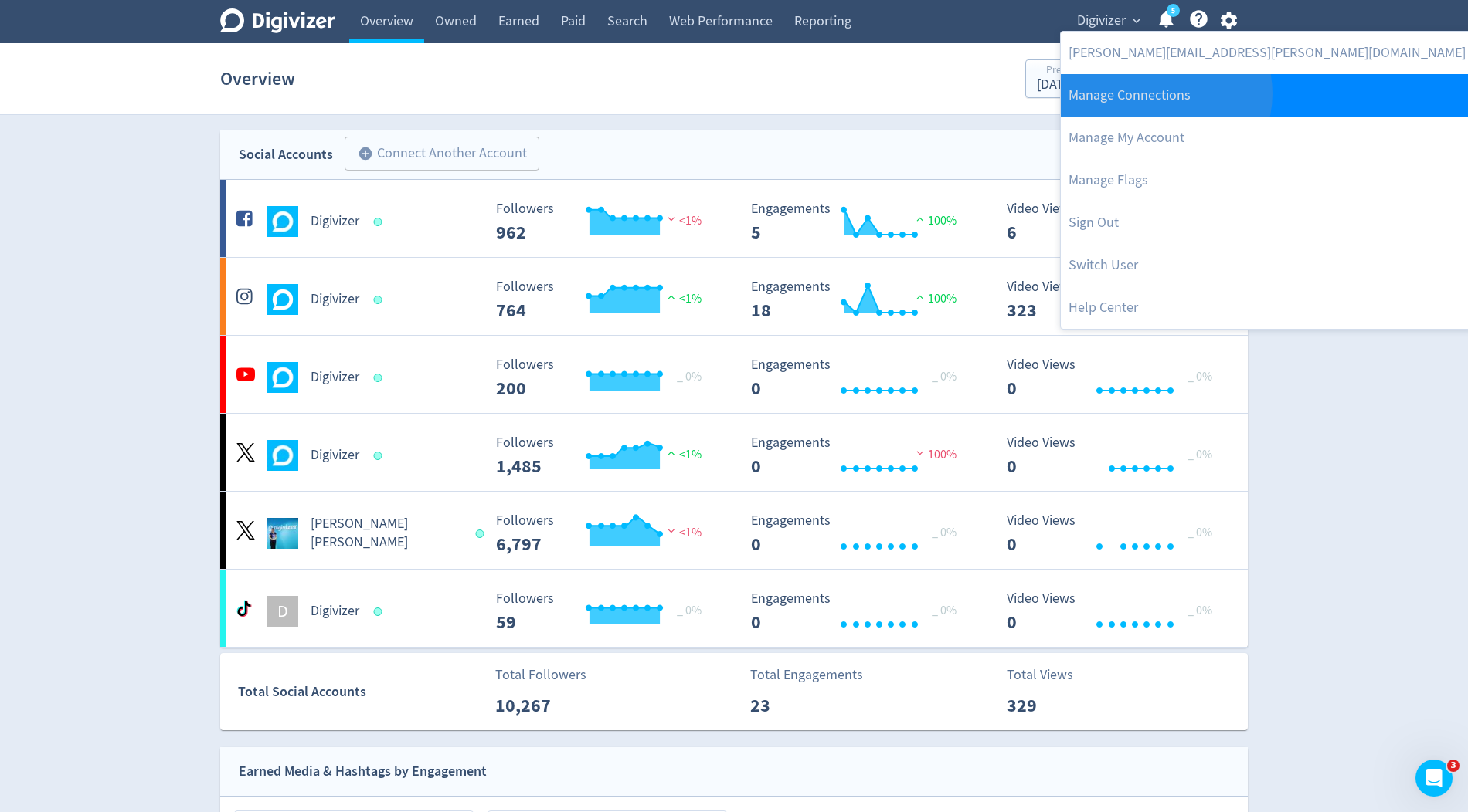
click at [1165, 93] on link "Manage Connections" at bounding box center [1267, 96] width 412 height 43
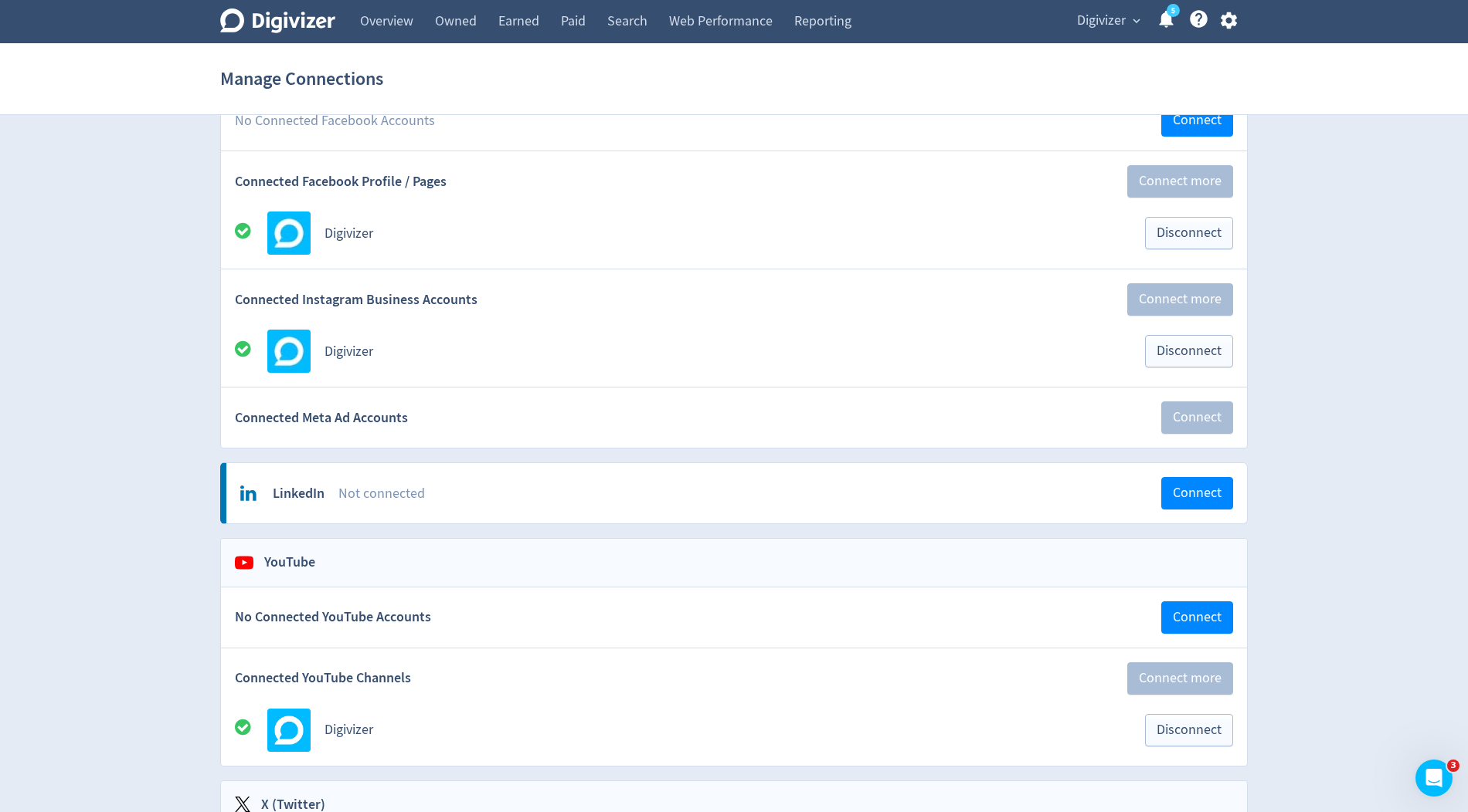
scroll to position [156, 0]
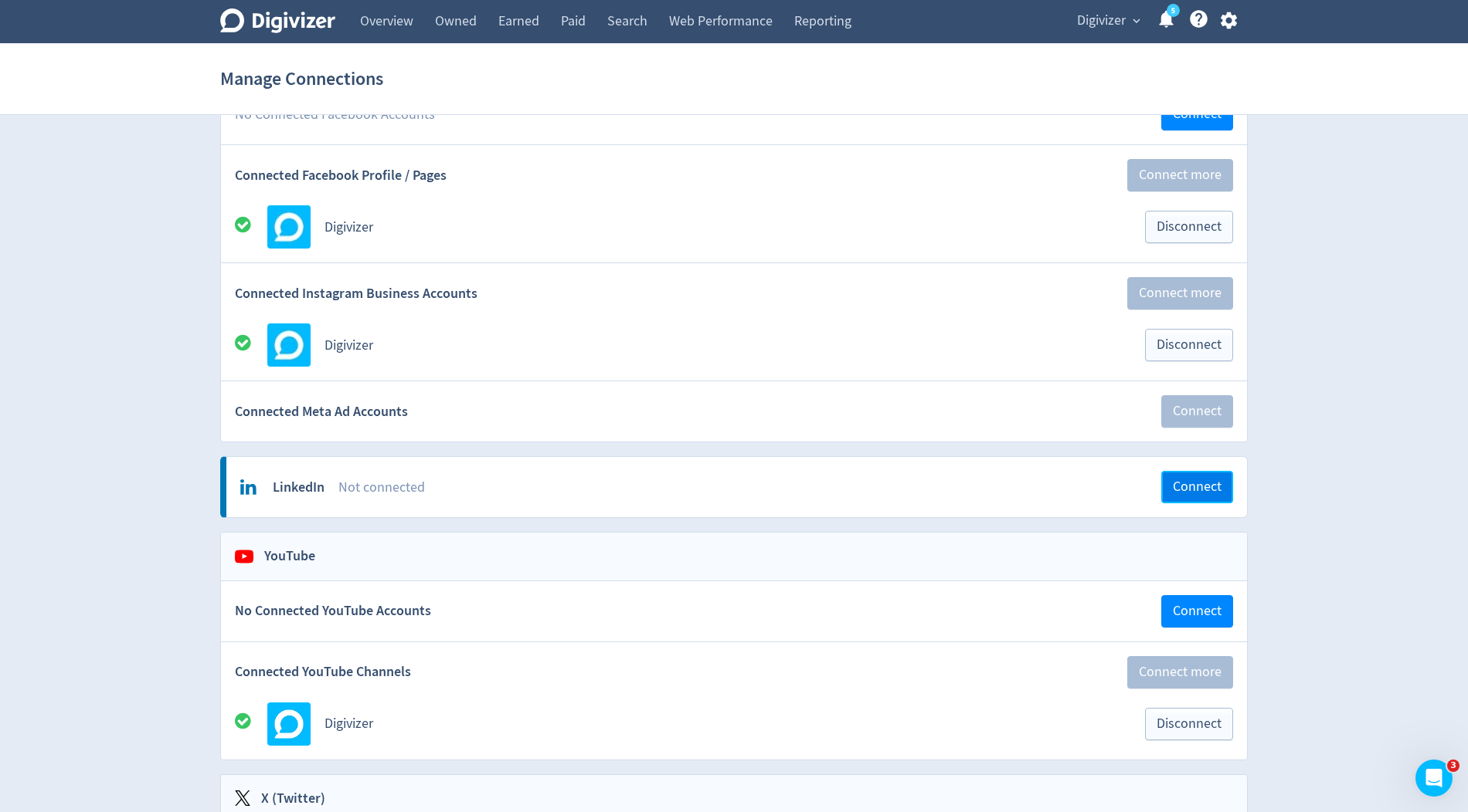
click at [1175, 487] on span "Connect" at bounding box center [1197, 487] width 49 height 14
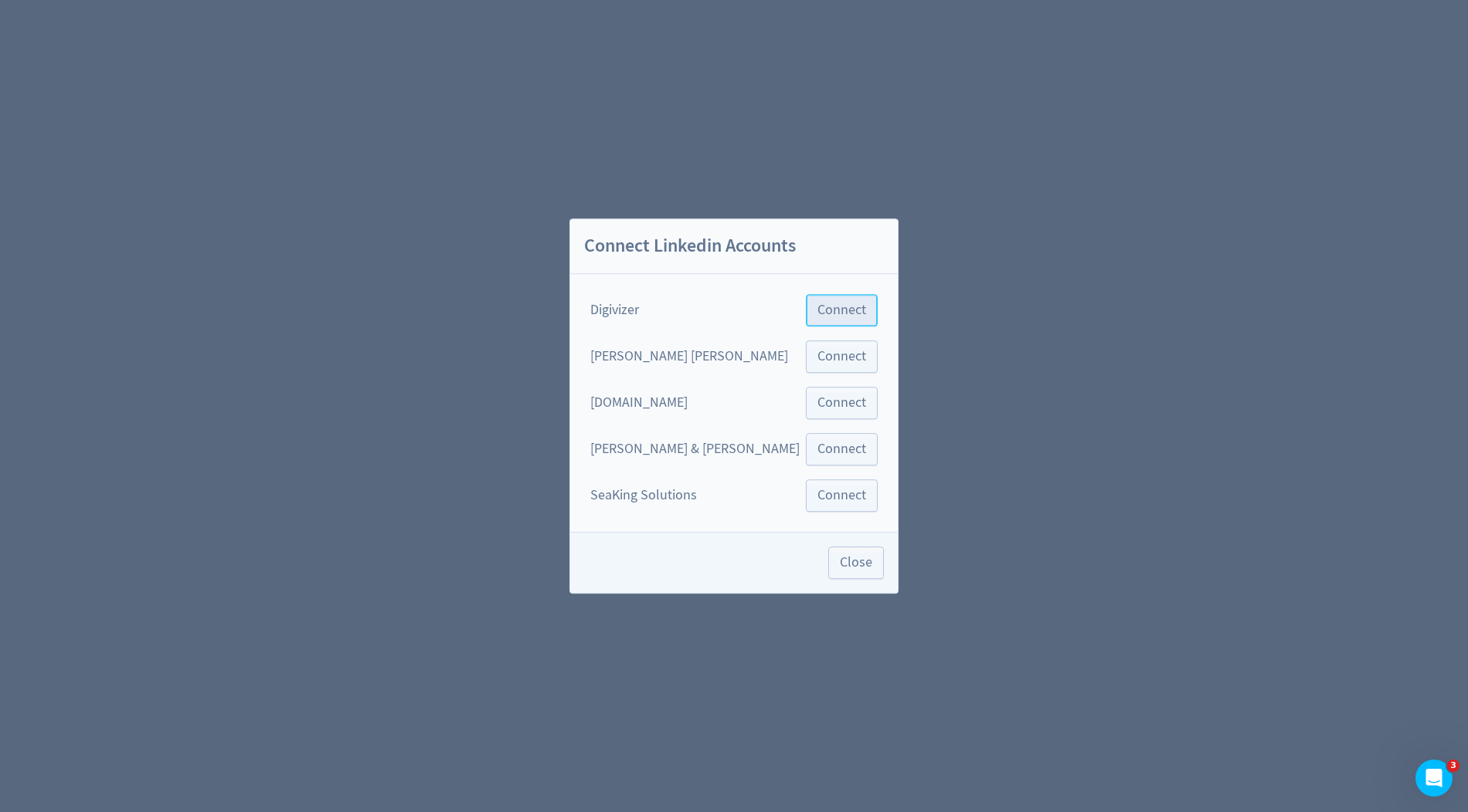
click at [817, 310] on span "Connect" at bounding box center [841, 310] width 49 height 14
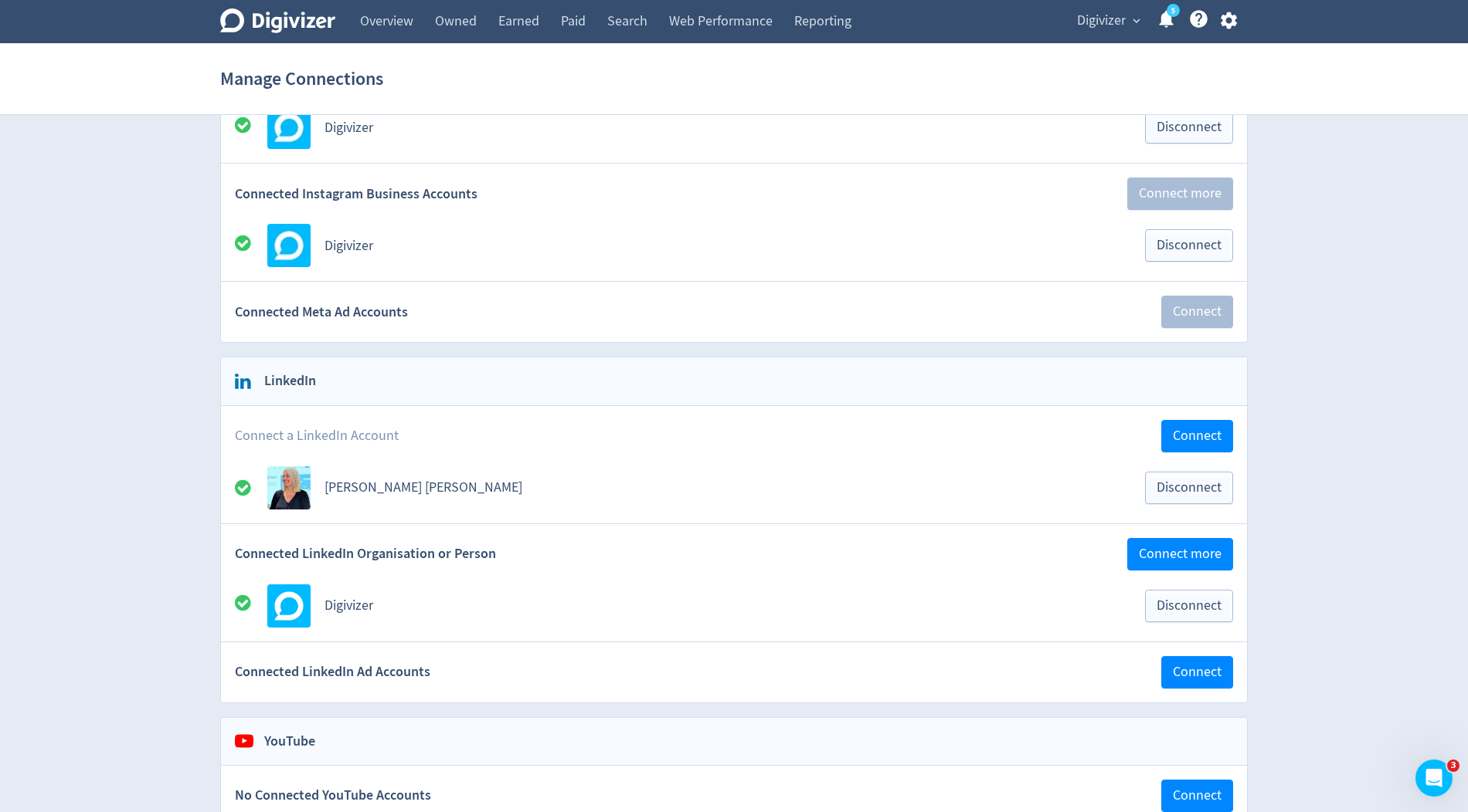
scroll to position [258, 0]
click at [1179, 675] on button "Connect" at bounding box center [1196, 671] width 72 height 32
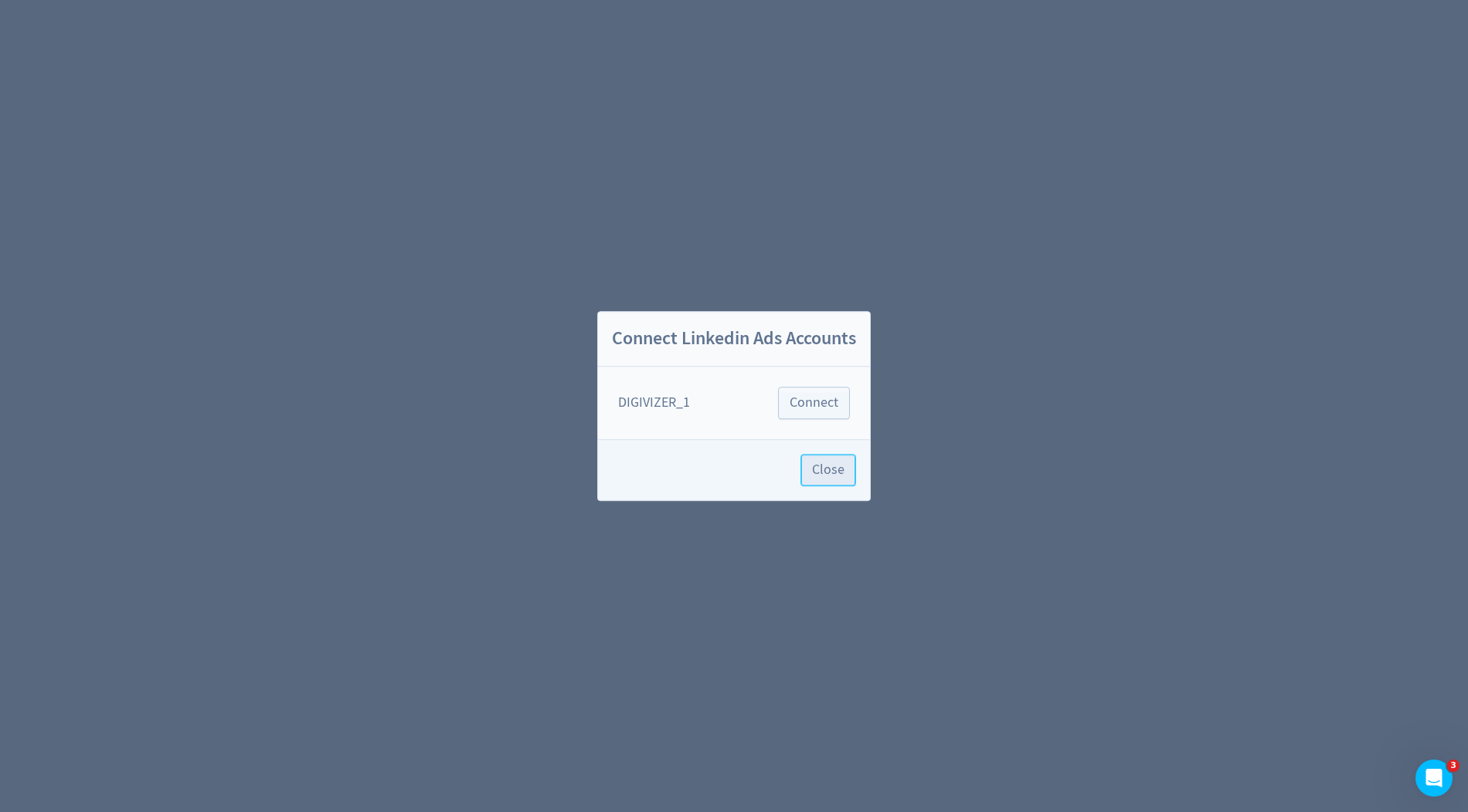
click at [843, 470] on span "Close" at bounding box center [828, 471] width 32 height 14
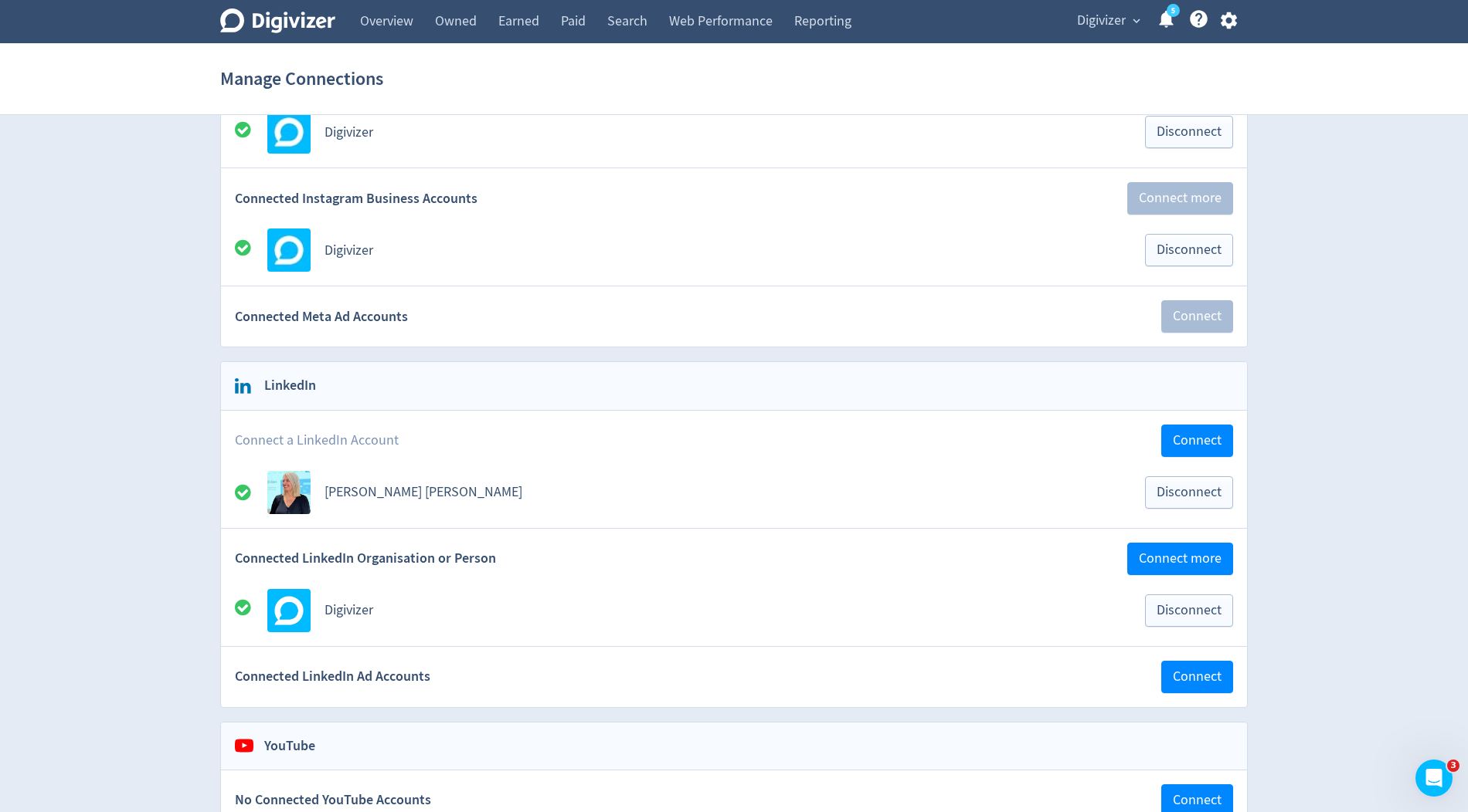
scroll to position [275, 0]
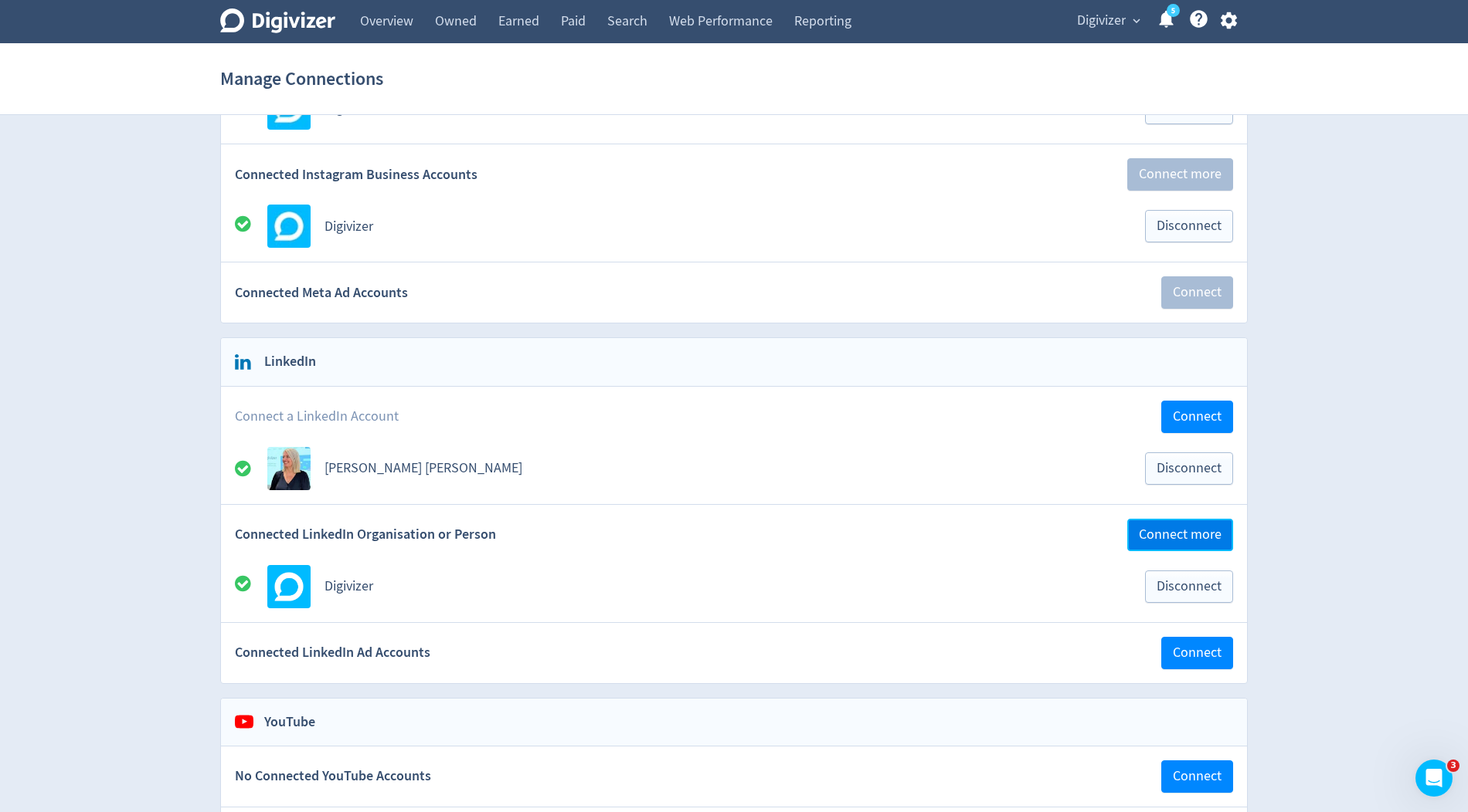
click at [1225, 524] on button "Connect more" at bounding box center [1180, 535] width 106 height 32
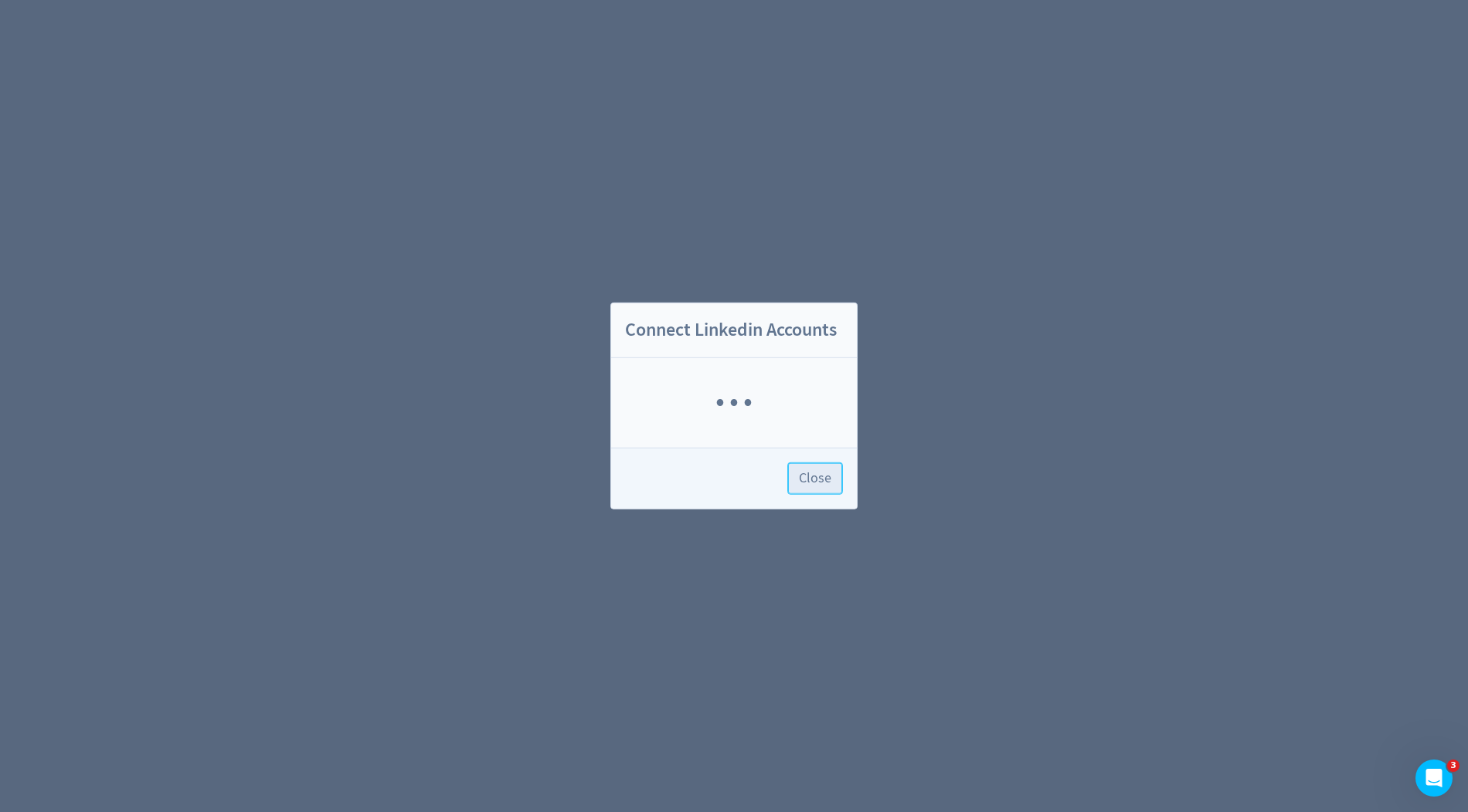
click at [828, 481] on span "Close" at bounding box center [815, 479] width 32 height 14
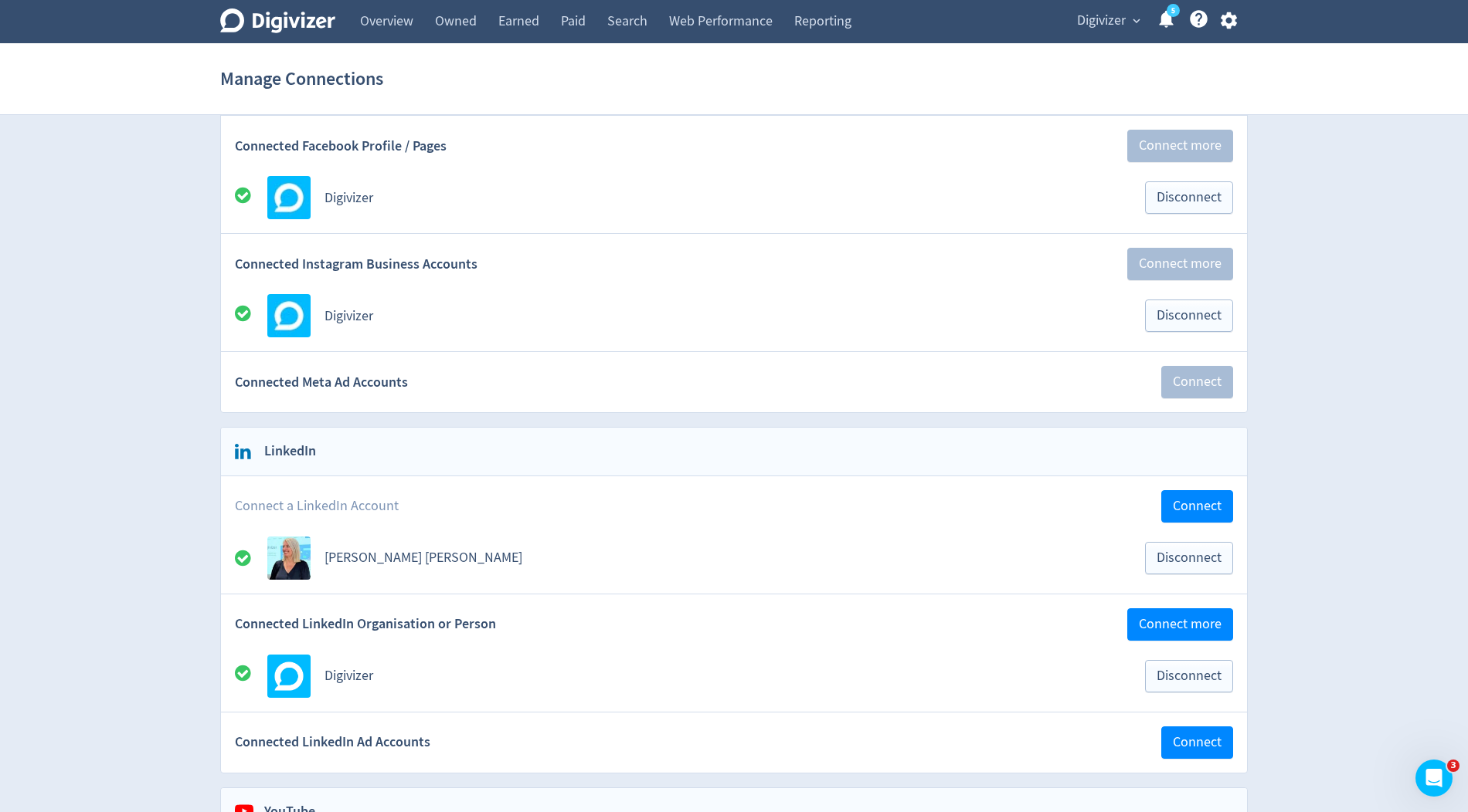
scroll to position [190, 0]
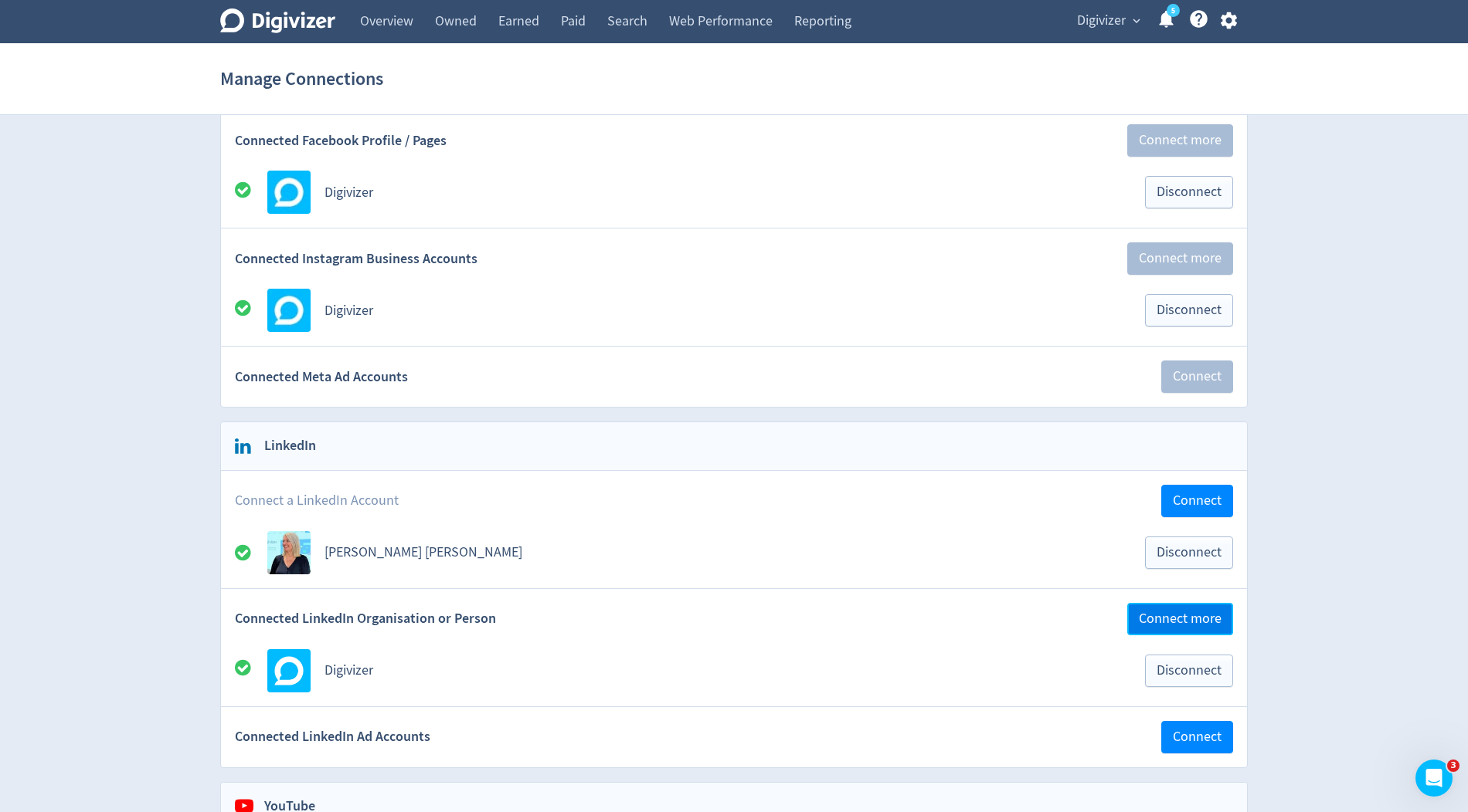
click at [1152, 614] on span "Connect more" at bounding box center [1180, 619] width 83 height 14
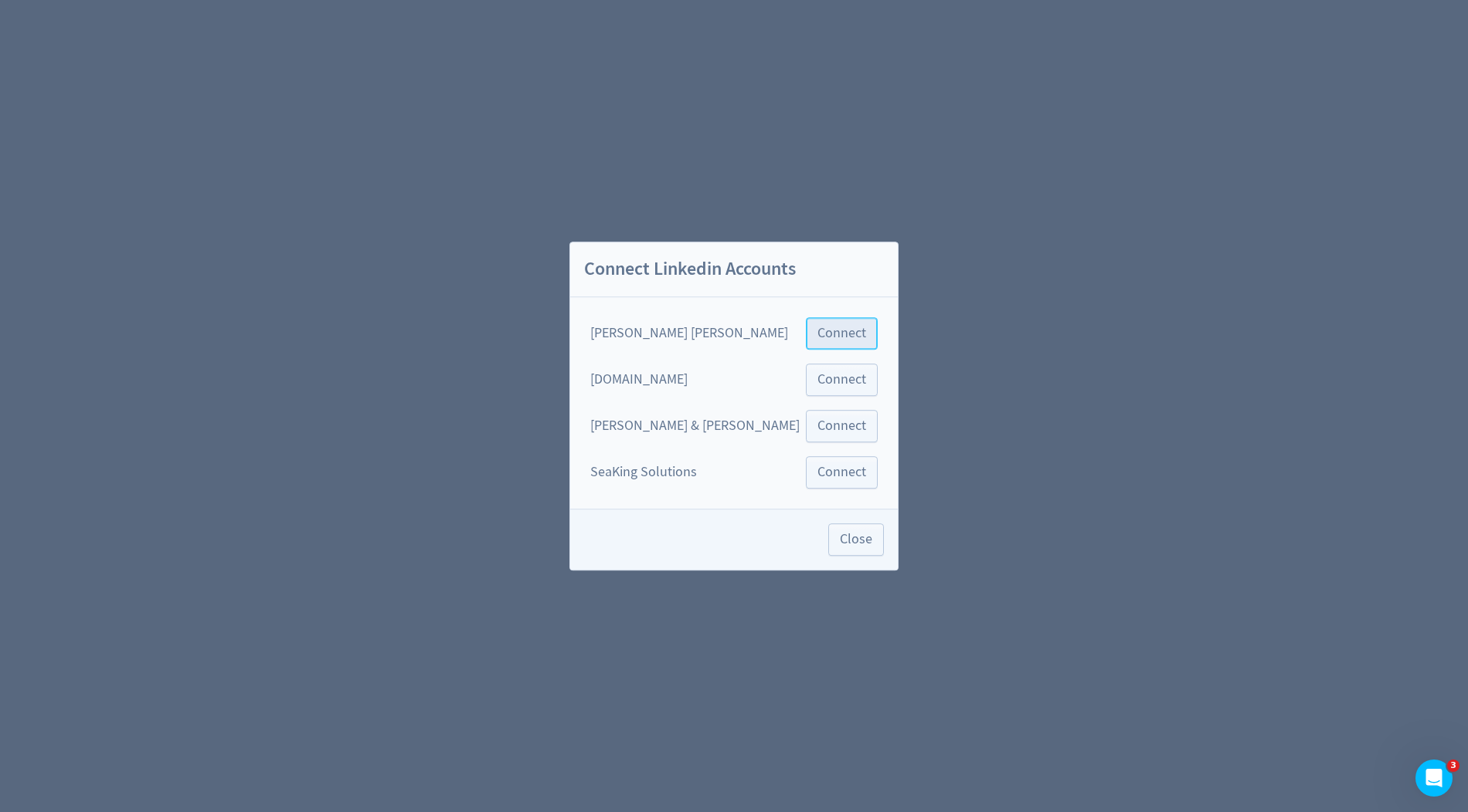
click at [822, 336] on span "Connect" at bounding box center [841, 334] width 49 height 14
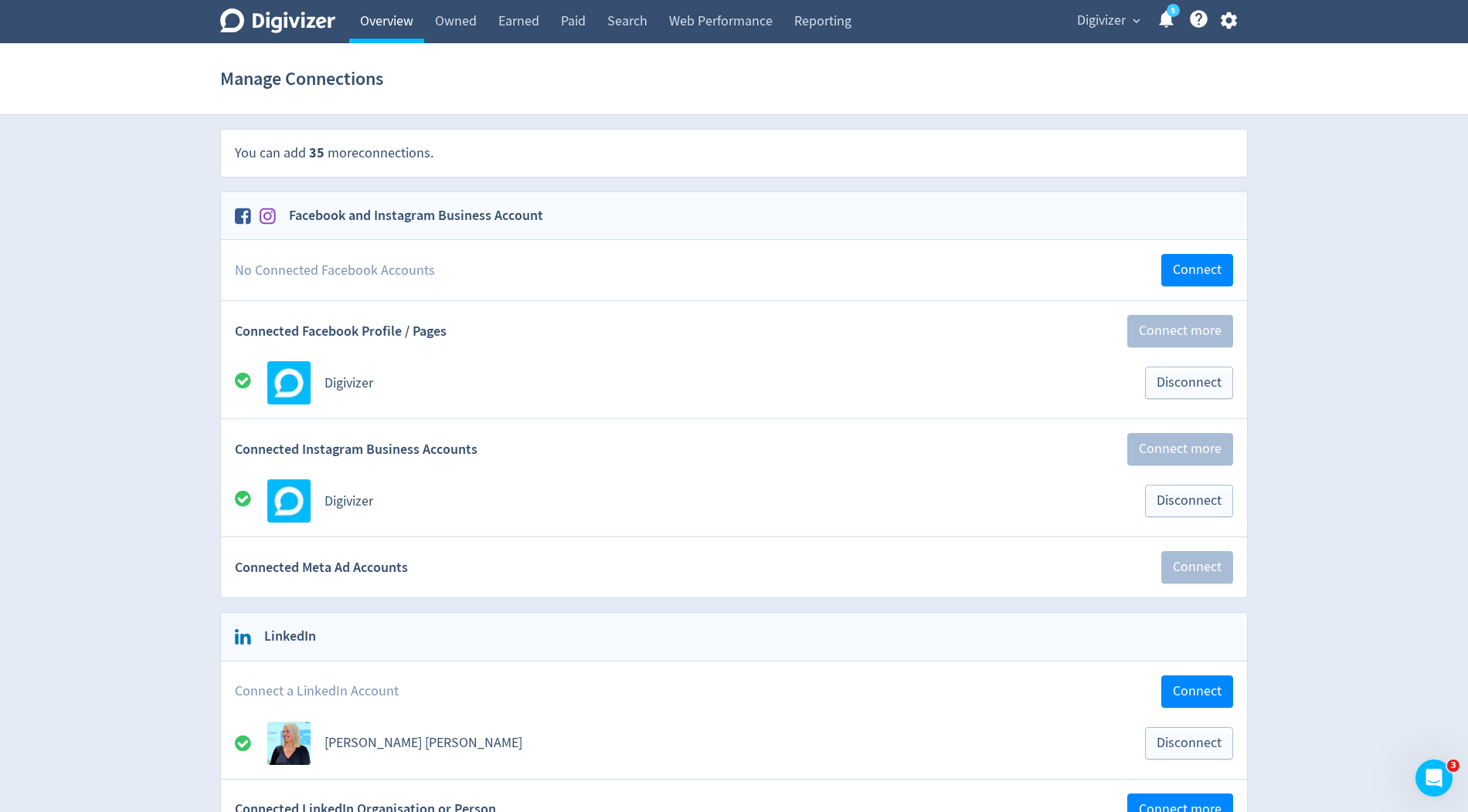
click at [389, 22] on link "Overview" at bounding box center [386, 21] width 75 height 43
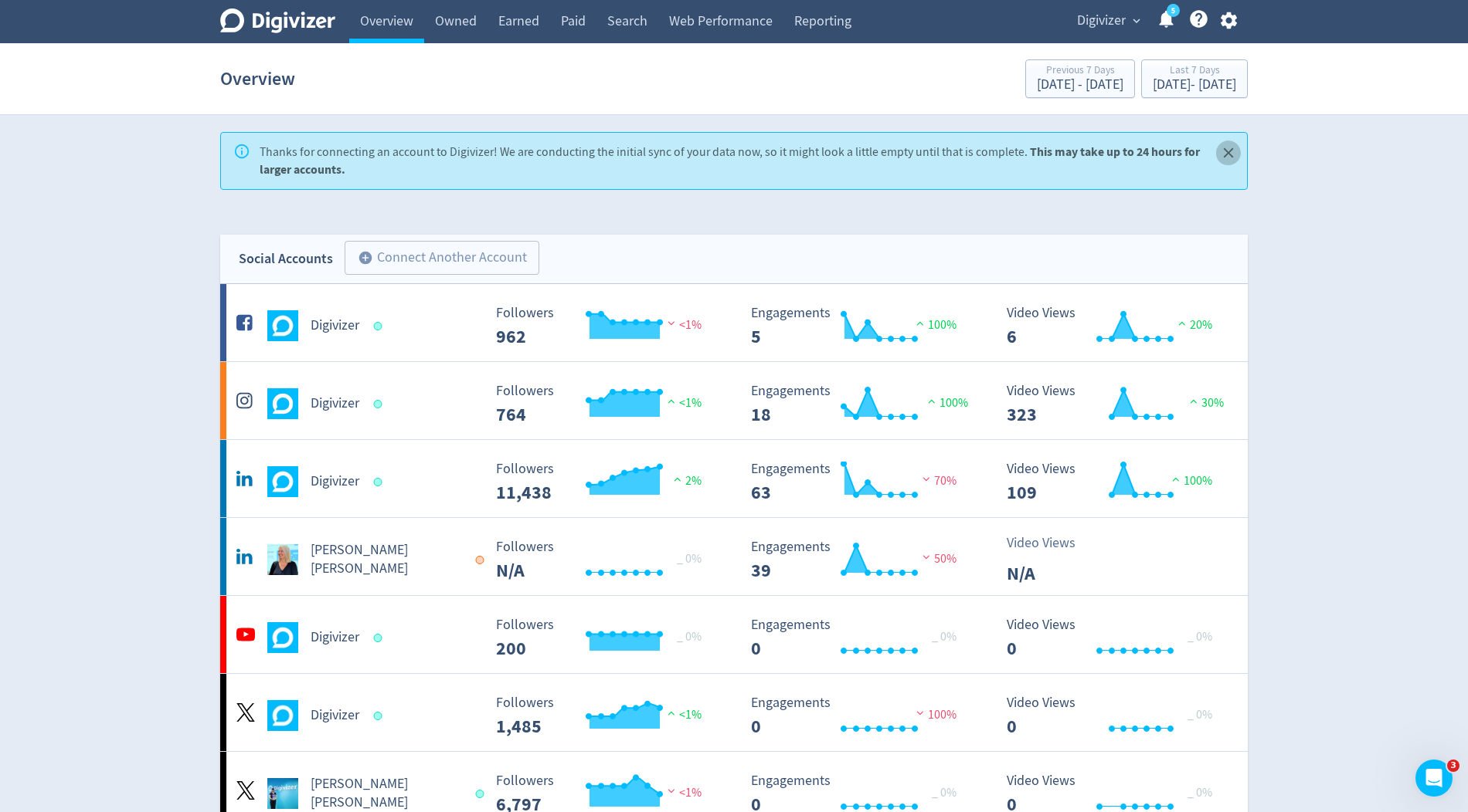
click at [1225, 156] on icon "Close" at bounding box center [1229, 153] width 17 height 17
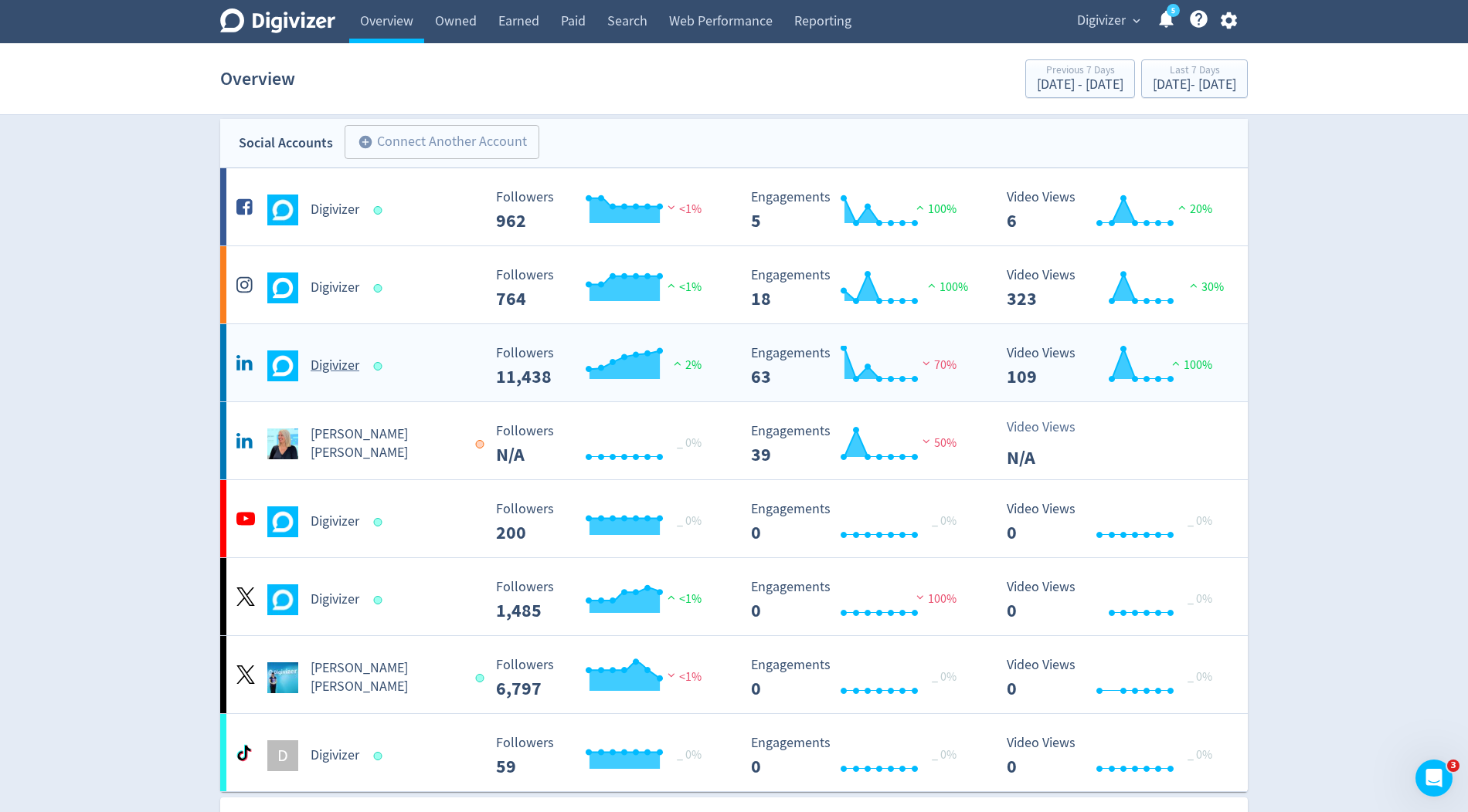
scroll to position [14, 0]
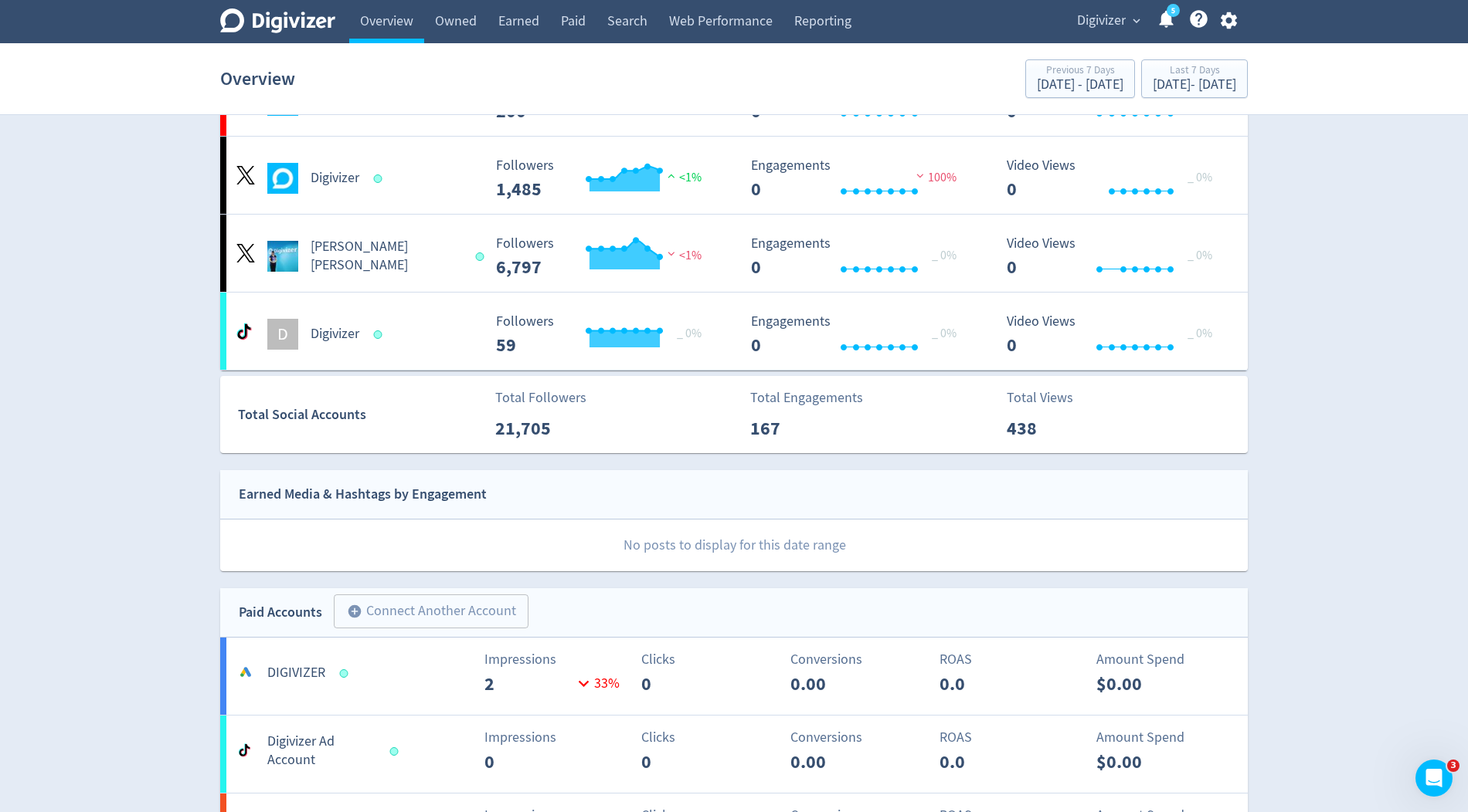
scroll to position [497, 0]
